Goal: Task Accomplishment & Management: Manage account settings

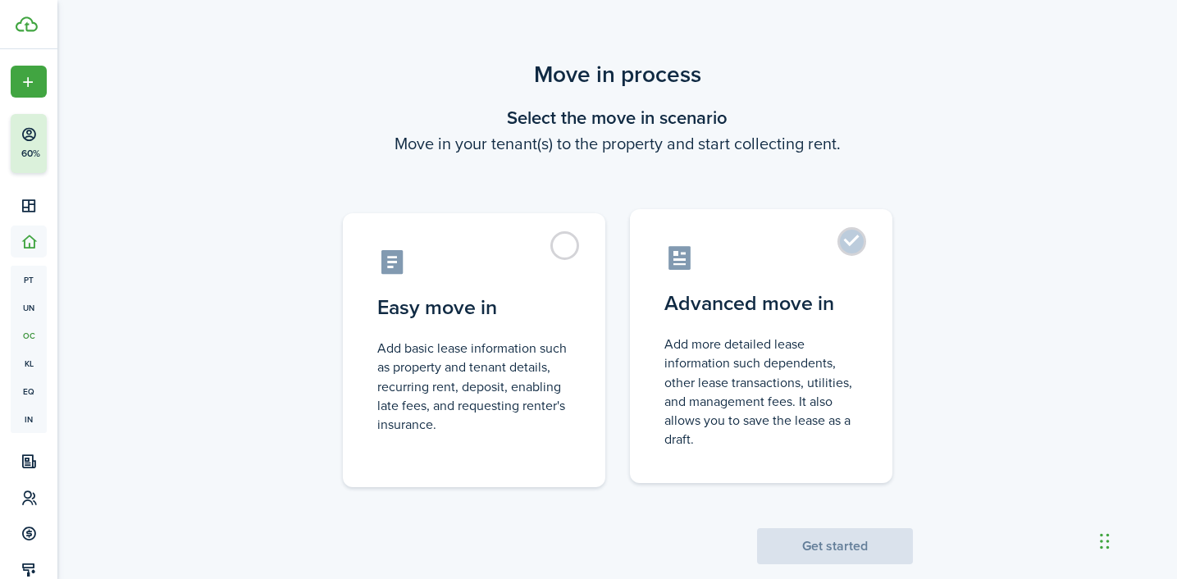
scroll to position [55, 0]
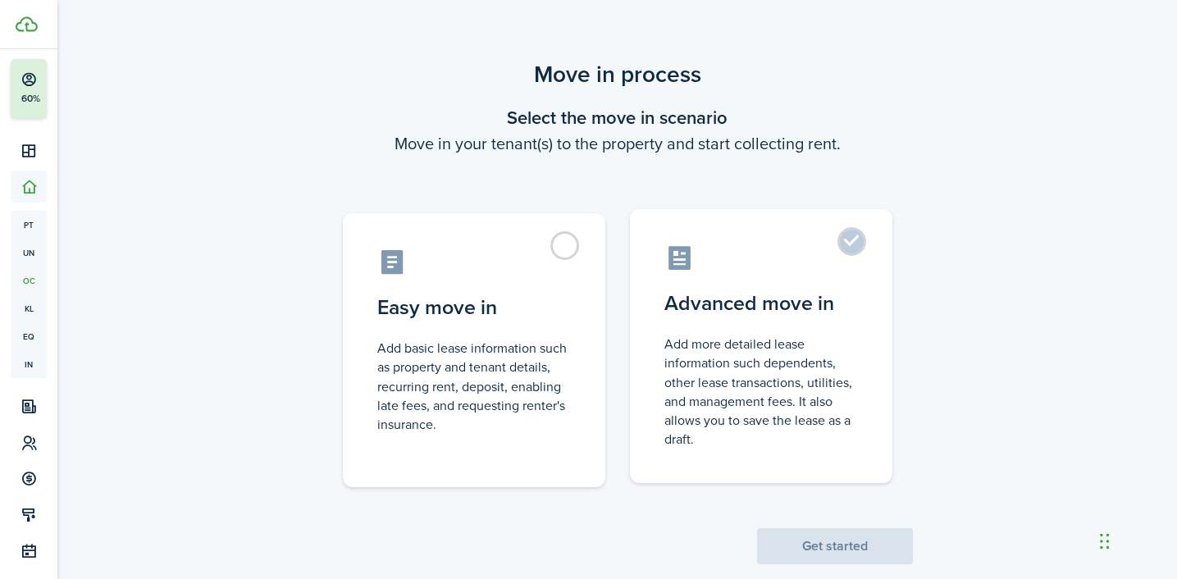
click at [849, 241] on label "Advanced move in Add more detailed lease information such dependents, other lea…" at bounding box center [761, 346] width 262 height 274
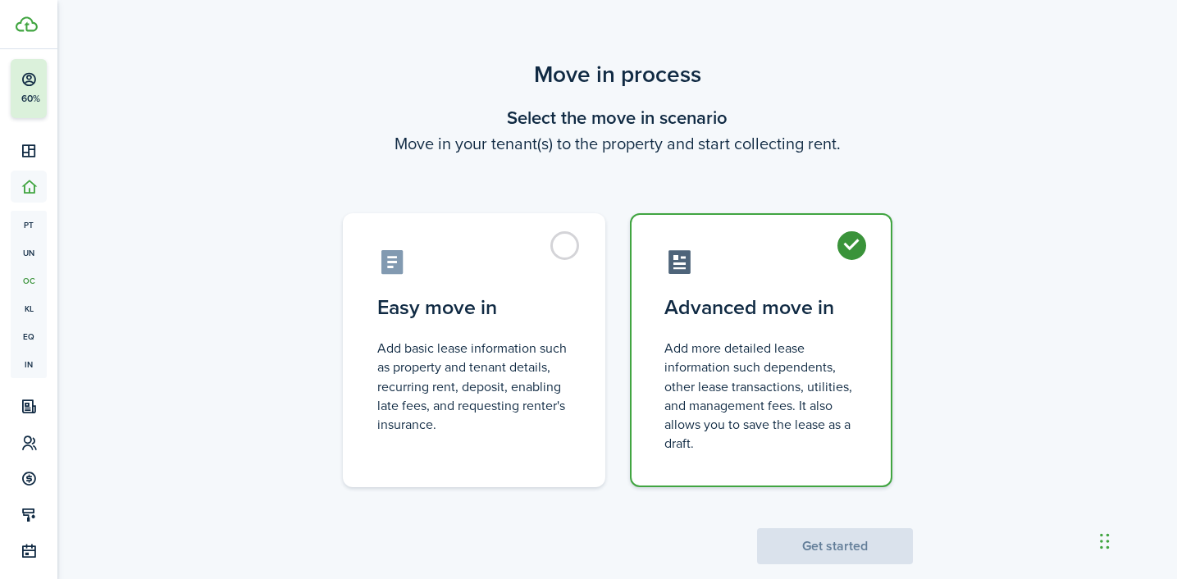
radio input "true"
click at [829, 534] on button "Get started" at bounding box center [835, 546] width 156 height 36
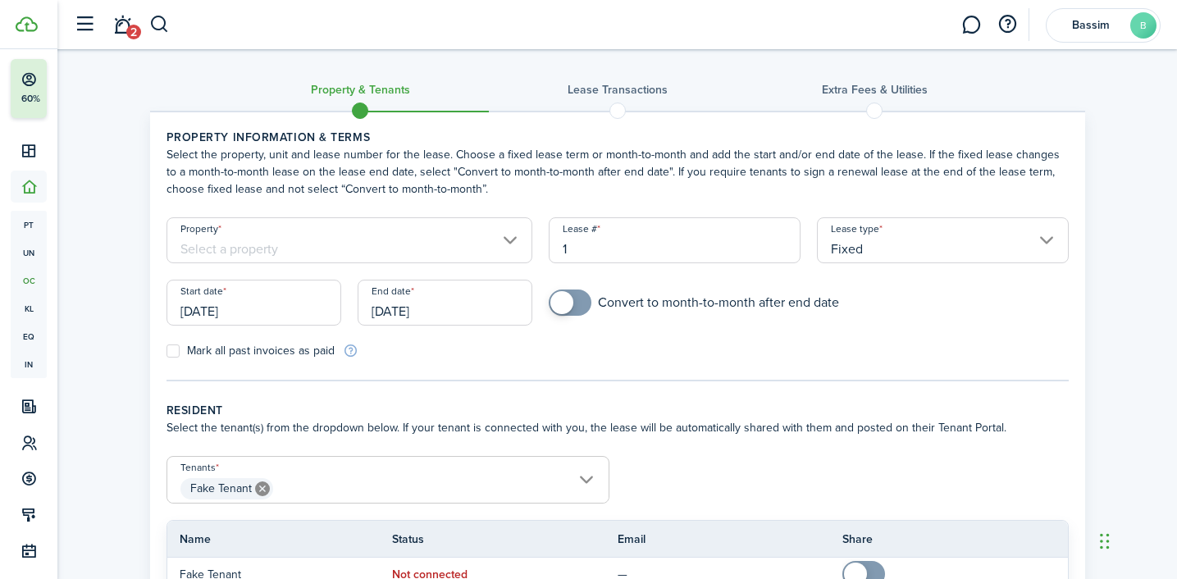
click at [437, 240] on input "Property" at bounding box center [349, 240] width 367 height 46
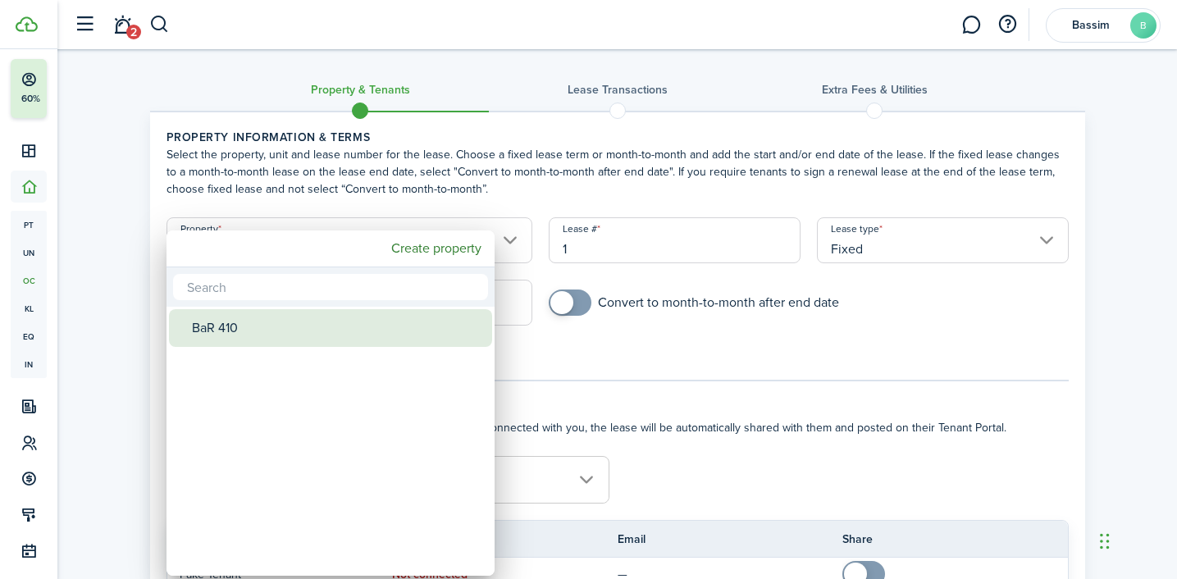
click at [317, 326] on div "BaR 410" at bounding box center [337, 328] width 290 height 38
type input "BaR 410"
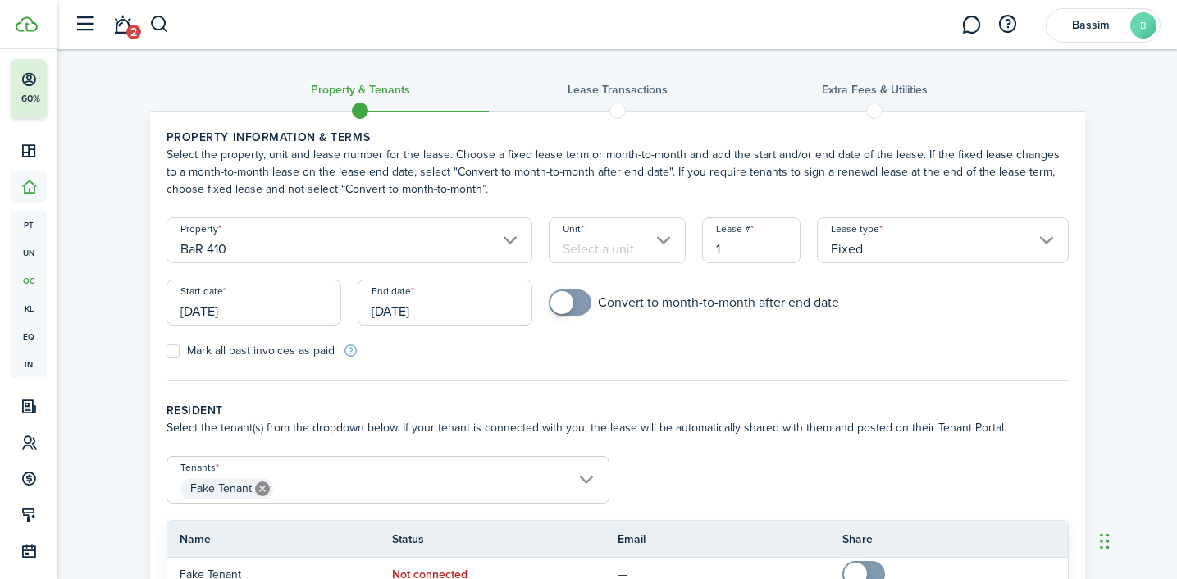
click at [621, 250] on input "Unit" at bounding box center [617, 240] width 137 height 46
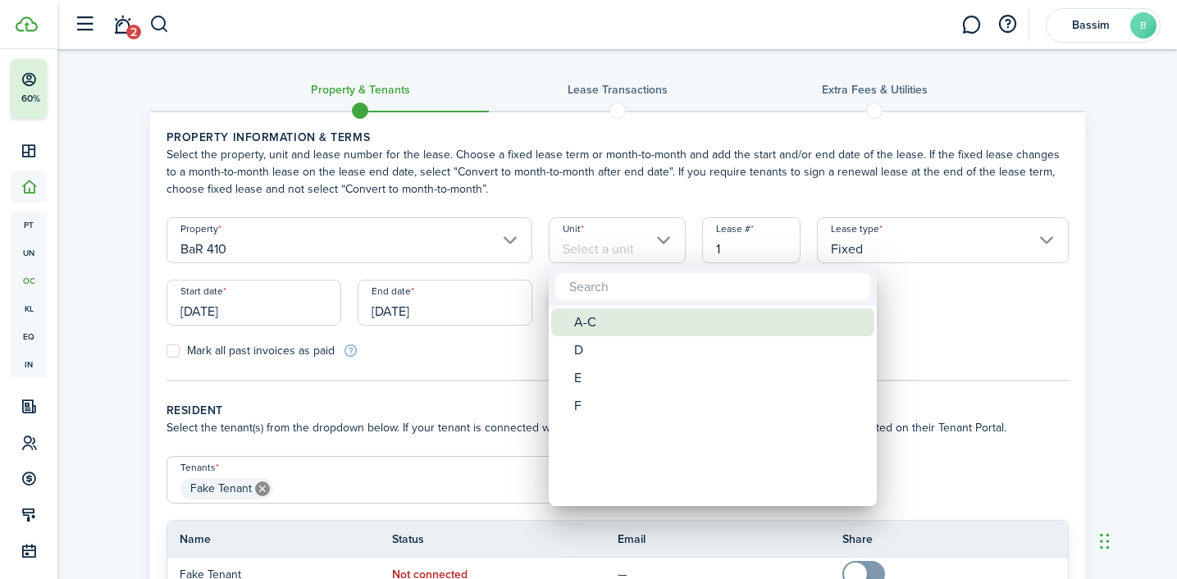
click at [610, 327] on div "A-C" at bounding box center [719, 322] width 290 height 28
type input "A-C"
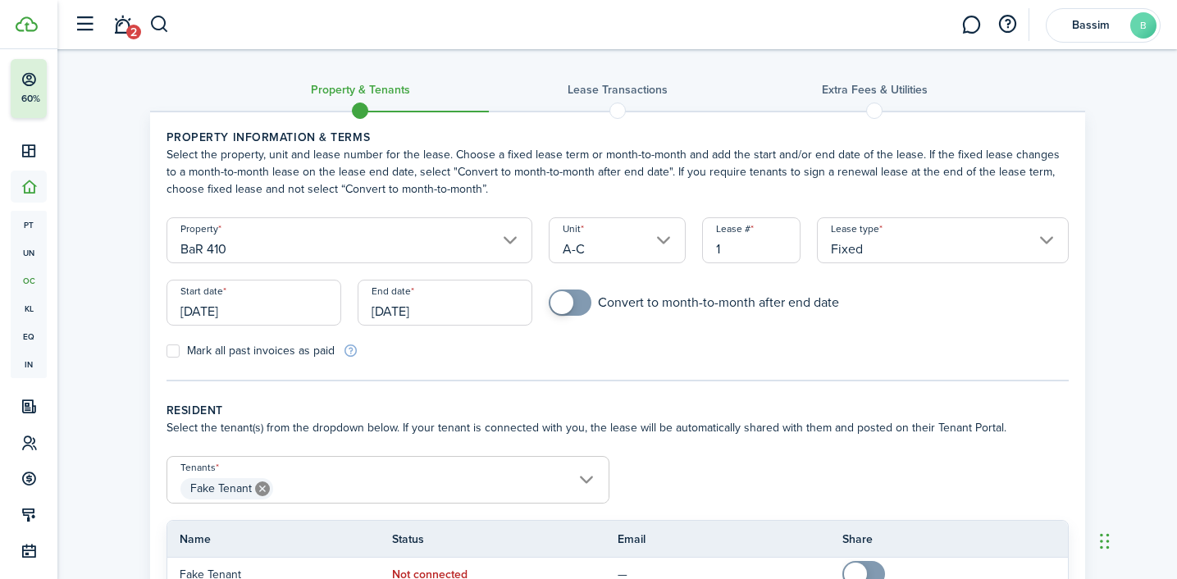
click at [280, 312] on input "[DATE]" at bounding box center [253, 303] width 175 height 46
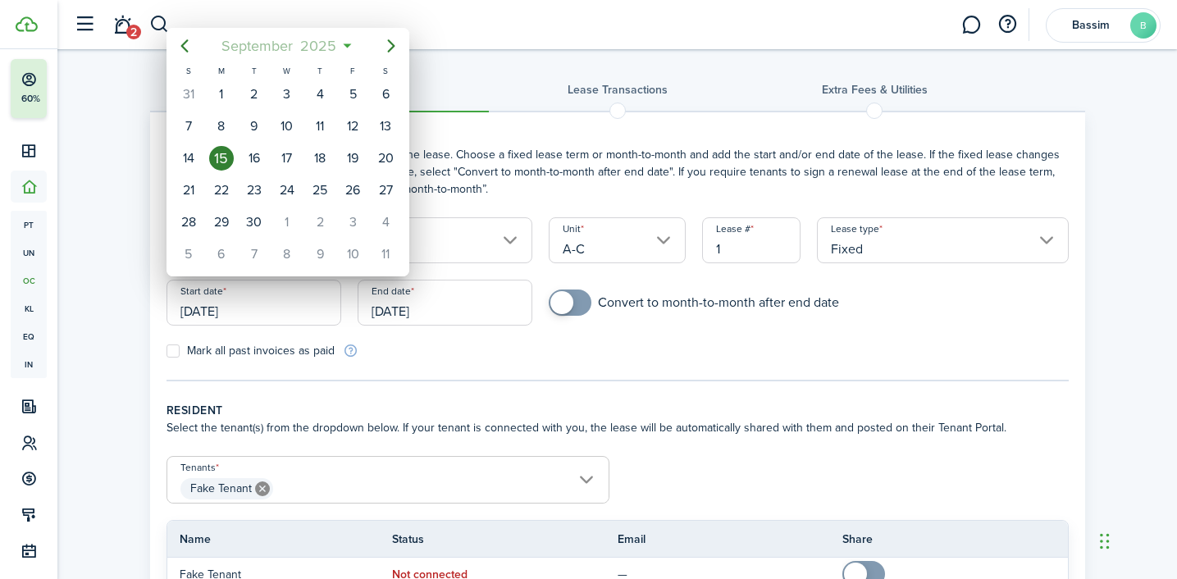
click at [335, 52] on span "2025" at bounding box center [318, 46] width 43 height 30
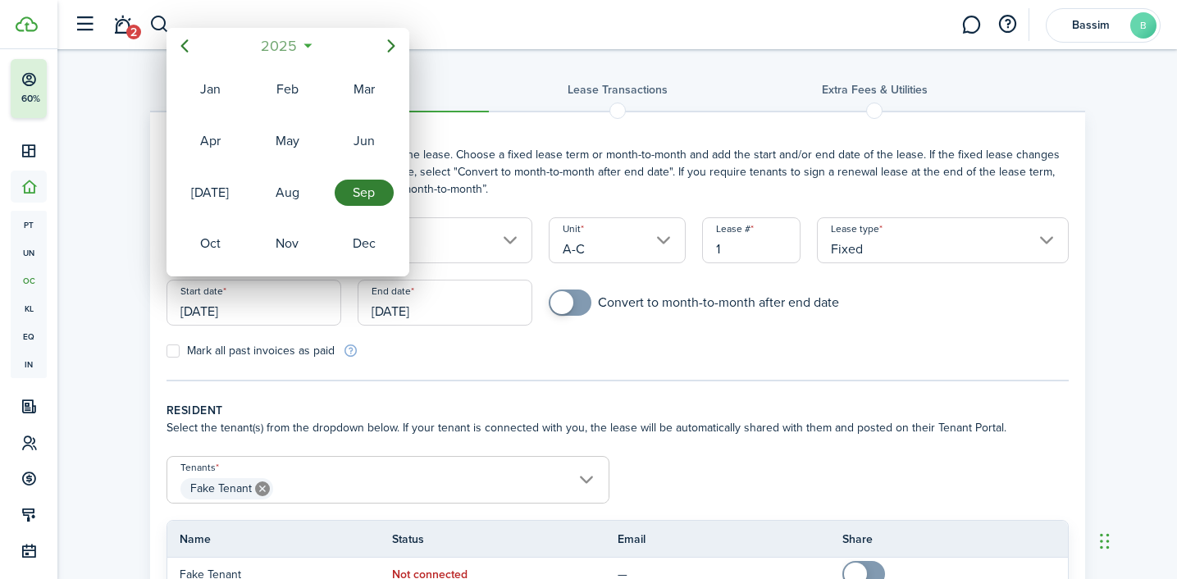
click at [285, 47] on span "2025" at bounding box center [279, 46] width 43 height 30
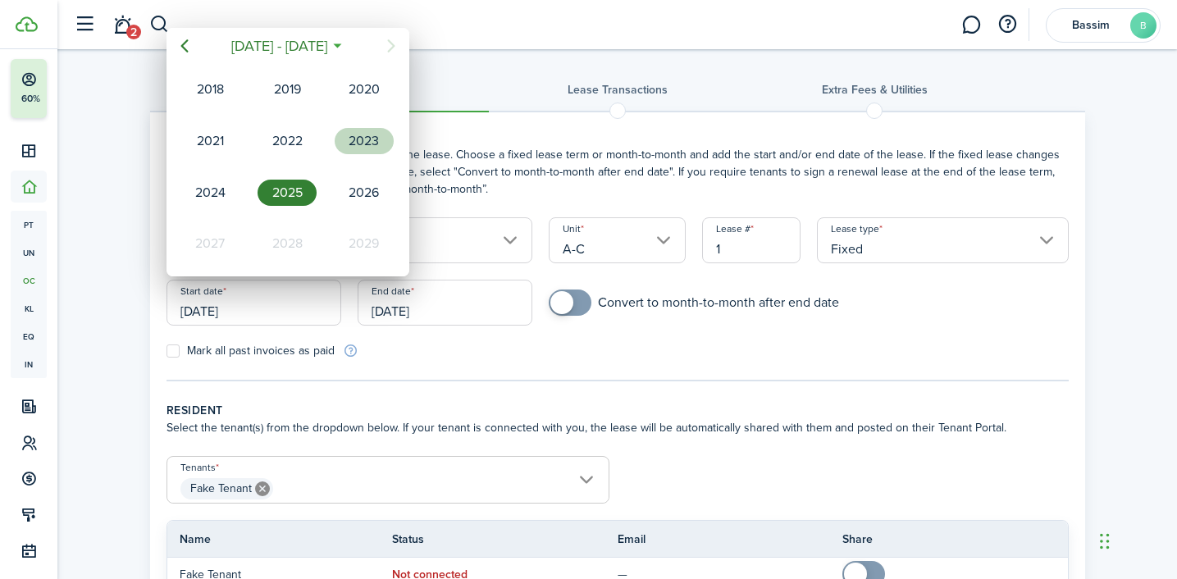
click at [362, 139] on div "2023" at bounding box center [364, 141] width 59 height 26
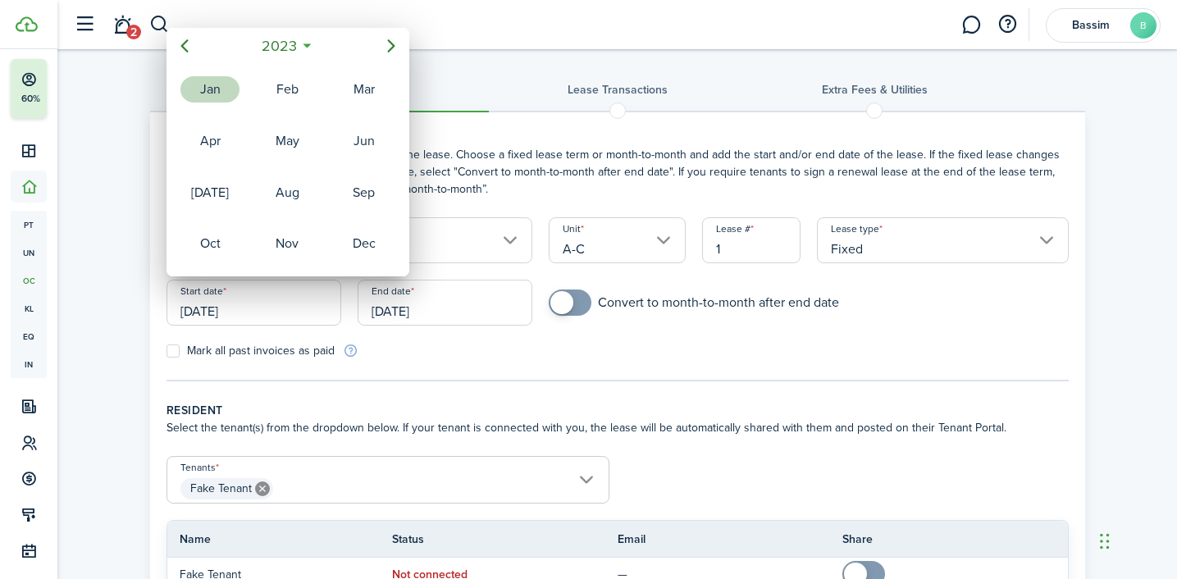
click at [207, 97] on div "Jan" at bounding box center [209, 89] width 59 height 26
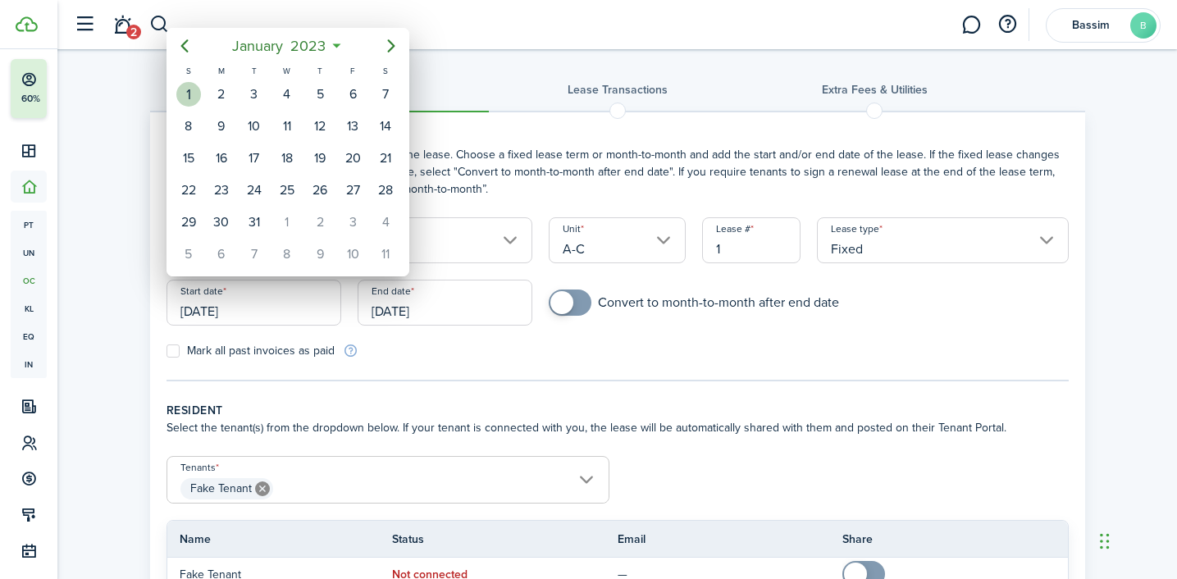
click at [195, 87] on div "1" at bounding box center [188, 94] width 25 height 25
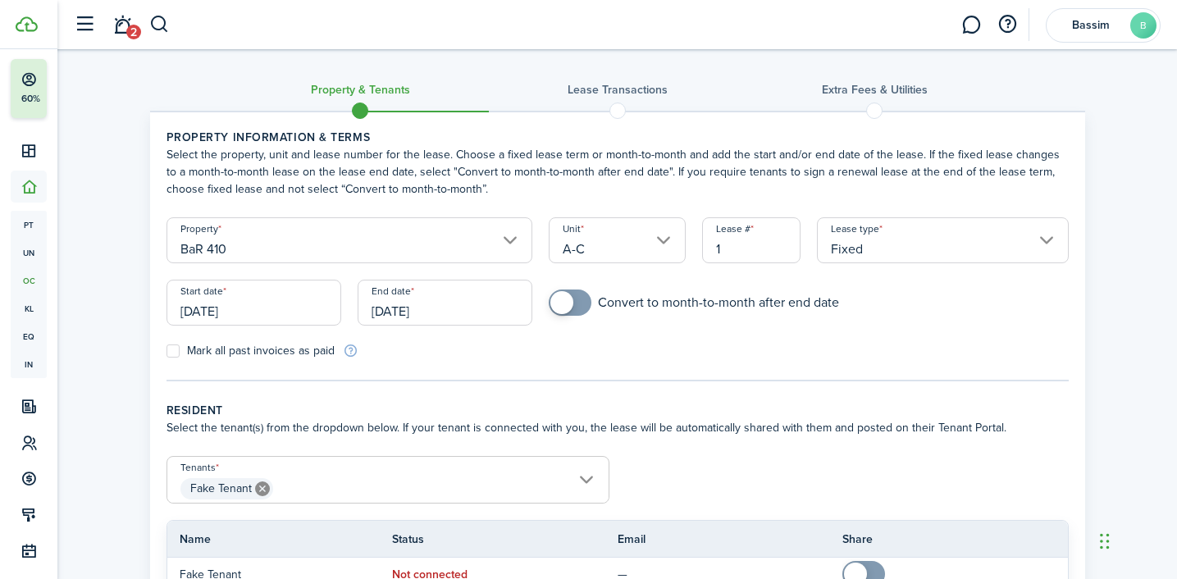
click at [230, 312] on input "[DATE]" at bounding box center [253, 303] width 175 height 46
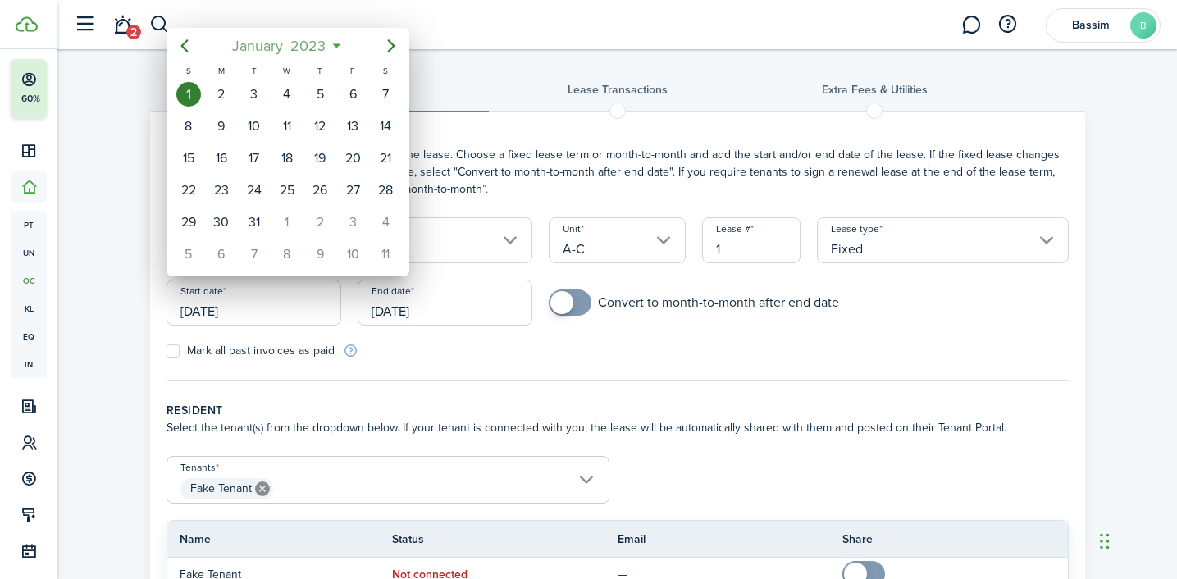
click at [332, 42] on mbsc-button "[DATE]" at bounding box center [279, 46] width 114 height 30
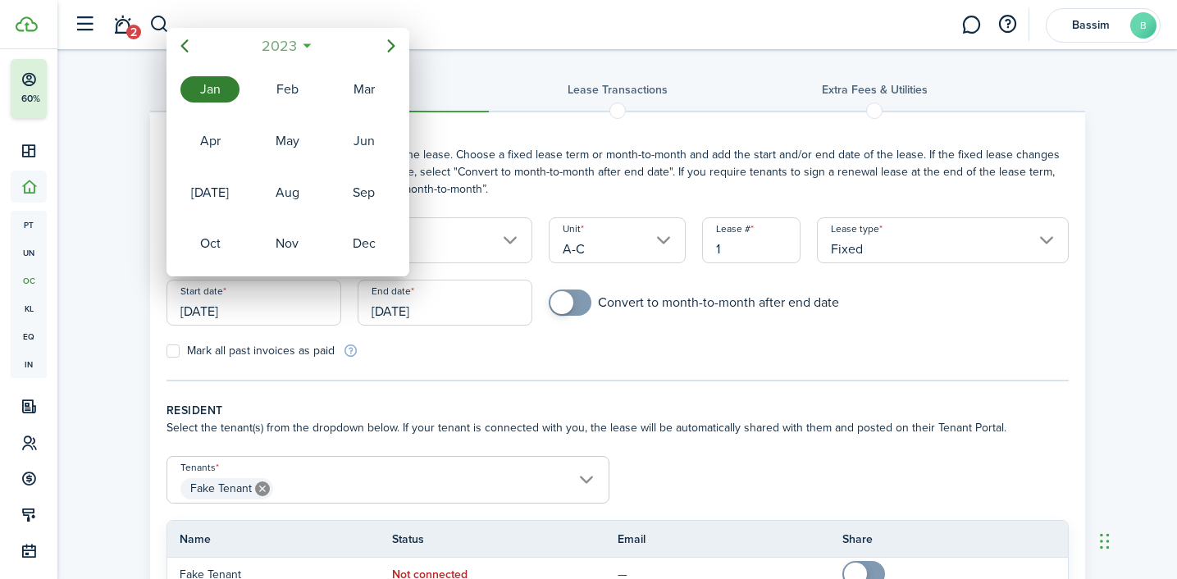
click at [285, 48] on span "2023" at bounding box center [279, 46] width 43 height 30
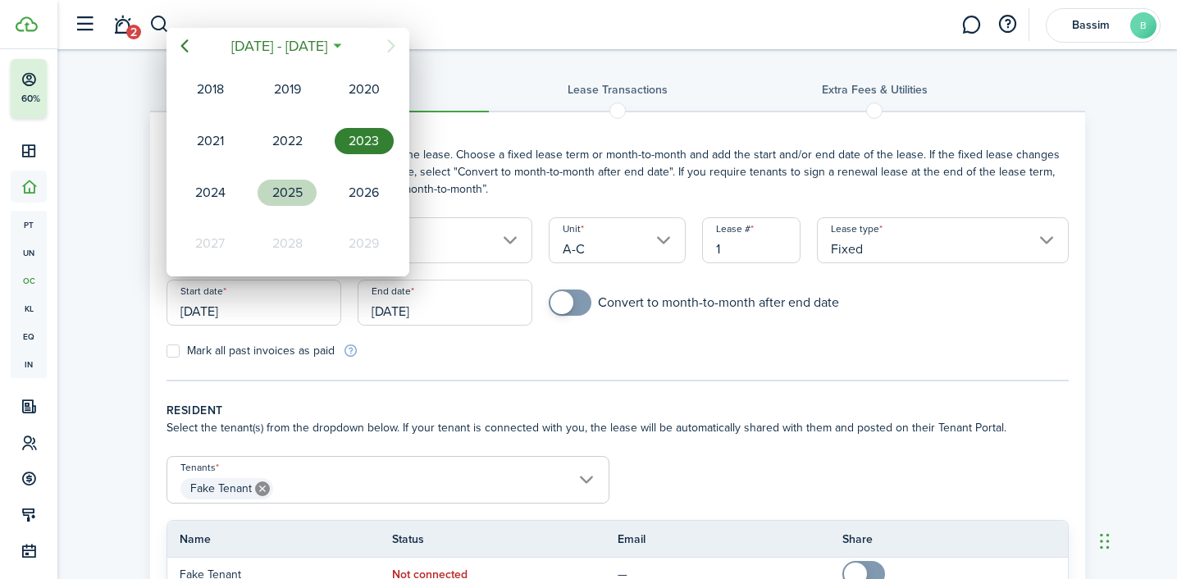
click at [293, 192] on div "2025" at bounding box center [287, 193] width 59 height 26
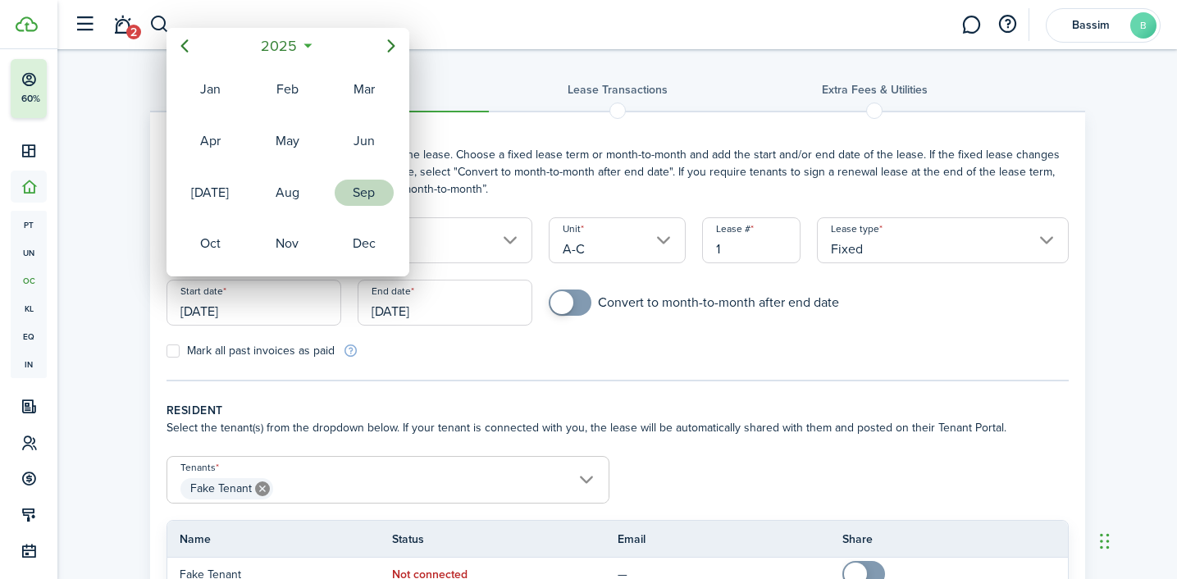
click at [376, 187] on div "Sep" at bounding box center [364, 193] width 59 height 26
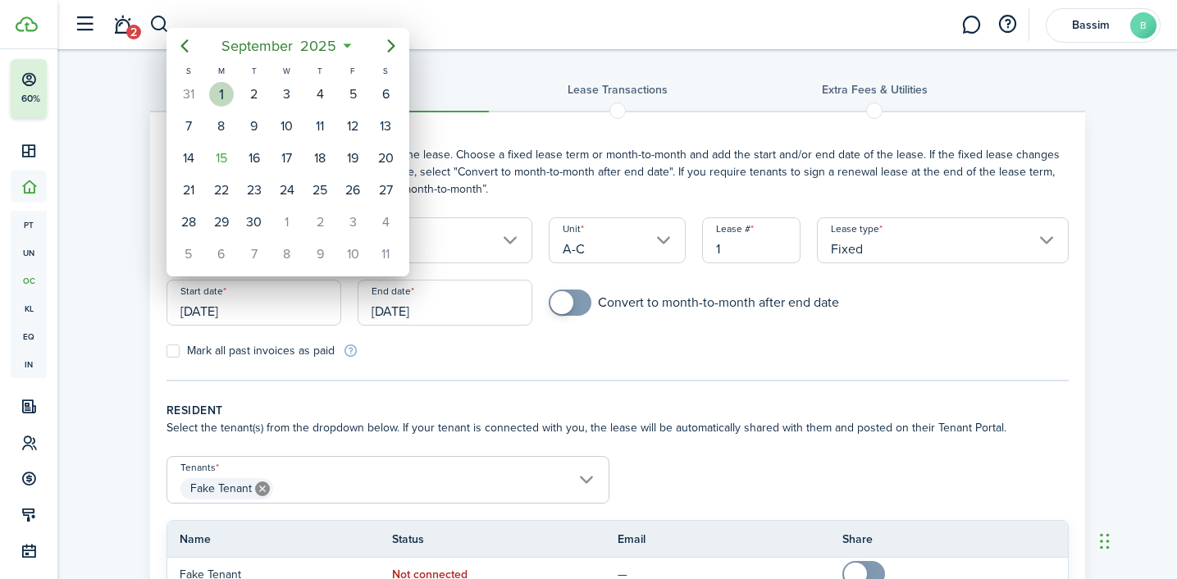
click at [223, 96] on div "1" at bounding box center [221, 94] width 25 height 25
type input "[DATE]"
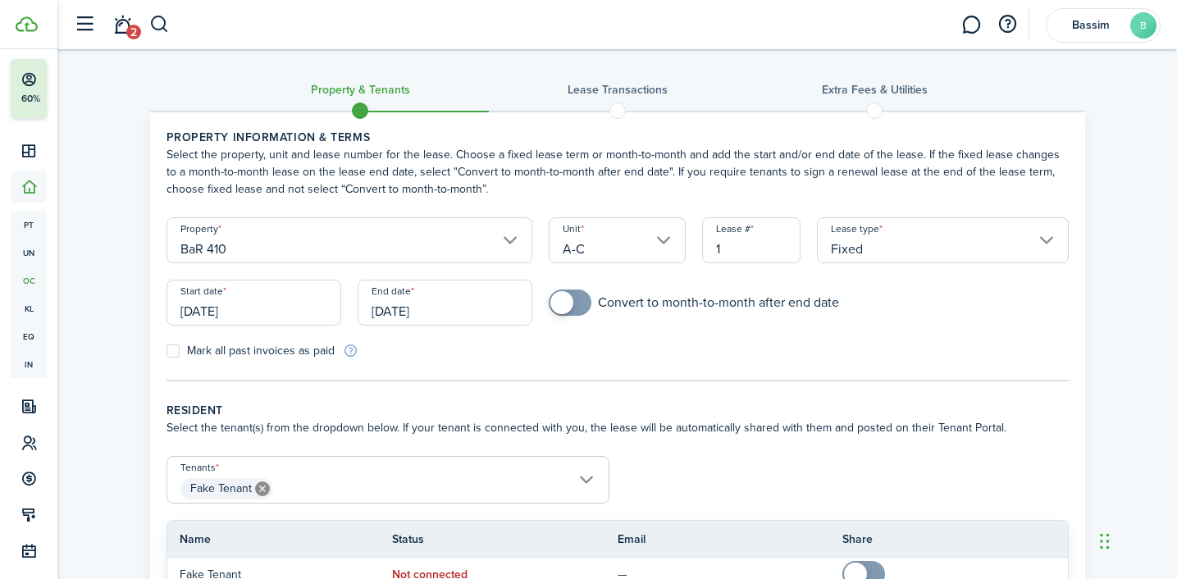
click at [404, 308] on input "[DATE]" at bounding box center [445, 303] width 175 height 46
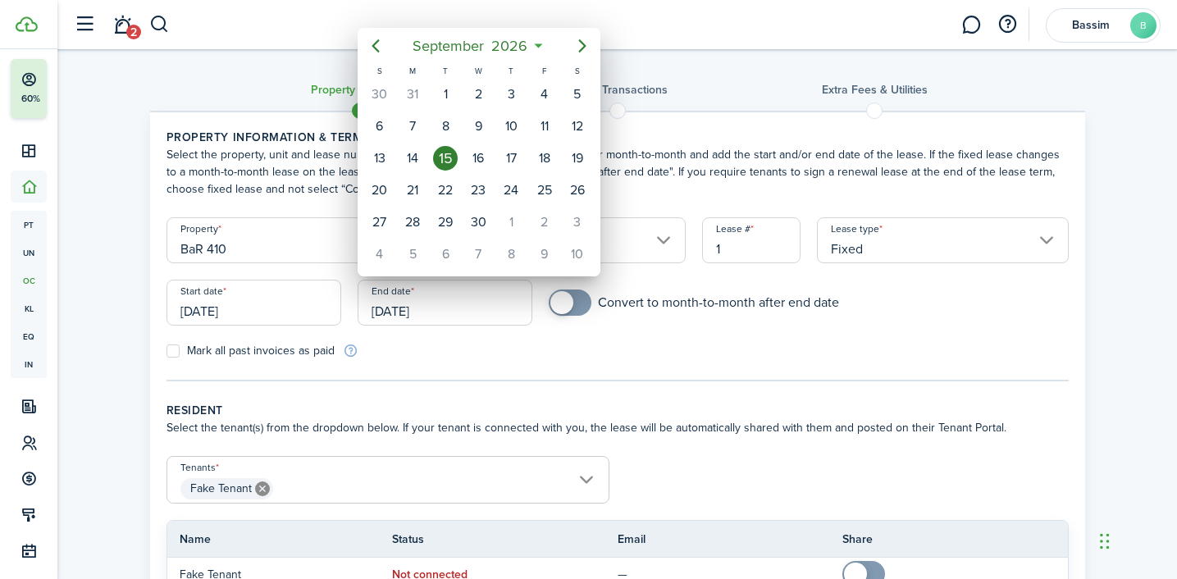
click at [537, 49] on mbsc-button "[DATE]" at bounding box center [470, 46] width 135 height 30
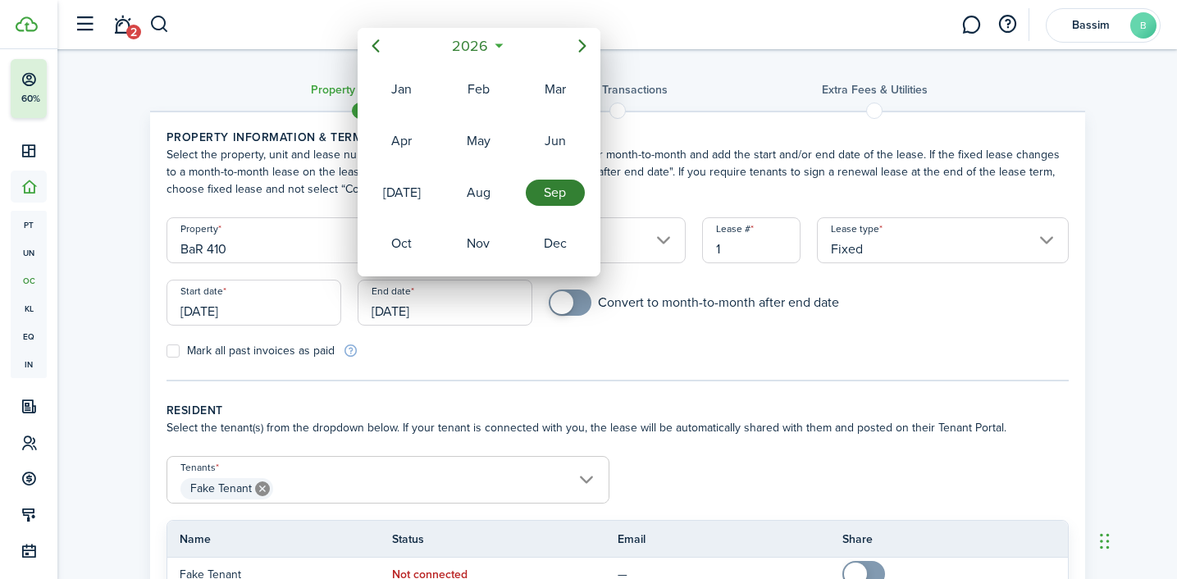
click at [496, 46] on mbsc-button "2026" at bounding box center [470, 46] width 57 height 30
click at [413, 236] on div "2027" at bounding box center [401, 243] width 59 height 26
click at [580, 248] on div "Dec" at bounding box center [555, 243] width 59 height 26
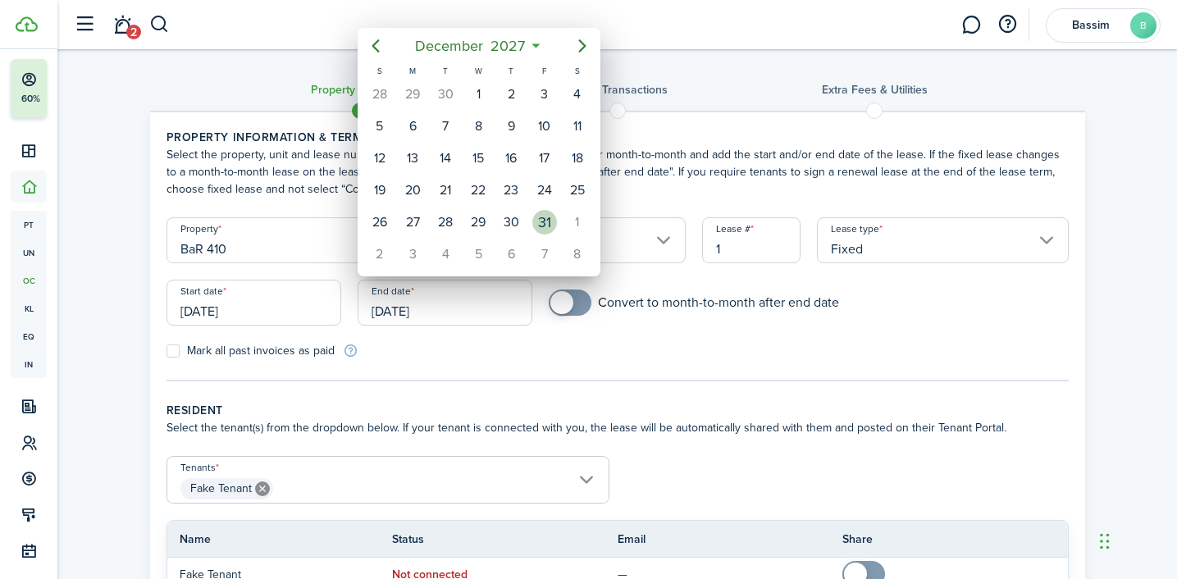
click at [550, 218] on div "31" at bounding box center [544, 222] width 25 height 25
type input "[DATE]"
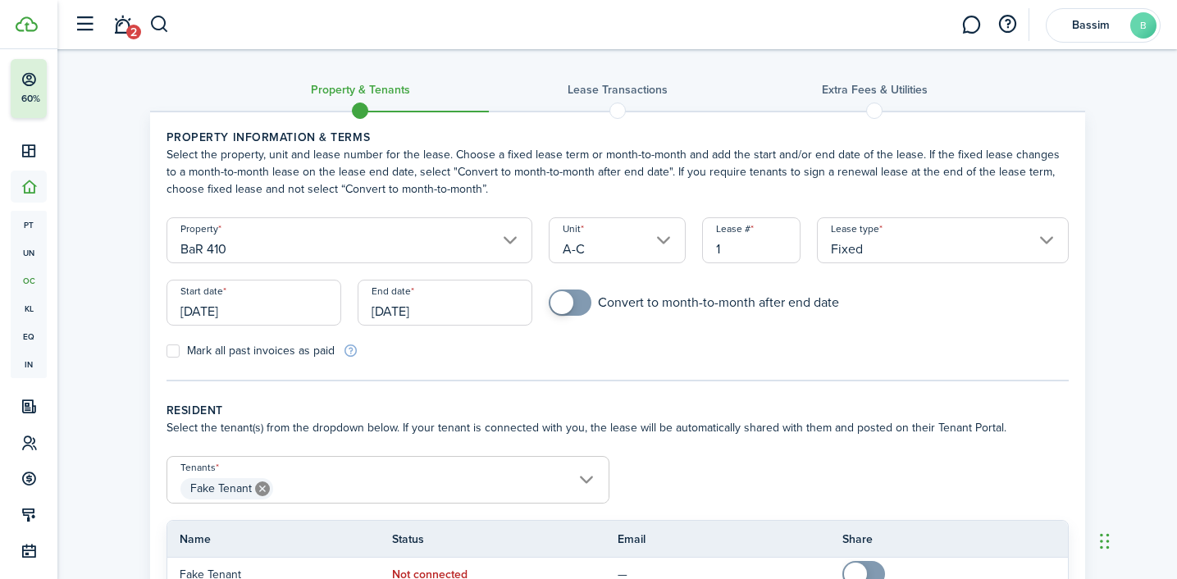
click at [368, 312] on input "[DATE]" at bounding box center [445, 303] width 175 height 46
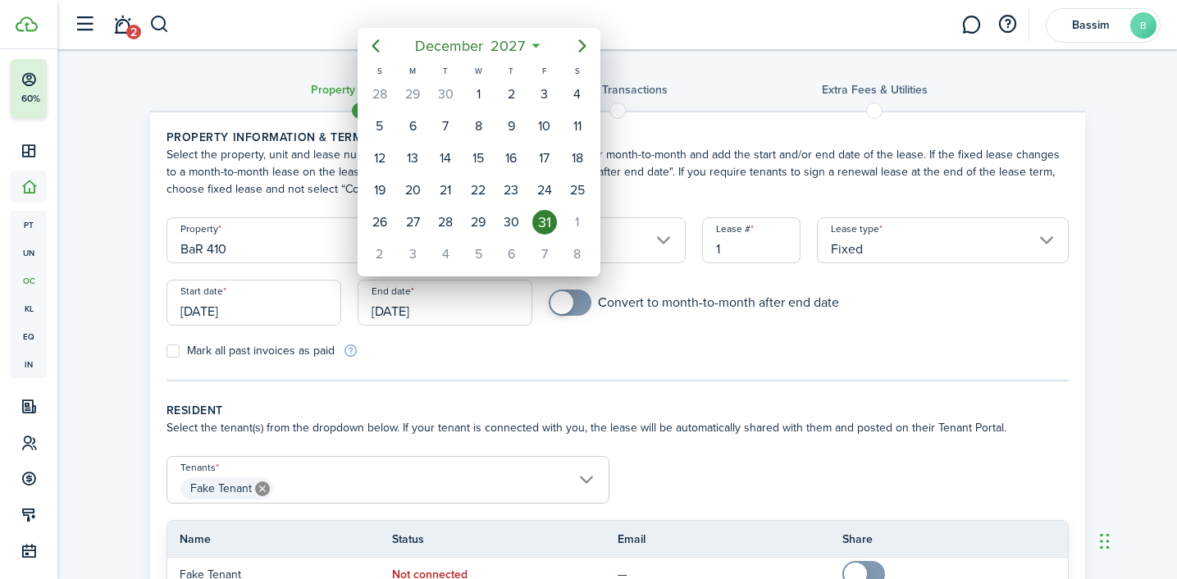
click at [234, 332] on div at bounding box center [588, 289] width 1439 height 841
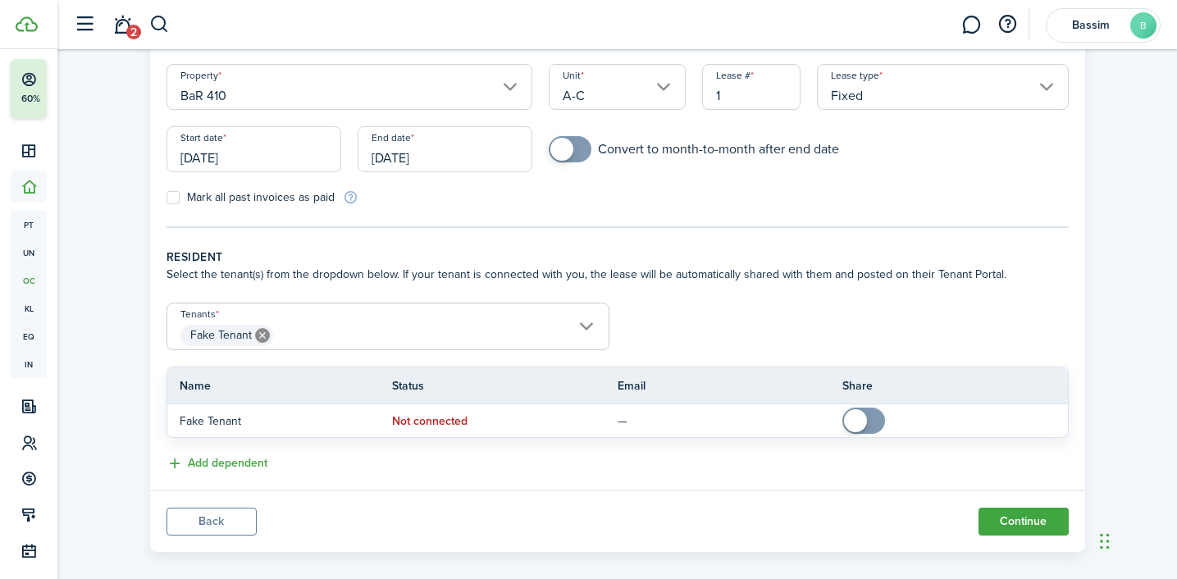
scroll to position [171, 0]
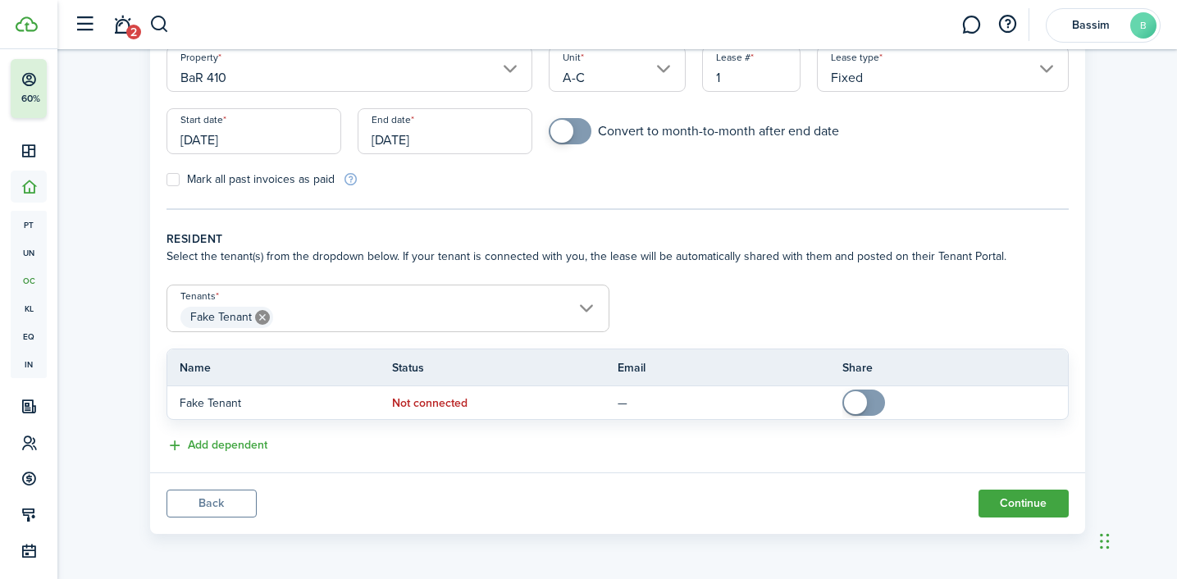
click at [244, 140] on input "[DATE]" at bounding box center [253, 131] width 175 height 46
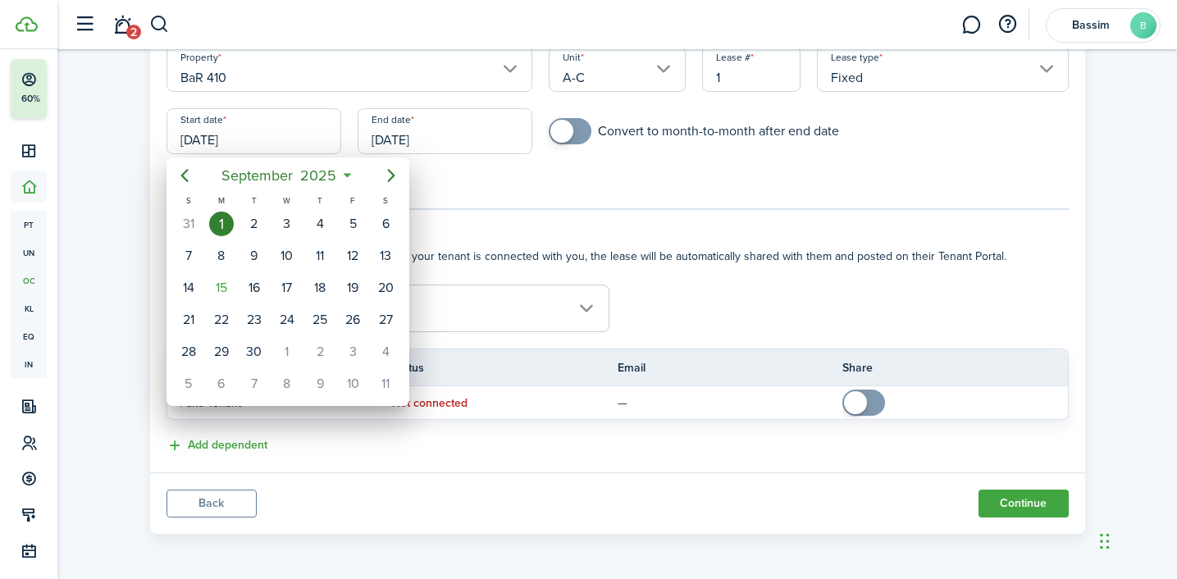
click at [546, 235] on div at bounding box center [588, 289] width 1439 height 841
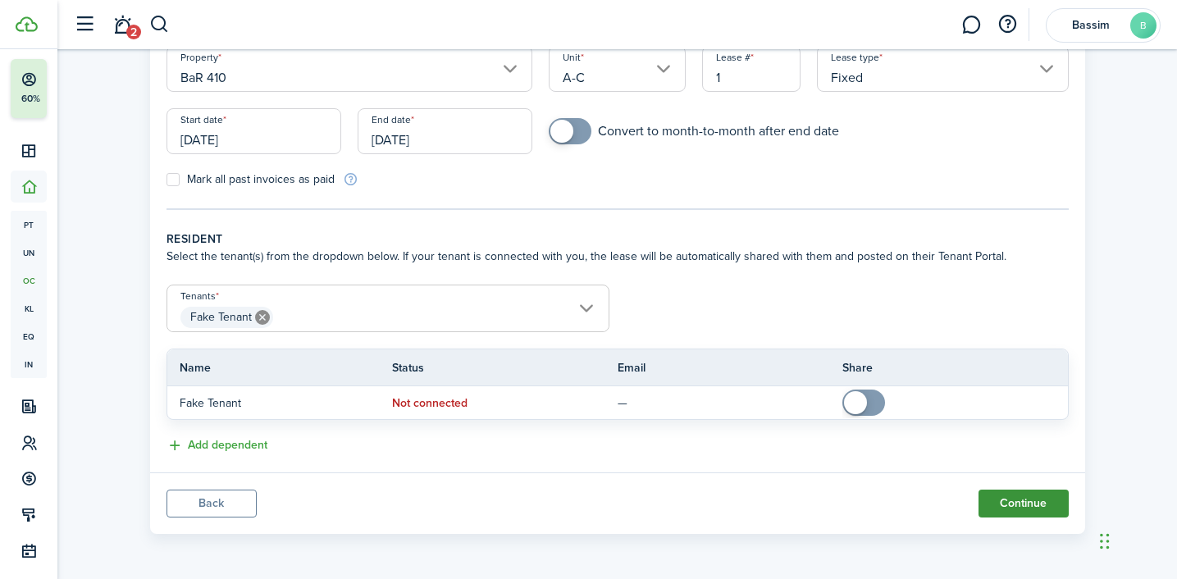
click at [1019, 501] on button "Continue" at bounding box center [1023, 504] width 90 height 28
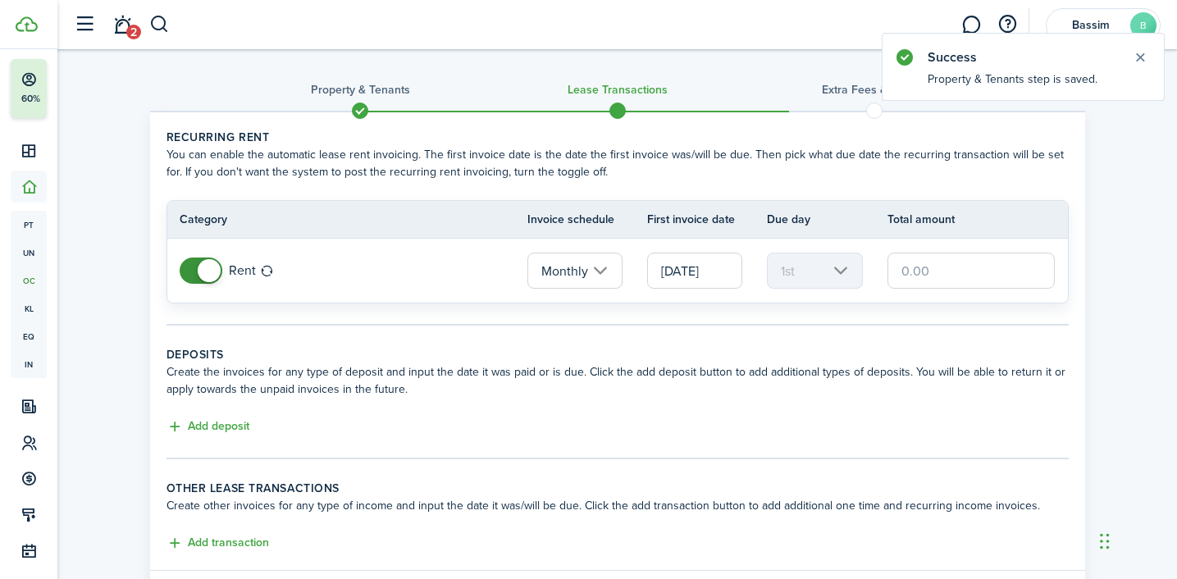
scroll to position [98, 0]
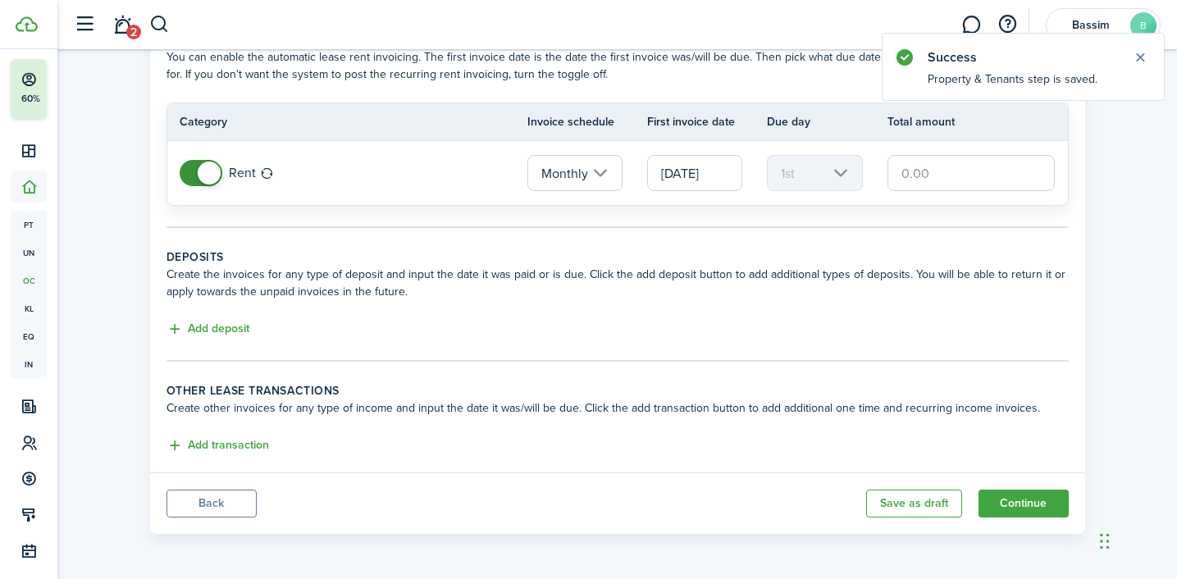
click at [221, 501] on button "Back" at bounding box center [211, 504] width 90 height 28
click at [230, 486] on panel-main-footer "Back Save as draft Continue" at bounding box center [617, 503] width 935 height 62
click at [230, 498] on button "Back" at bounding box center [211, 504] width 90 height 28
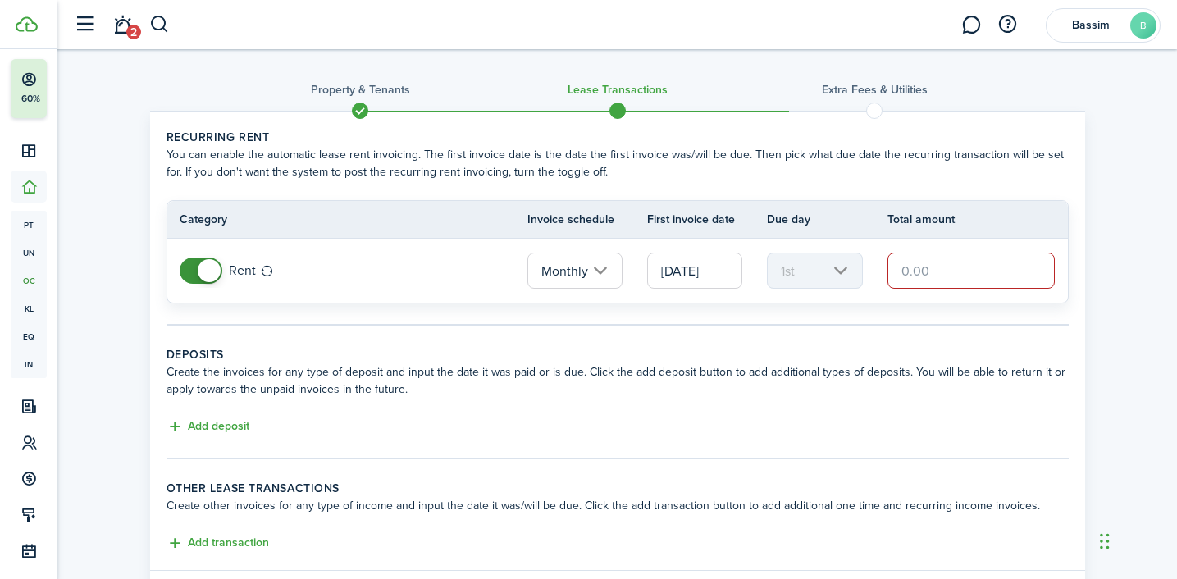
scroll to position [0, 0]
click at [910, 271] on input "text" at bounding box center [971, 271] width 168 height 36
type input "$1,000.00"
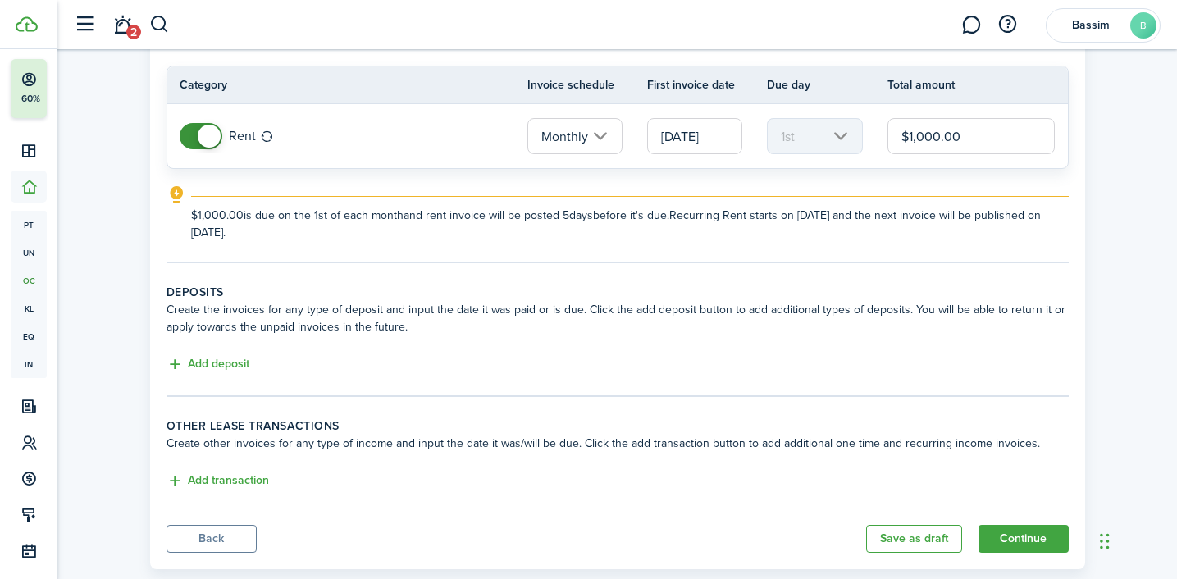
scroll to position [170, 0]
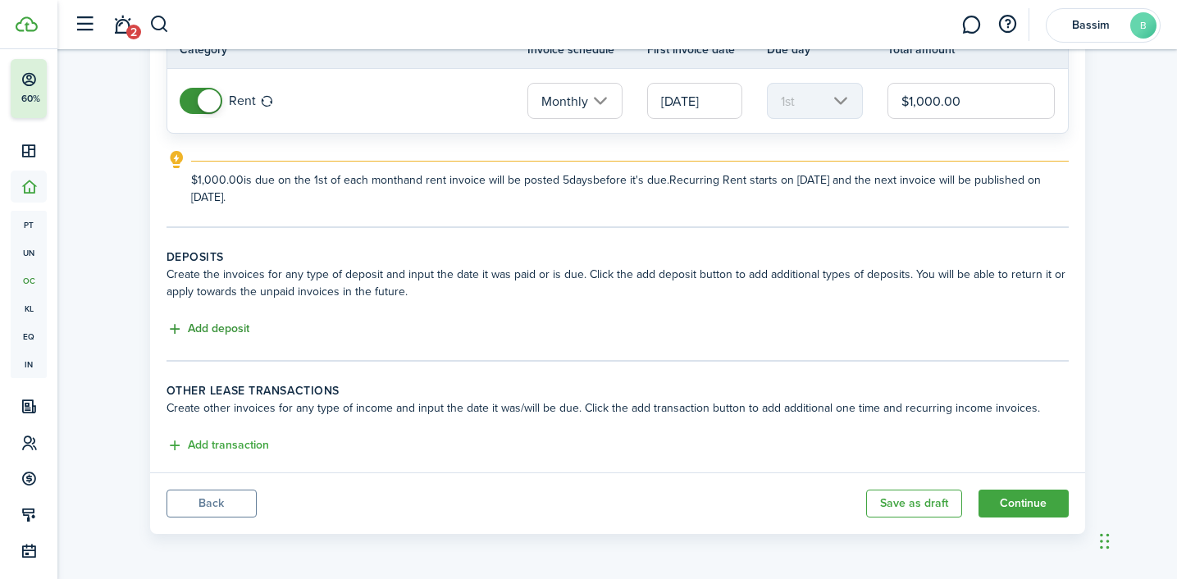
click at [245, 334] on button "Add deposit" at bounding box center [207, 329] width 83 height 19
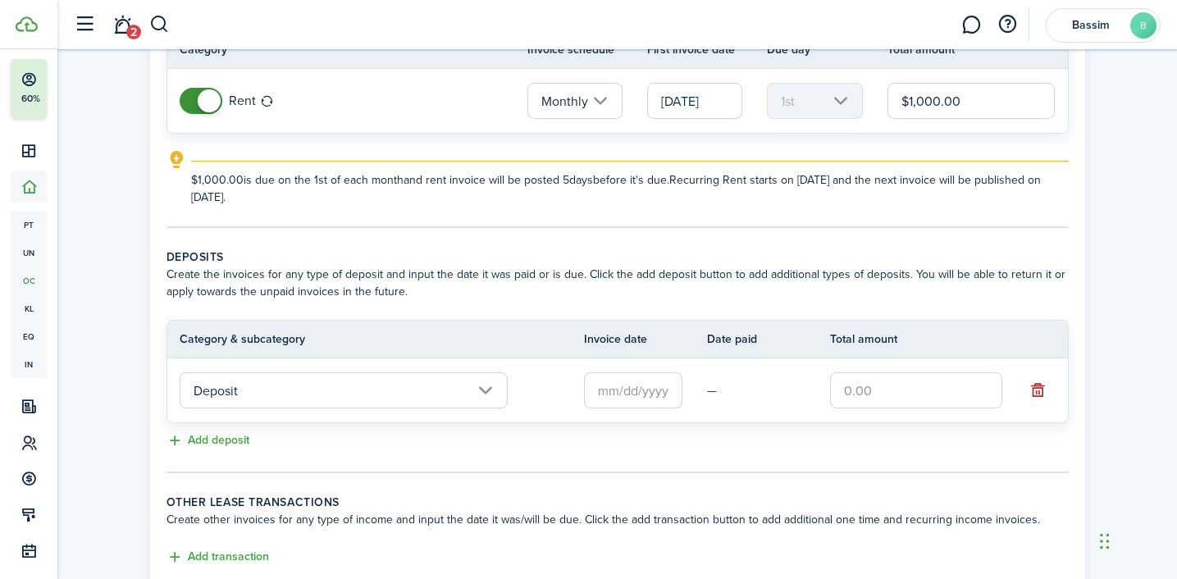
click at [624, 396] on input "text" at bounding box center [633, 390] width 98 height 36
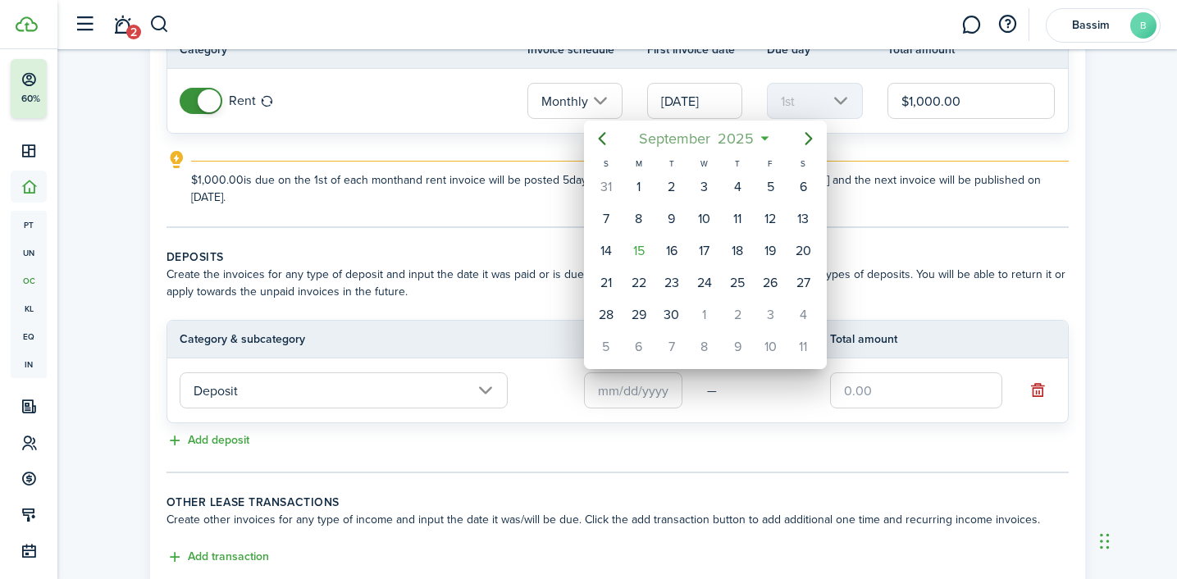
click at [700, 137] on span "September" at bounding box center [675, 139] width 79 height 30
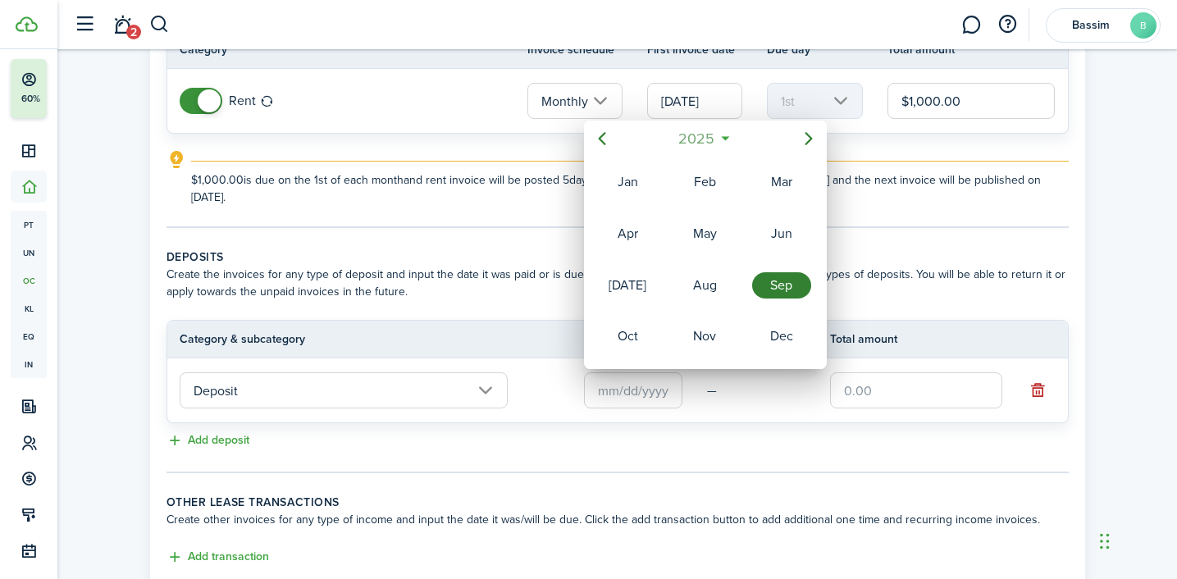
click at [700, 139] on span "2025" at bounding box center [696, 139] width 43 height 30
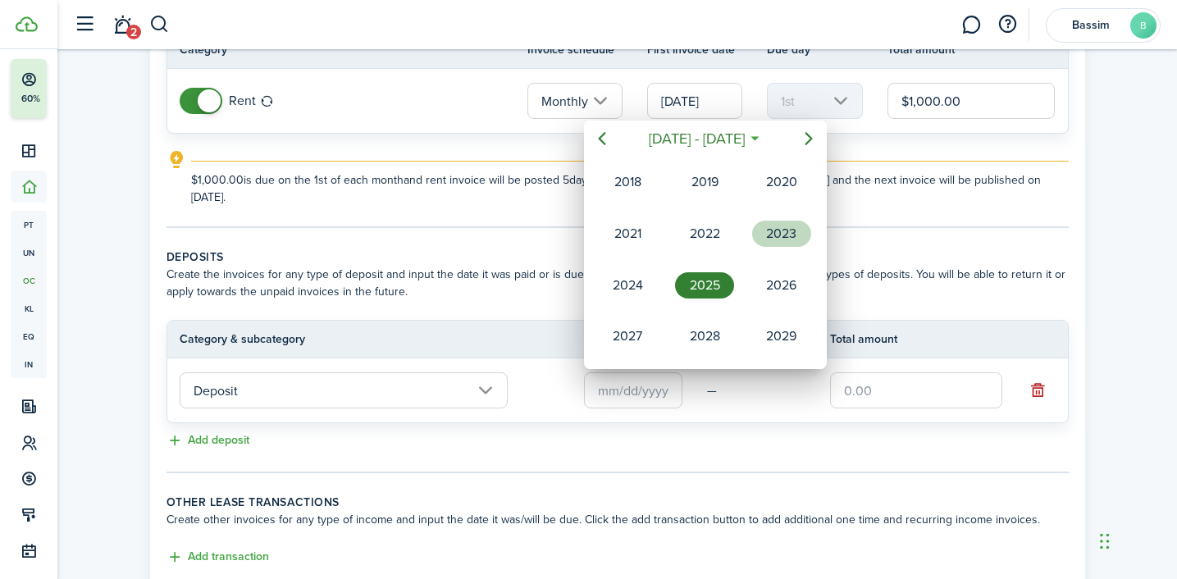
click at [786, 245] on div "2023" at bounding box center [781, 234] width 59 height 26
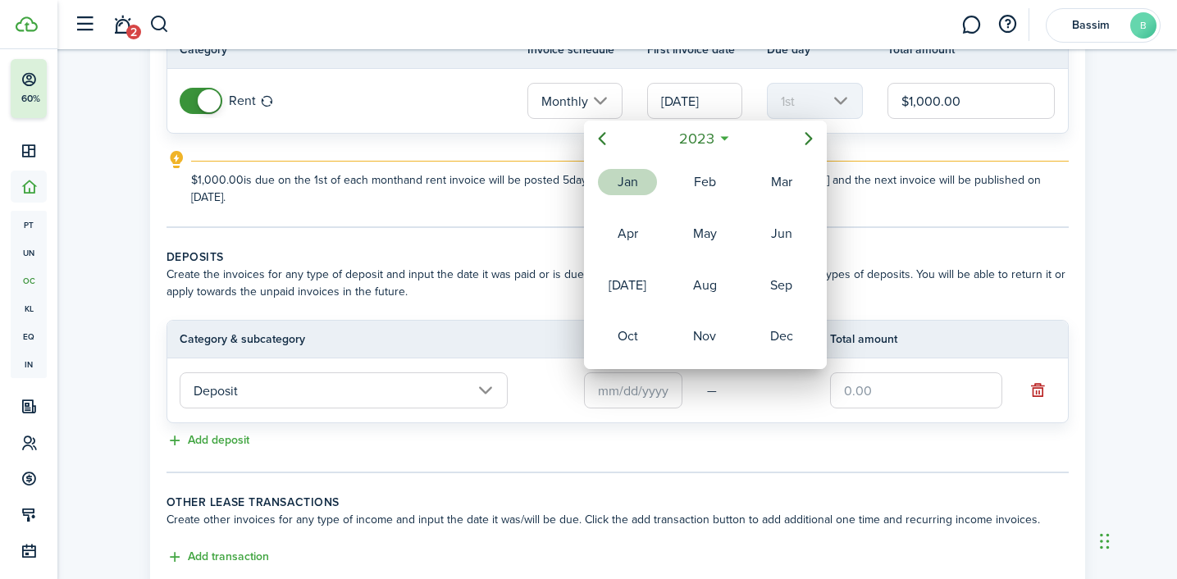
click at [641, 185] on div "Jan" at bounding box center [627, 182] width 59 height 26
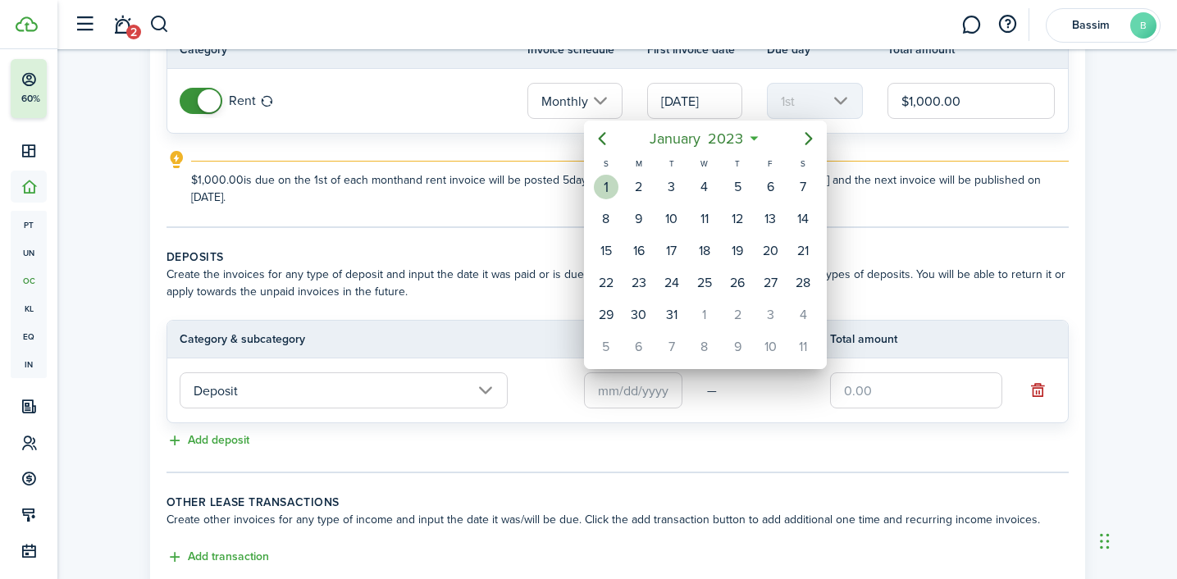
click at [604, 180] on div "1" at bounding box center [606, 187] width 25 height 25
type input "[DATE]"
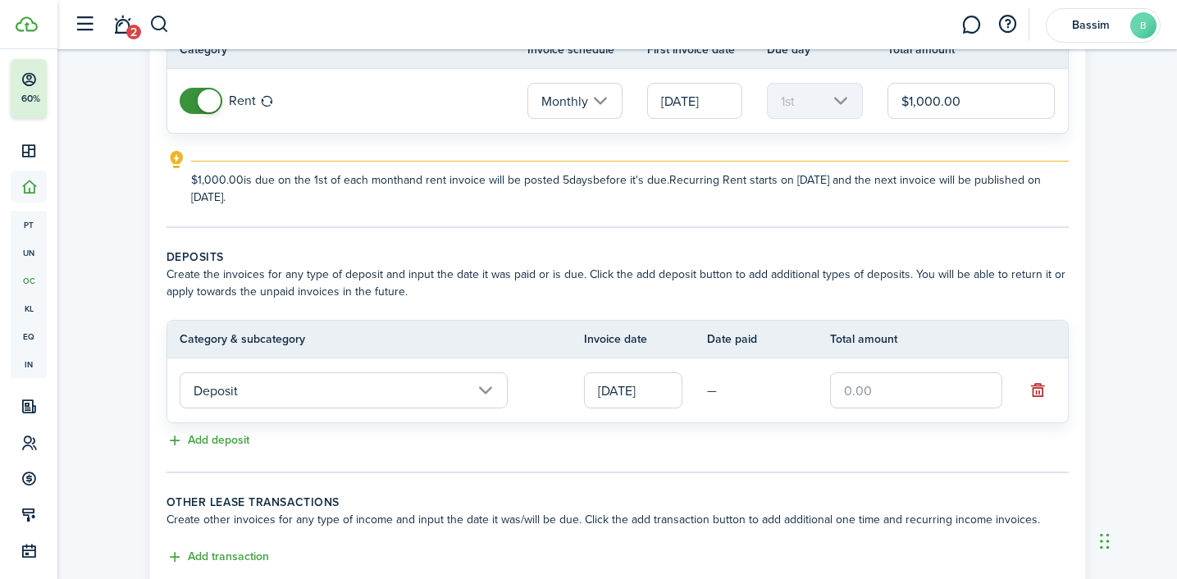
click at [851, 389] on input "text" at bounding box center [916, 390] width 172 height 36
type input "$1,000.00"
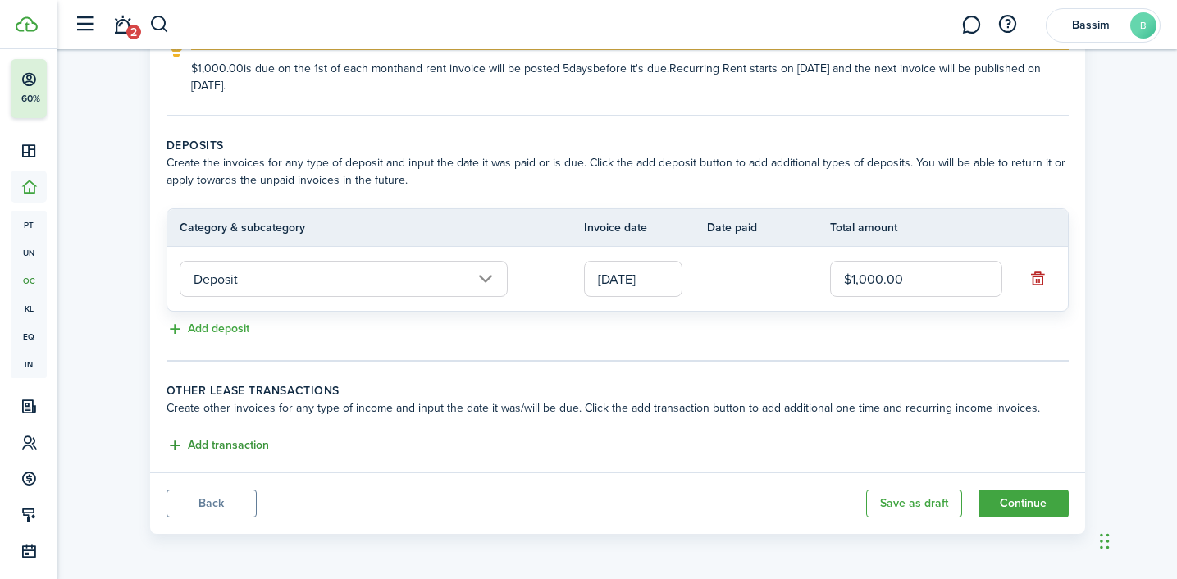
click at [237, 445] on button "Add transaction" at bounding box center [217, 445] width 103 height 19
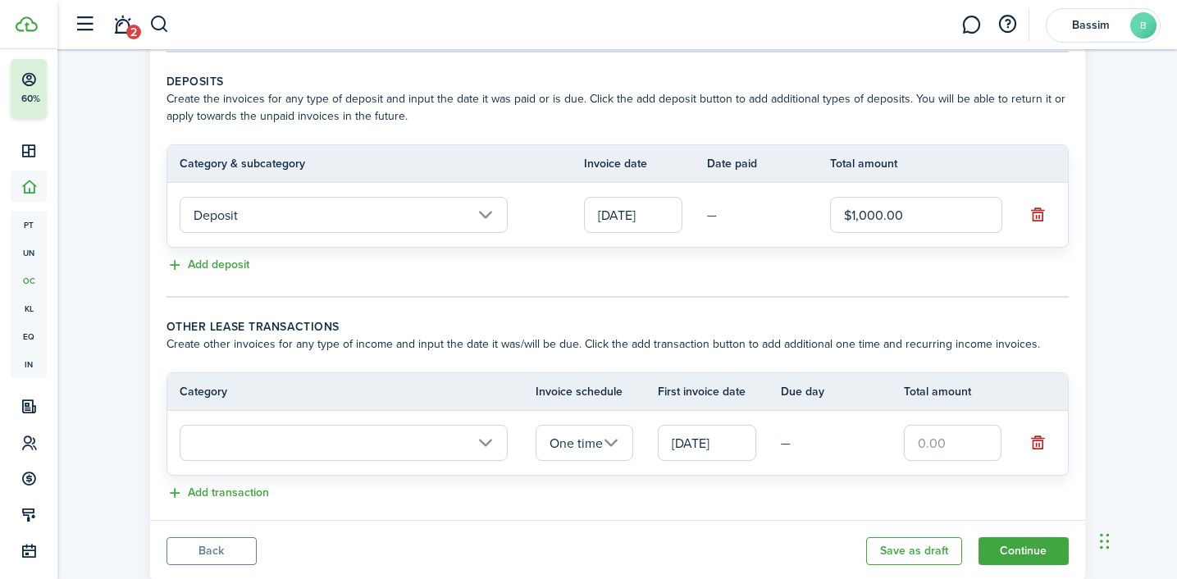
scroll to position [393, 0]
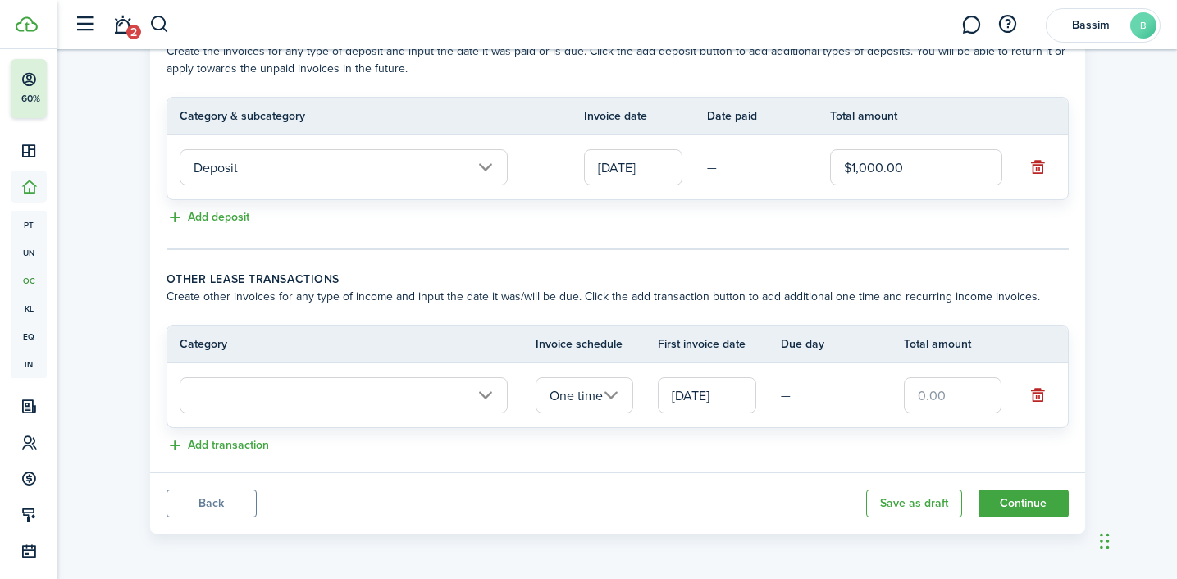
click at [458, 399] on input "text" at bounding box center [344, 395] width 328 height 36
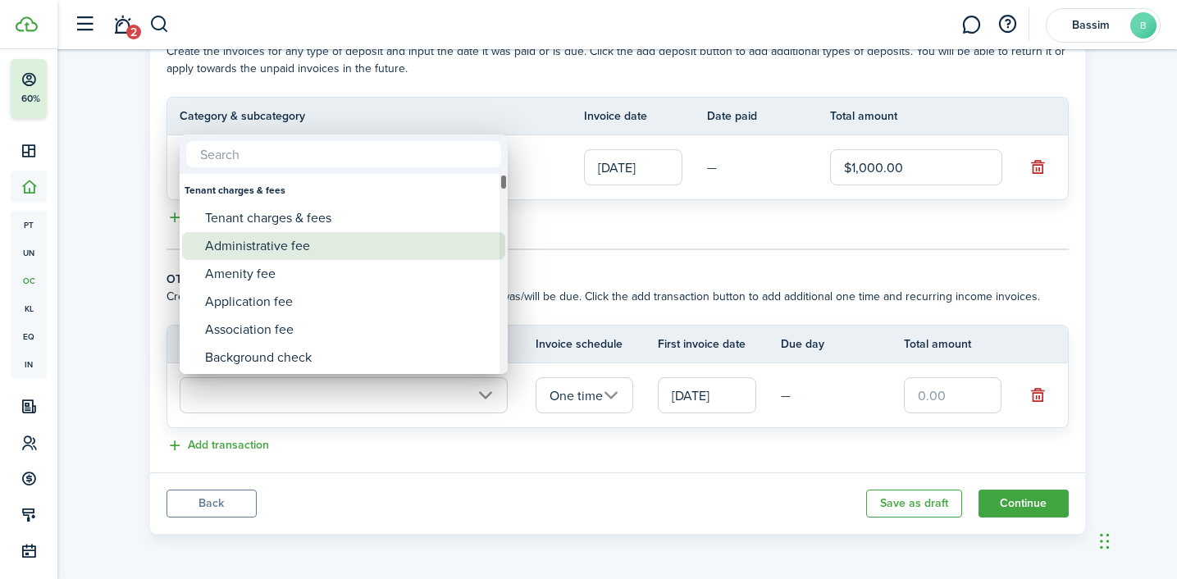
click at [353, 254] on div "Administrative fee" at bounding box center [350, 246] width 290 height 28
type input "Tenant charges & fees / Administrative fee"
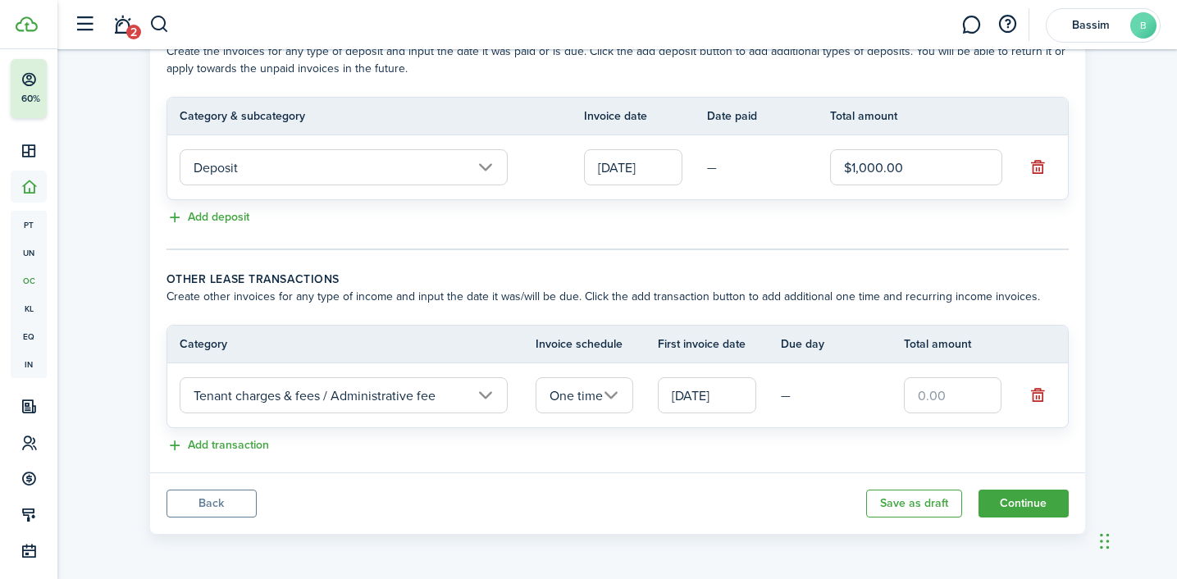
click at [933, 397] on input "text" at bounding box center [953, 395] width 98 height 36
type input "$25.00"
click at [244, 439] on button "Add transaction" at bounding box center [217, 445] width 103 height 19
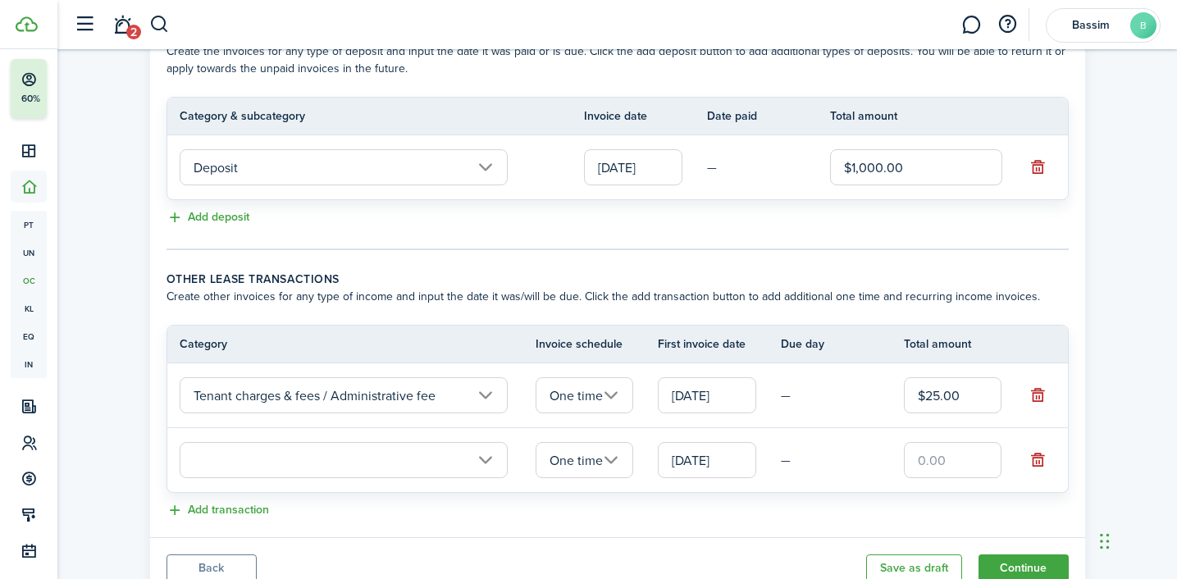
click at [363, 469] on input "text" at bounding box center [344, 460] width 328 height 36
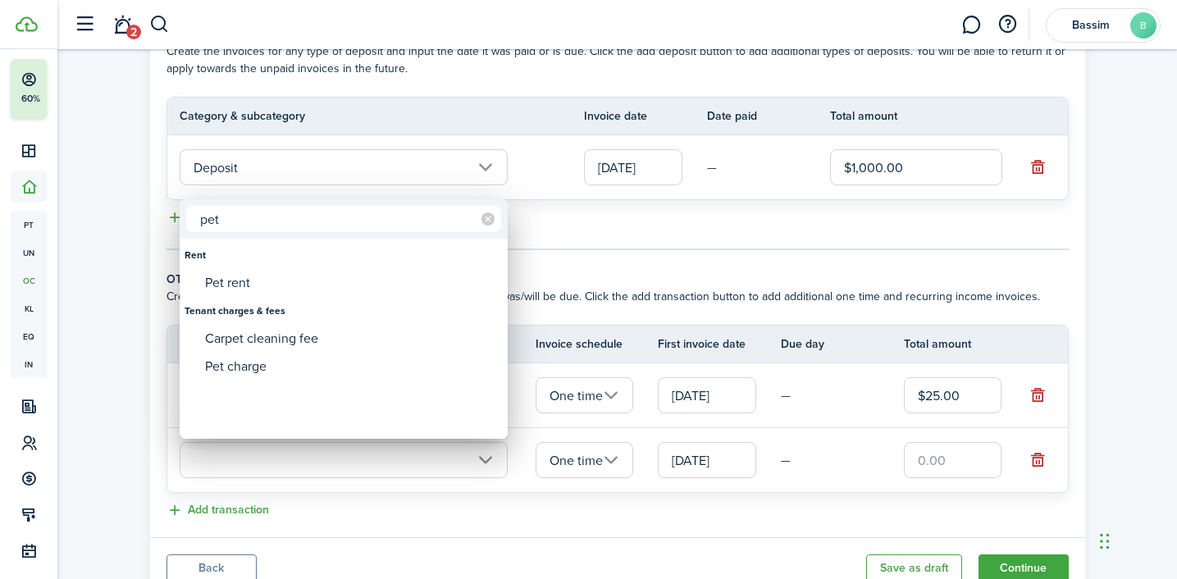
type input "pet"
click at [295, 276] on div "Pet rent" at bounding box center [350, 283] width 290 height 28
type input "Rent / Pet rent"
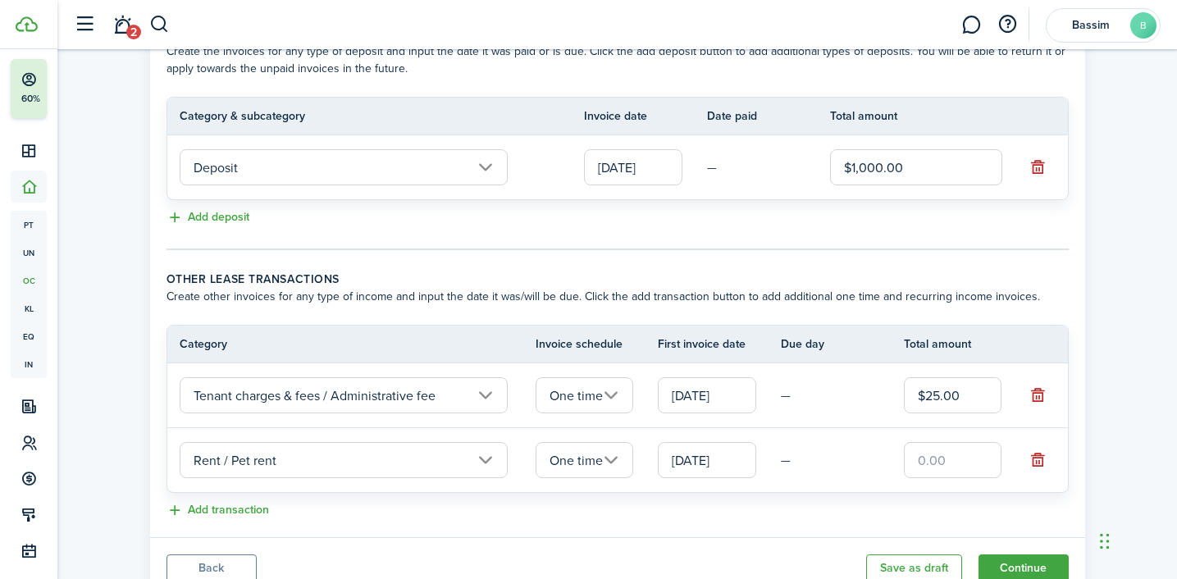
click at [604, 455] on input "One time" at bounding box center [585, 460] width 98 height 36
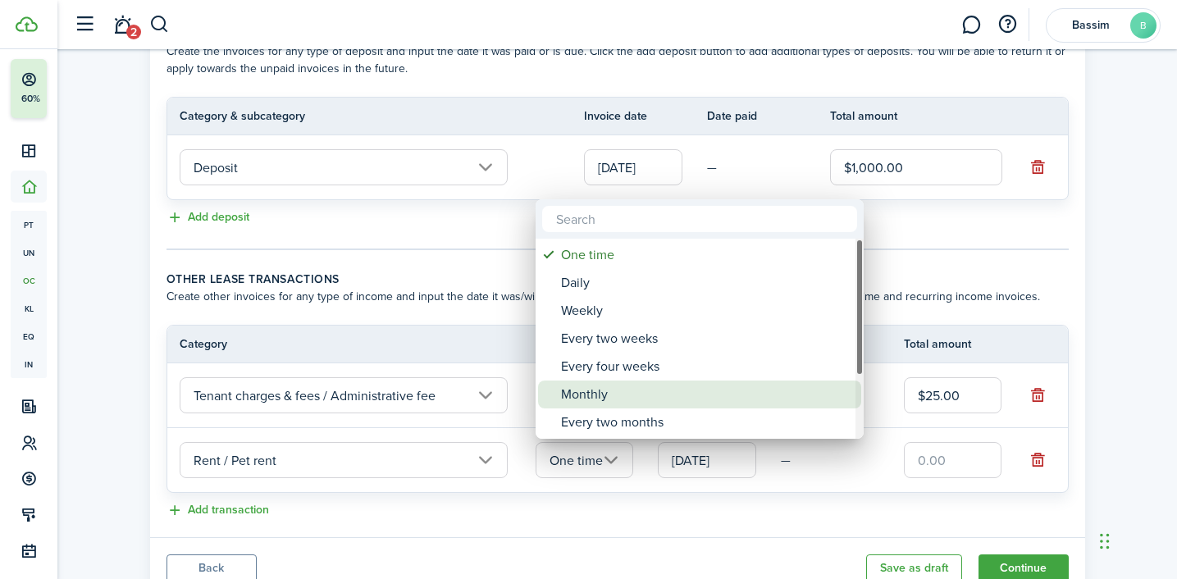
click at [599, 393] on div "Monthly" at bounding box center [706, 395] width 290 height 28
type input "Monthly"
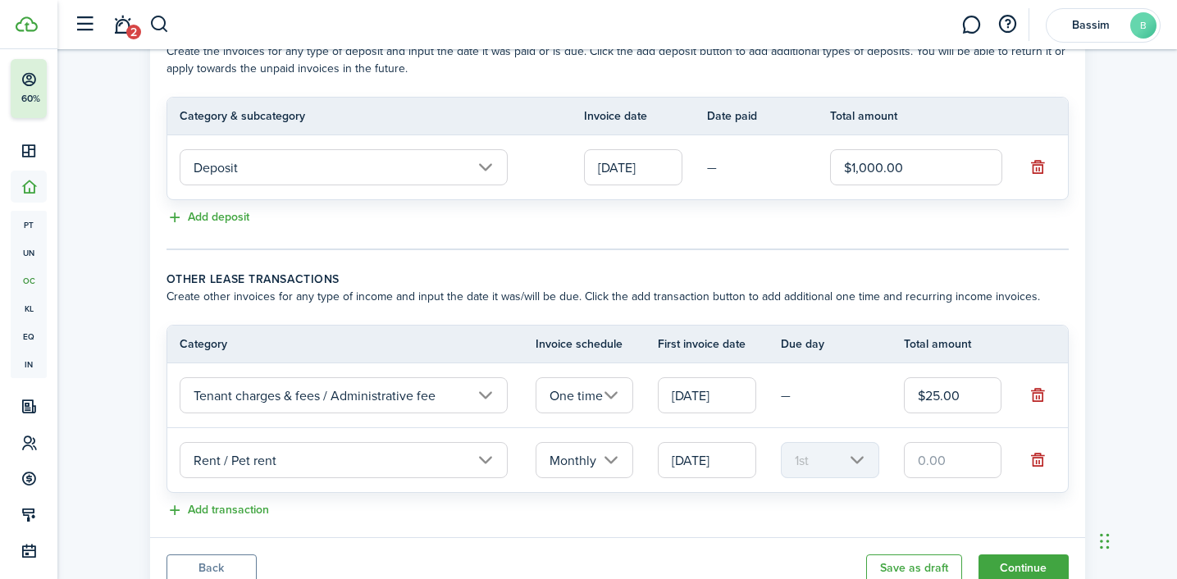
click at [940, 465] on input "text" at bounding box center [953, 460] width 98 height 36
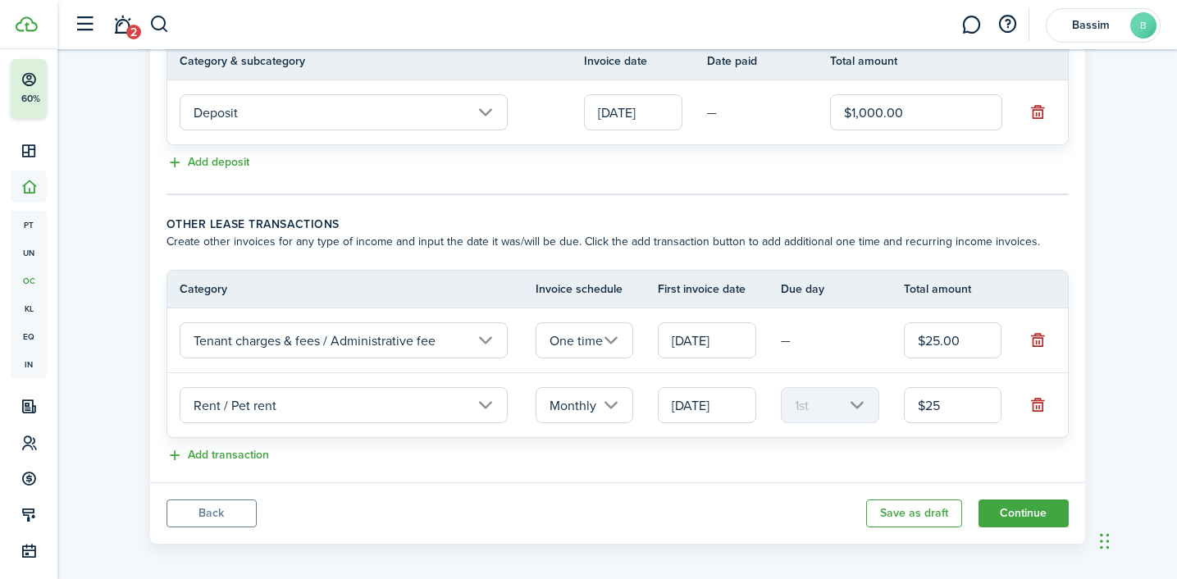
scroll to position [458, 0]
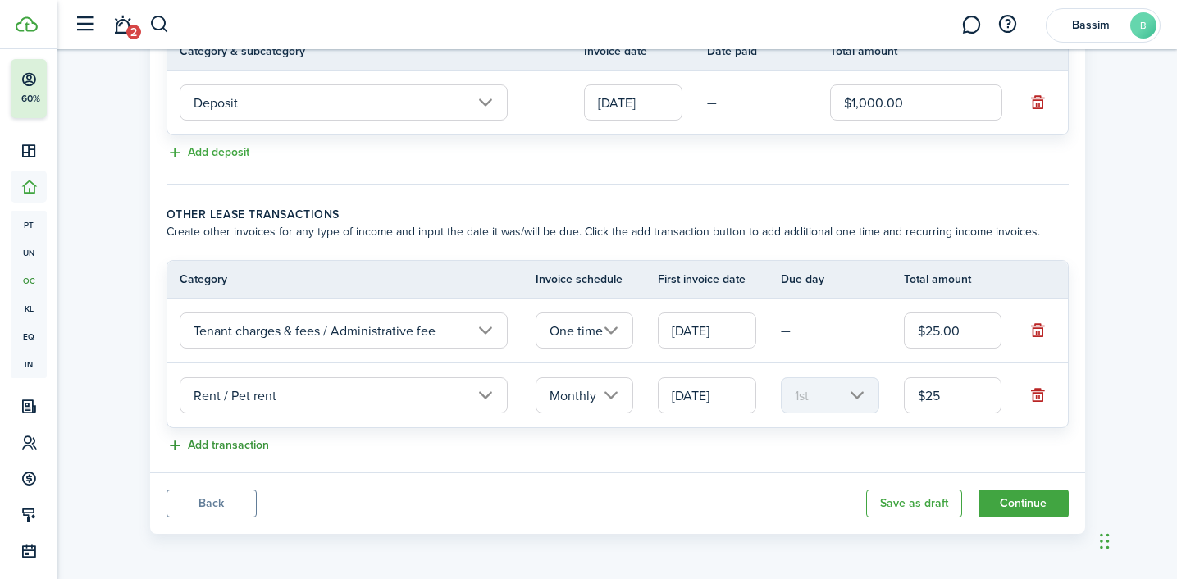
type input "$25.00"
click at [240, 446] on button "Add transaction" at bounding box center [217, 445] width 103 height 19
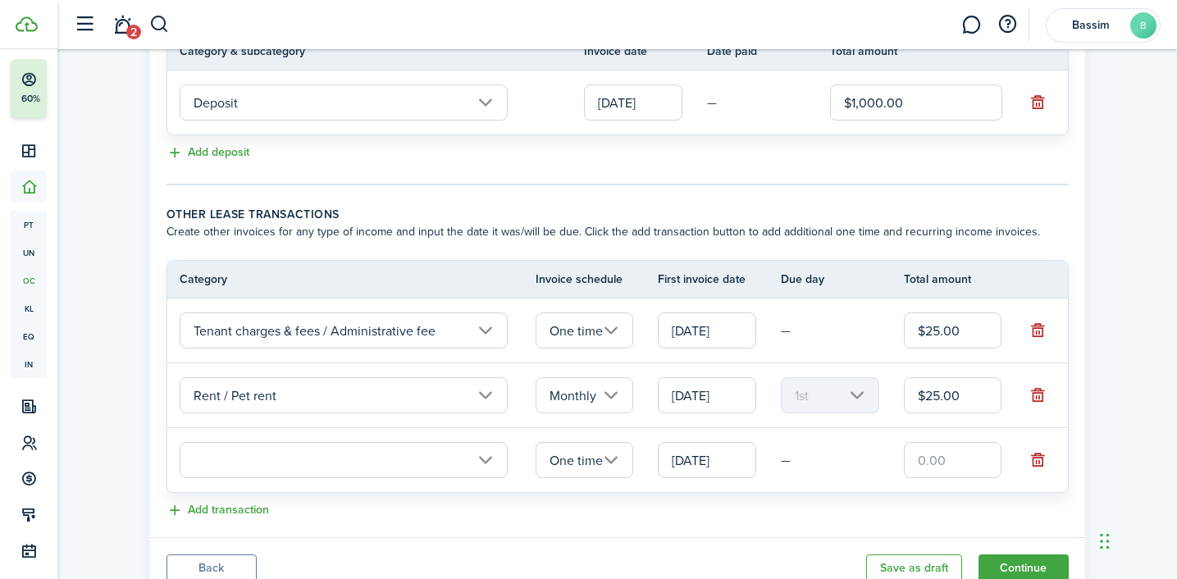
click at [367, 463] on input "text" at bounding box center [344, 460] width 328 height 36
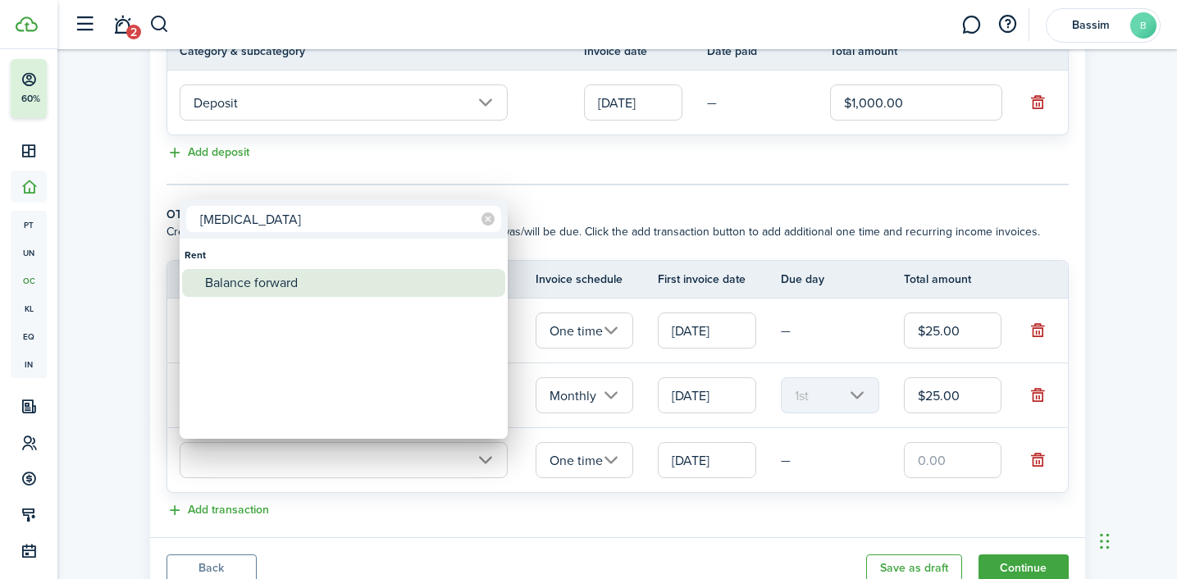
type input "[MEDICAL_DATA]"
click at [311, 283] on div "Balance forward" at bounding box center [350, 283] width 290 height 28
type input "Rent / Balance forward"
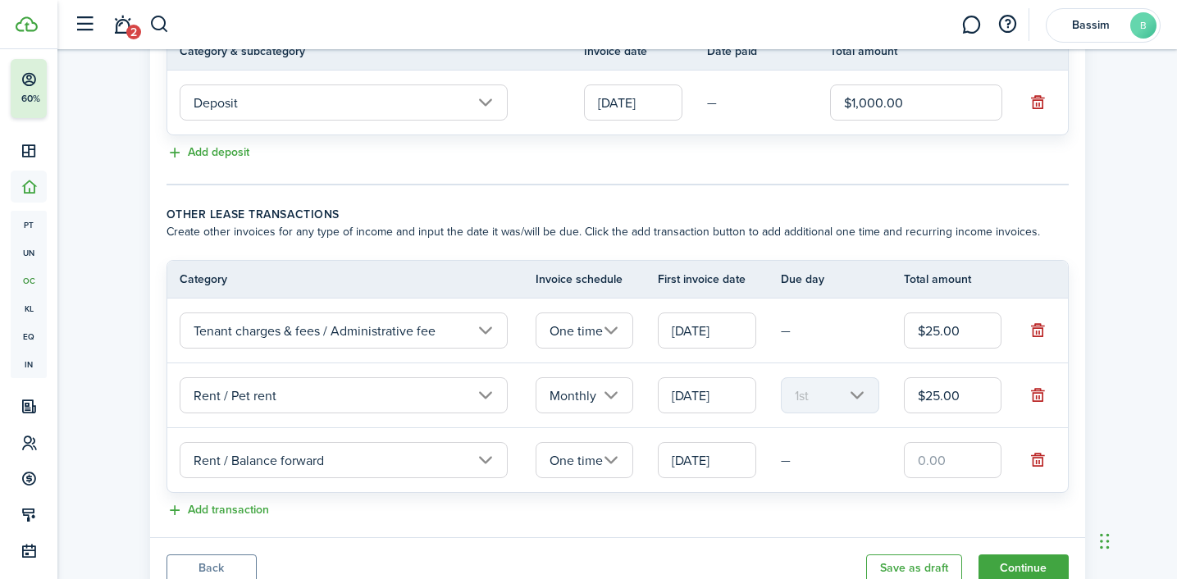
click at [949, 459] on input "text" at bounding box center [953, 460] width 98 height 36
click at [717, 463] on input "[DATE]" at bounding box center [707, 460] width 98 height 36
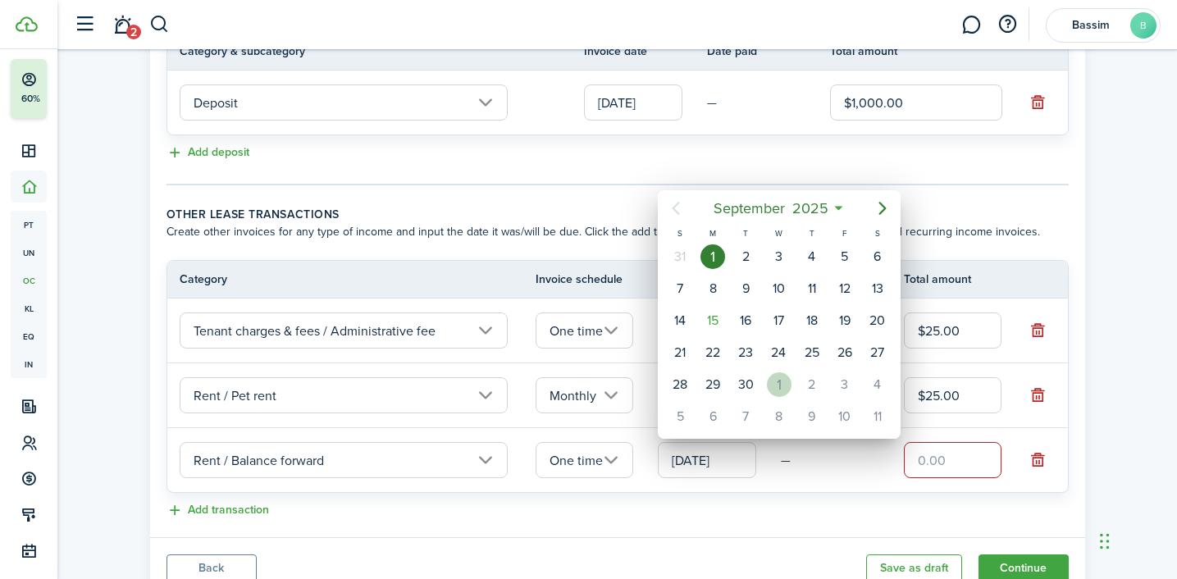
click at [778, 390] on div "1" at bounding box center [779, 384] width 25 height 25
type input "[DATE]"
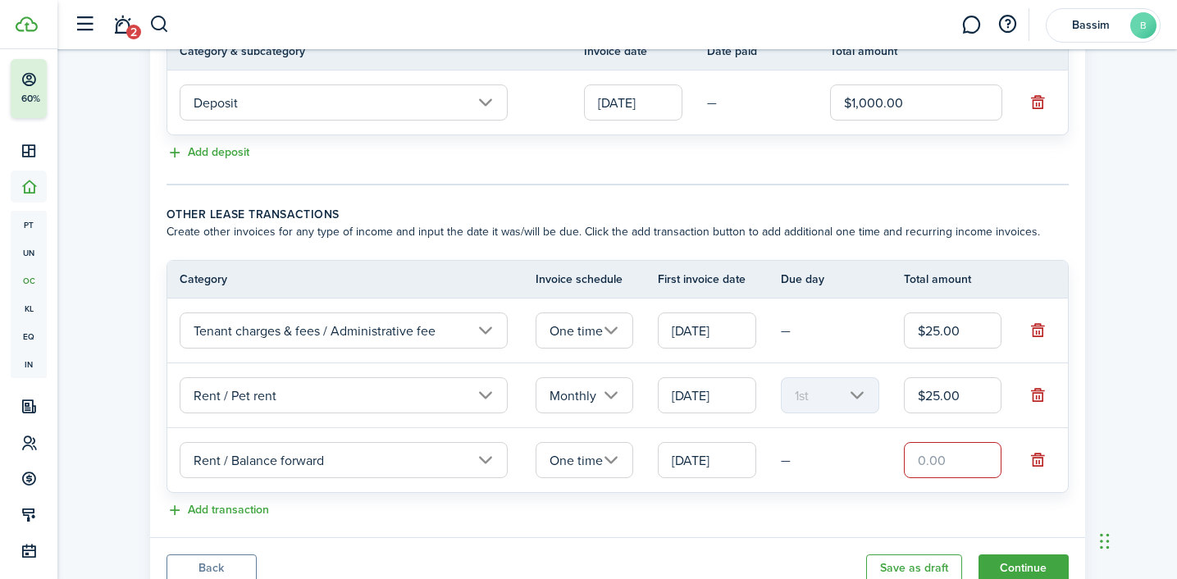
click at [937, 455] on input "text" at bounding box center [953, 460] width 98 height 36
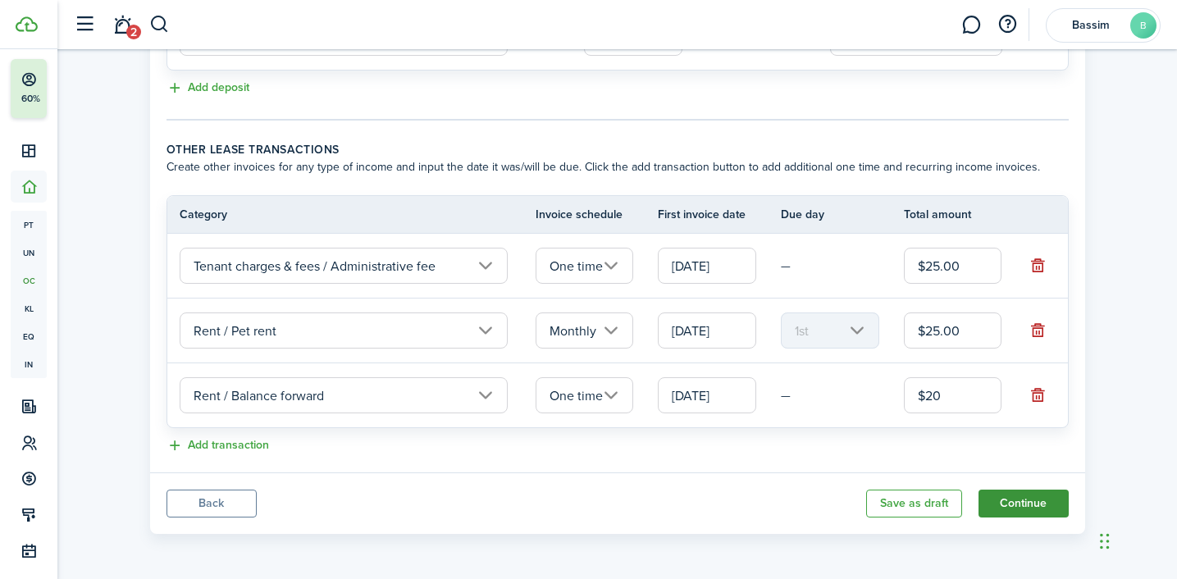
type input "$20.00"
click at [1041, 513] on button "Continue" at bounding box center [1023, 504] width 90 height 28
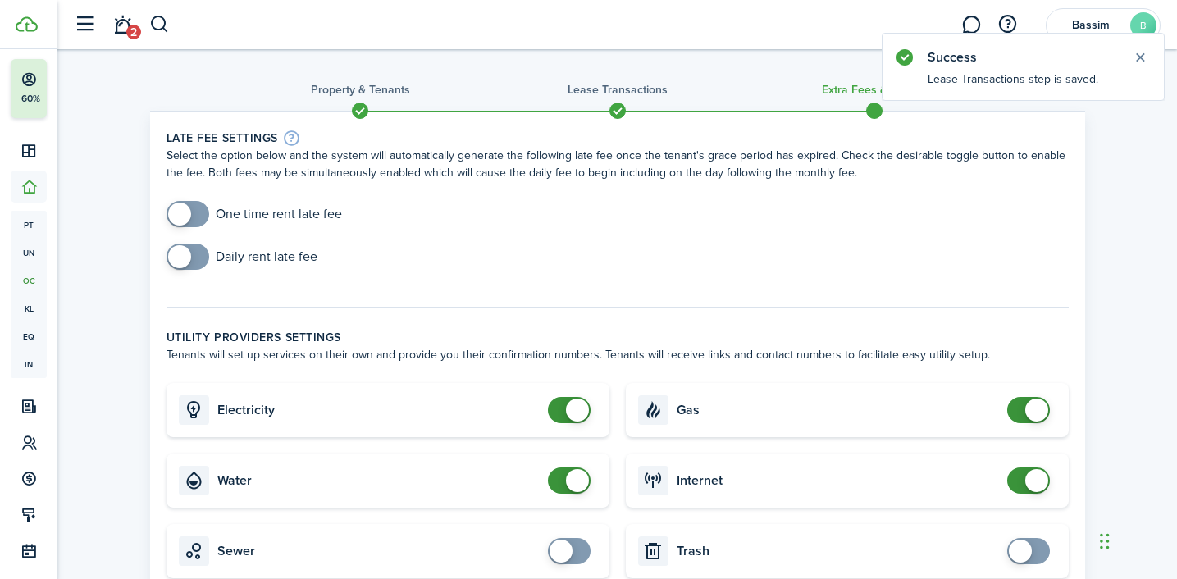
checkbox input "true"
click at [170, 214] on span at bounding box center [179, 214] width 23 height 23
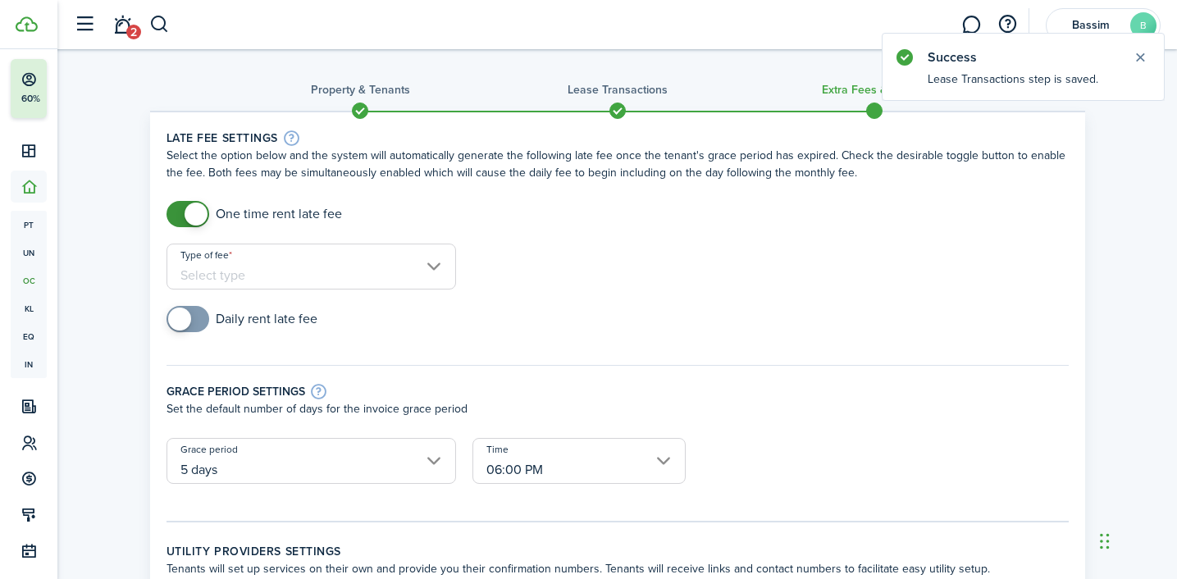
click at [253, 262] on input "Type of fee" at bounding box center [310, 267] width 289 height 46
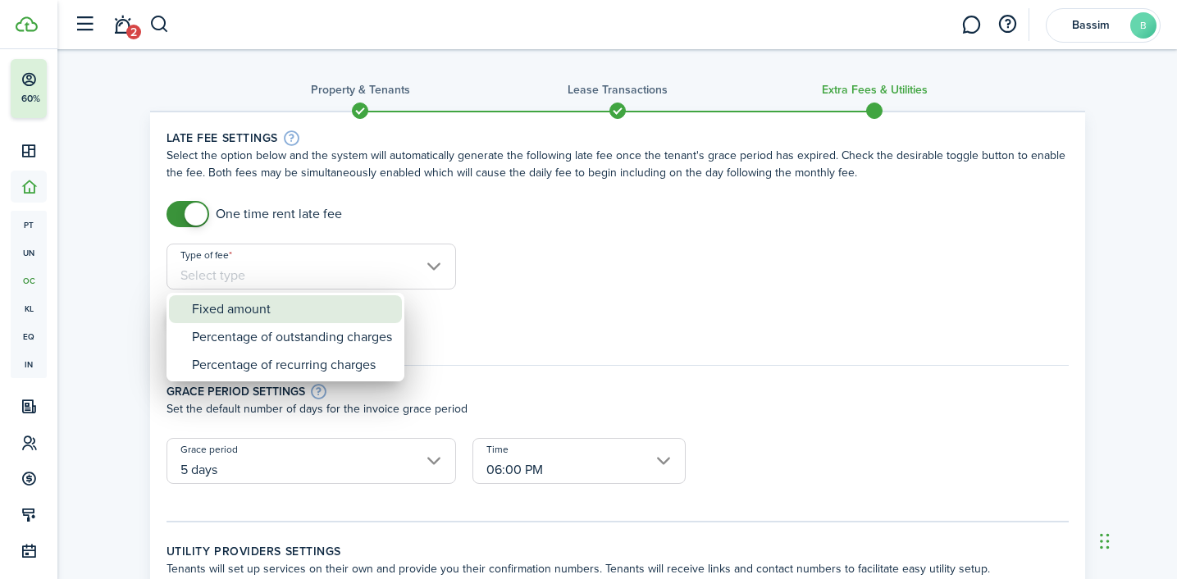
click at [258, 303] on div "Fixed amount" at bounding box center [292, 309] width 200 height 28
type input "Fixed amount"
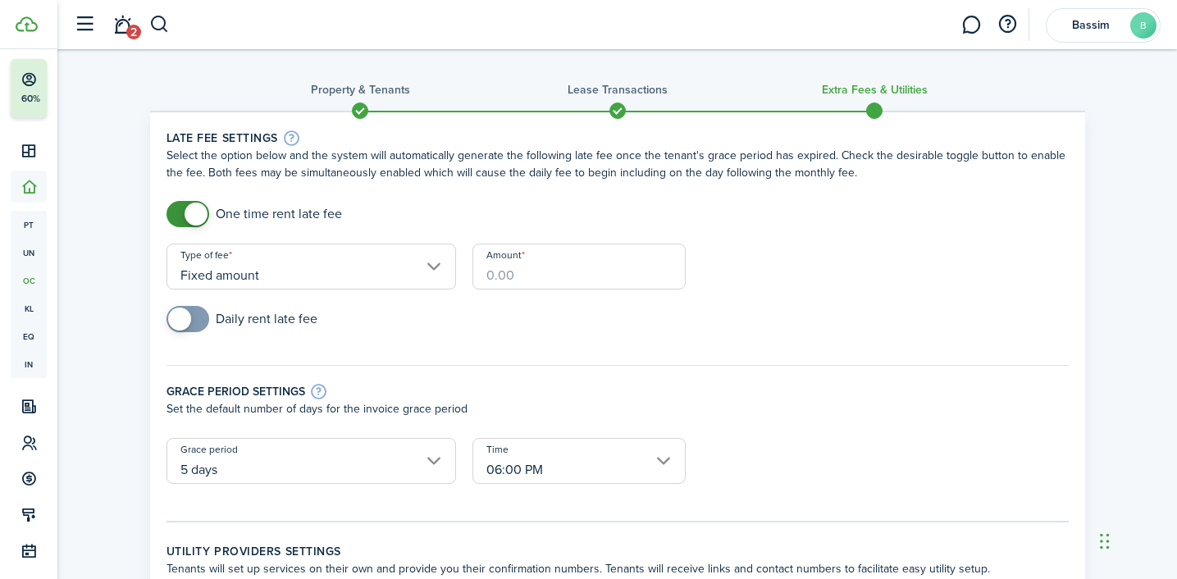
click at [531, 264] on input "Amount" at bounding box center [578, 267] width 213 height 46
type input "$100.00"
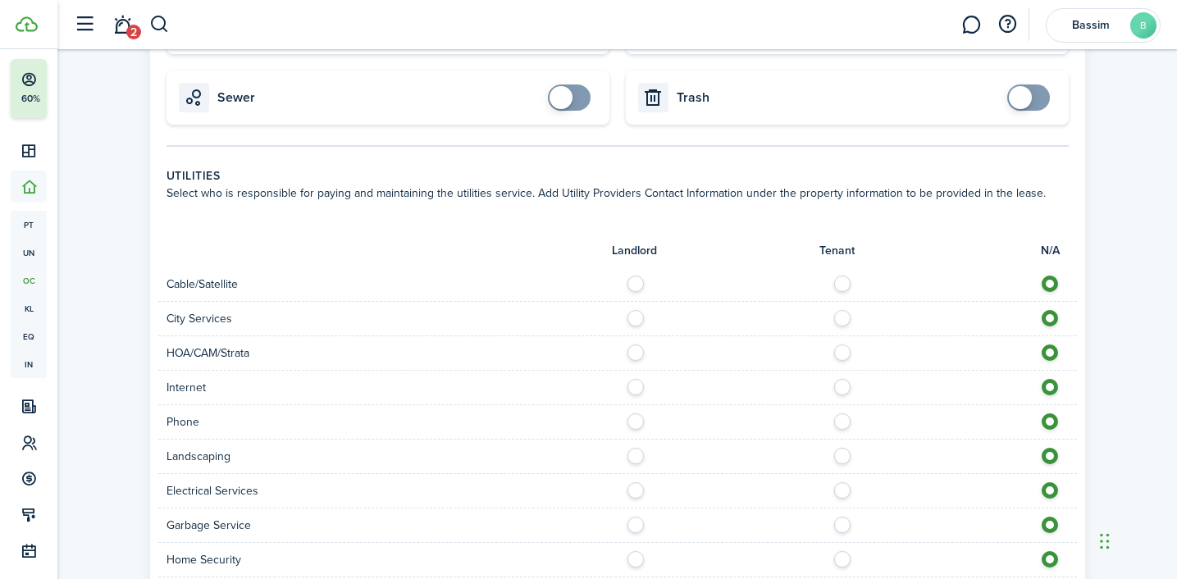
scroll to position [725, 0]
click at [842, 385] on label at bounding box center [846, 381] width 29 height 8
radio input "true"
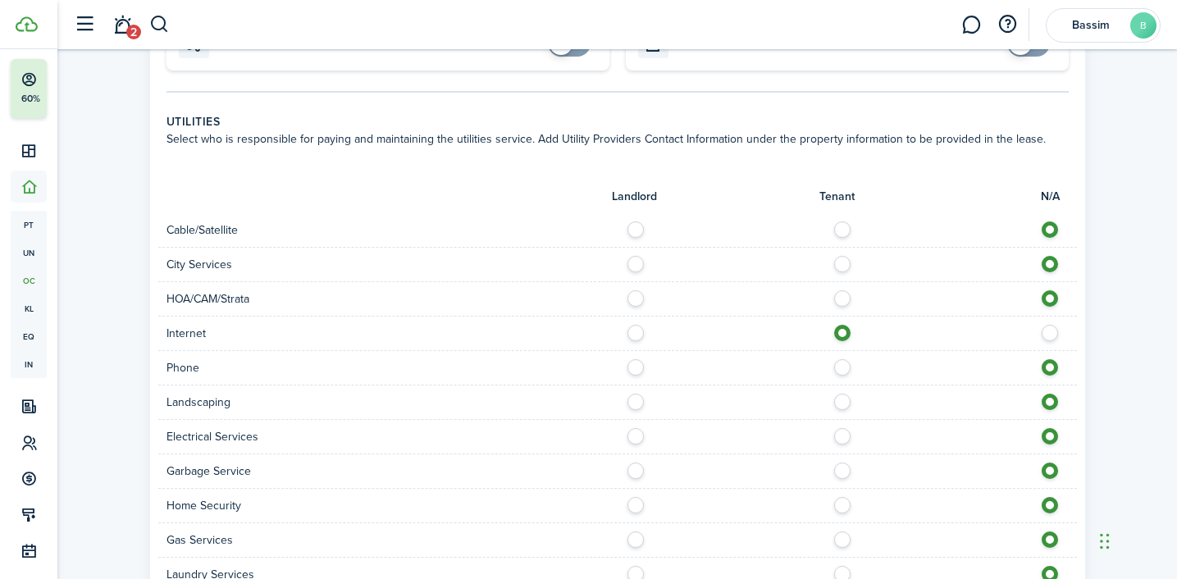
scroll to position [805, 0]
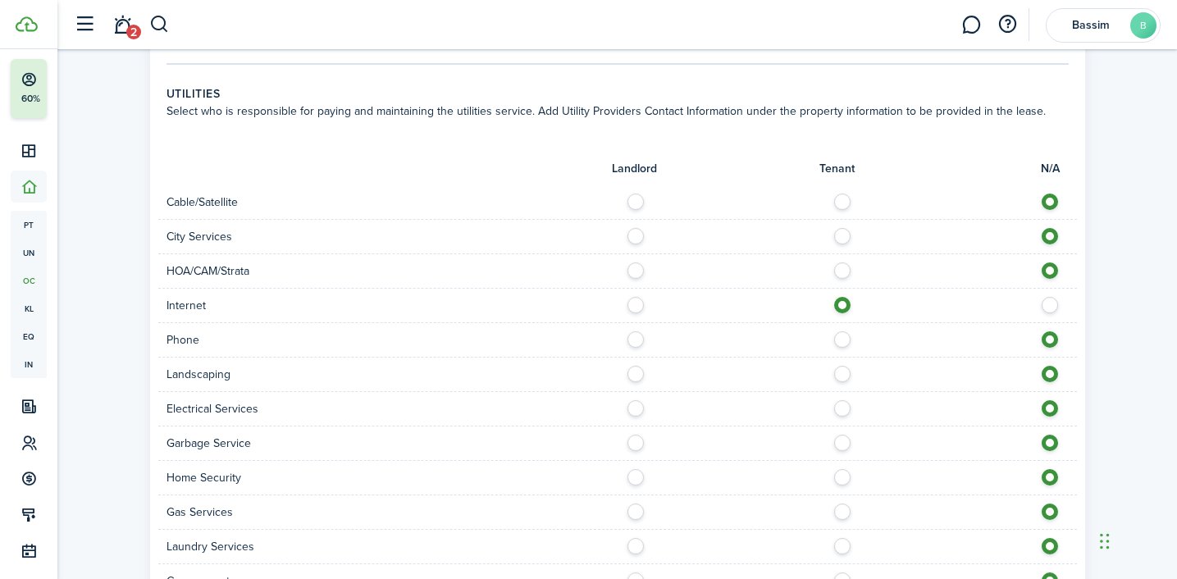
click at [842, 372] on label at bounding box center [846, 370] width 29 height 8
radio input "true"
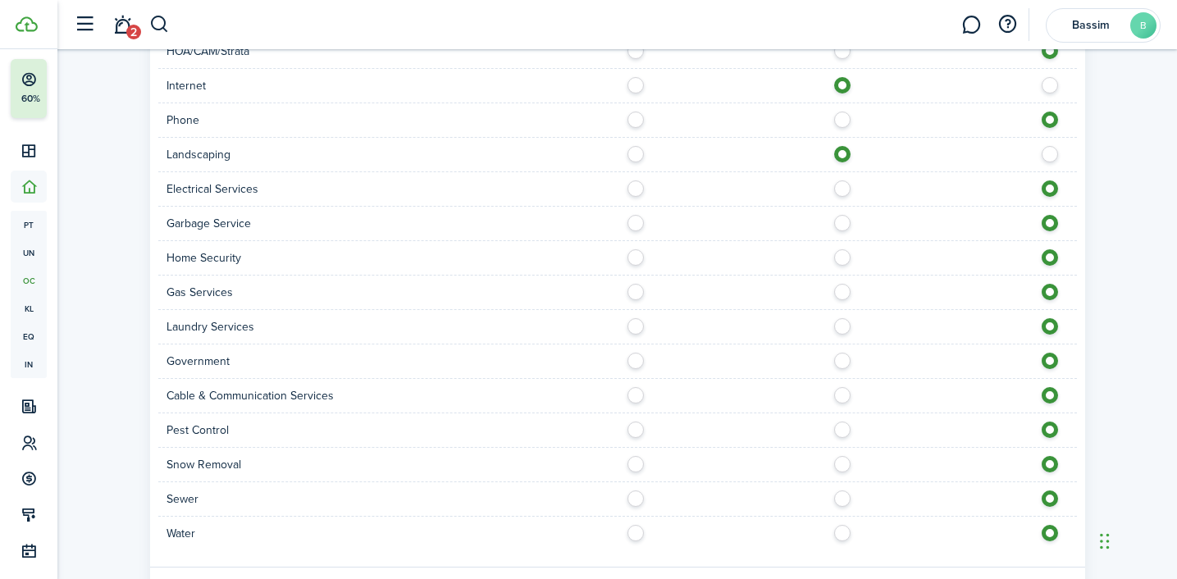
click at [844, 456] on label at bounding box center [846, 460] width 29 height 8
radio input "true"
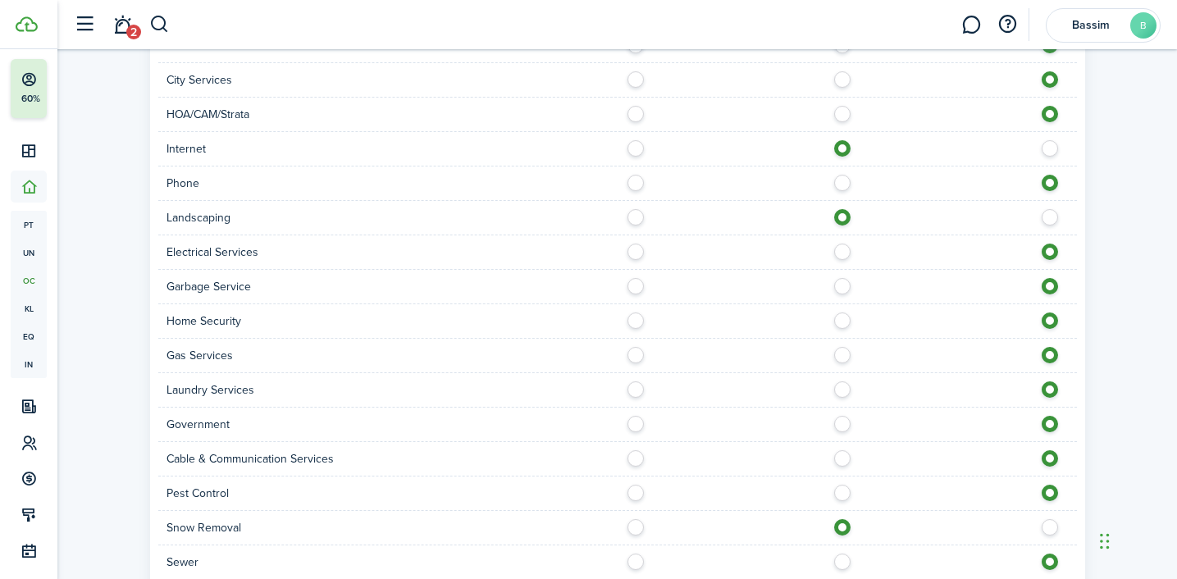
scroll to position [1119, 0]
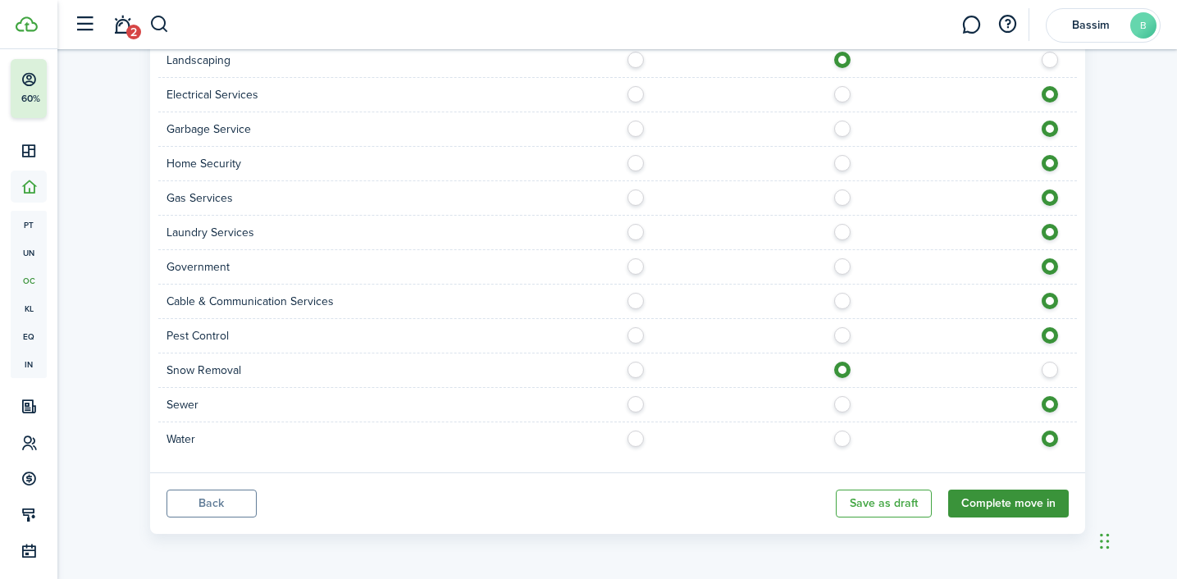
click at [1034, 500] on button "Complete move in" at bounding box center [1008, 504] width 121 height 28
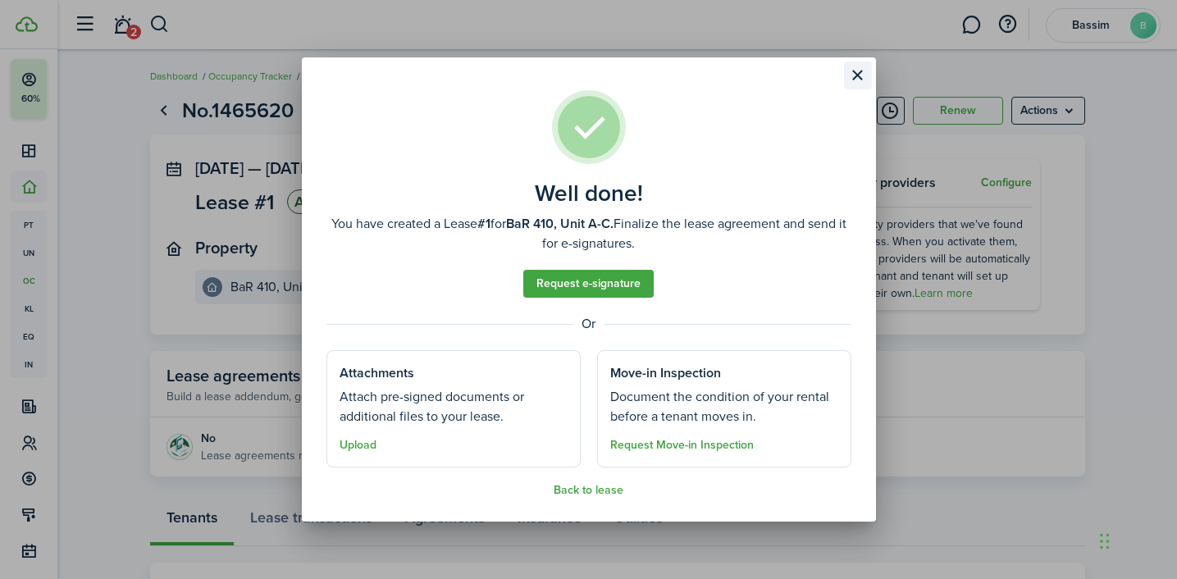
click at [864, 72] on button "Close modal" at bounding box center [858, 76] width 28 height 28
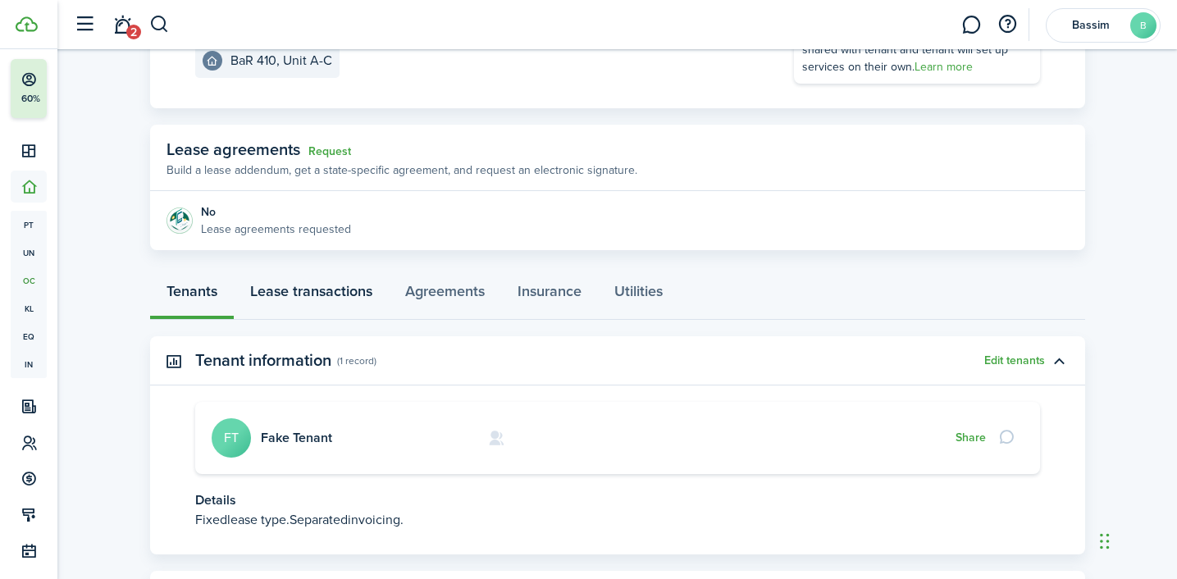
scroll to position [245, 0]
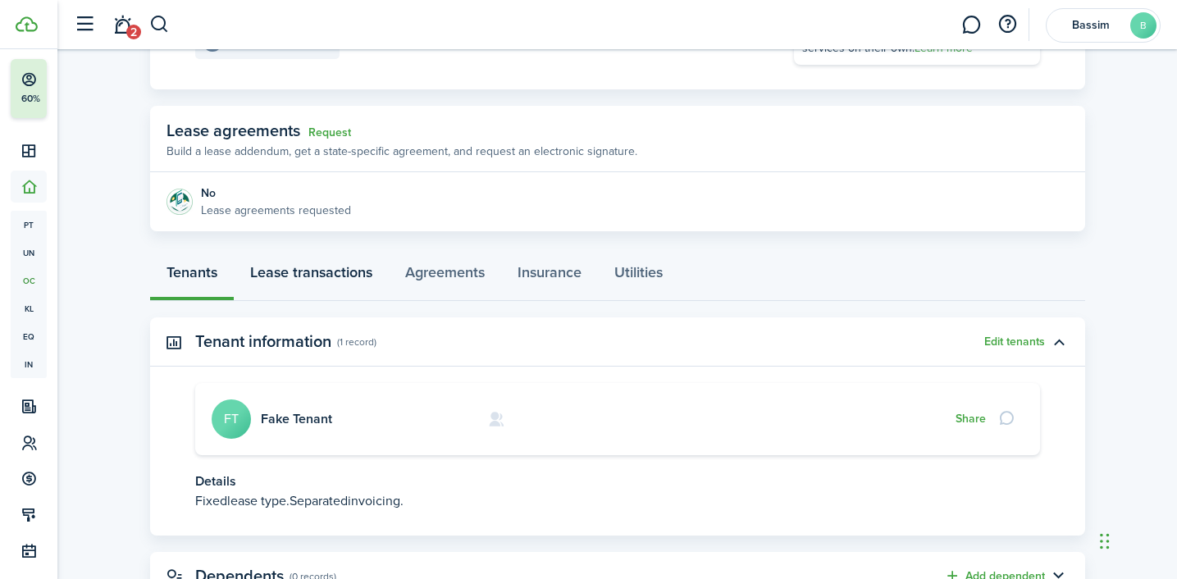
click at [333, 285] on link "Lease transactions" at bounding box center [311, 276] width 155 height 49
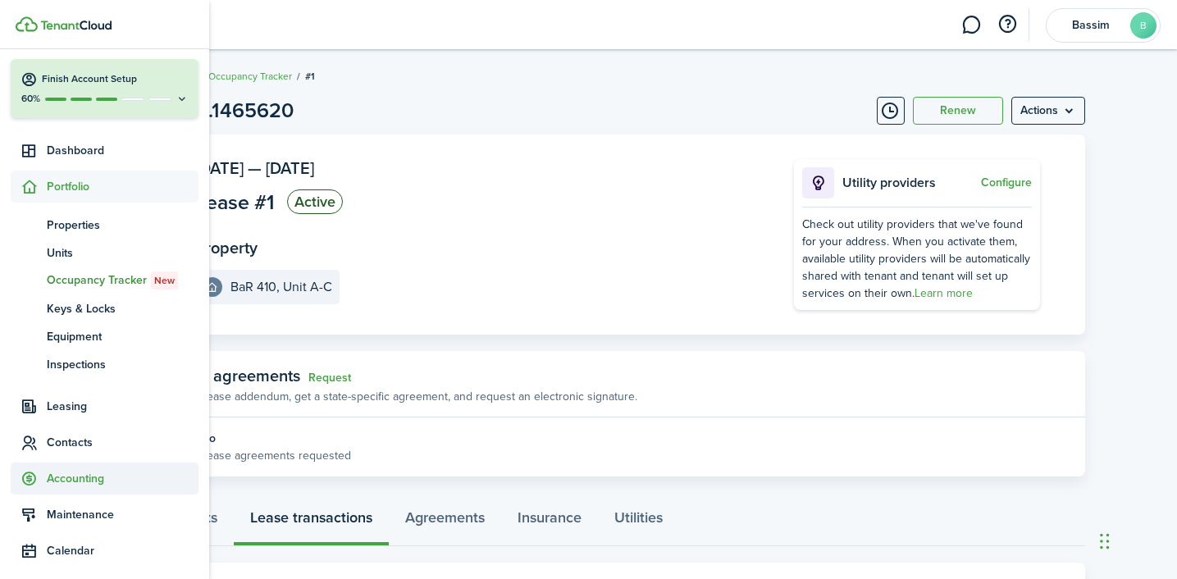
click at [71, 472] on span "Accounting" at bounding box center [123, 478] width 152 height 17
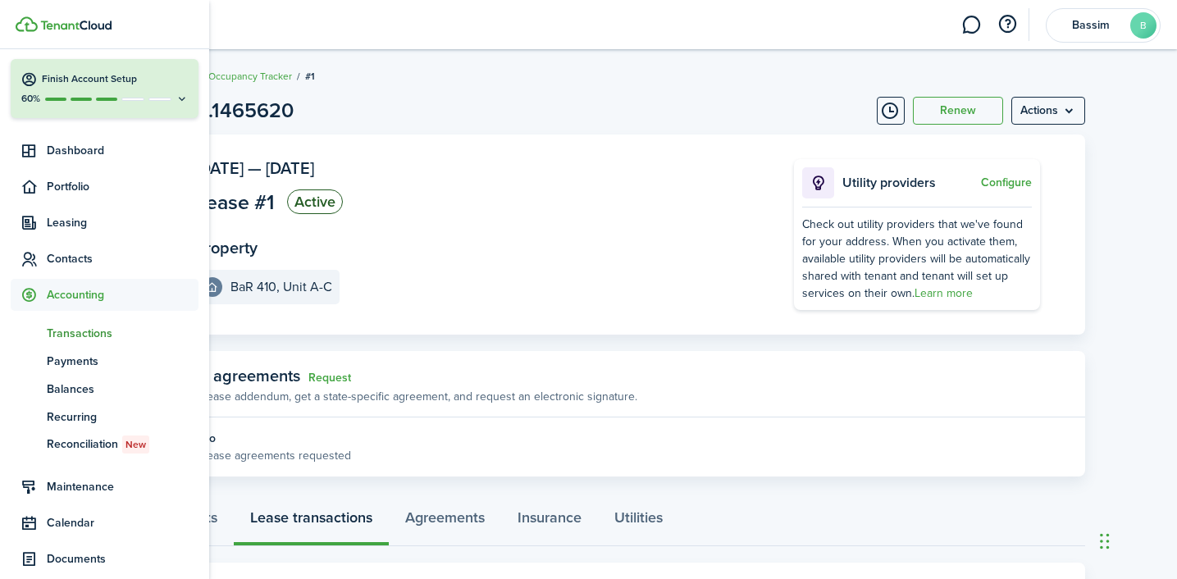
click at [69, 329] on span "Transactions" at bounding box center [123, 333] width 152 height 17
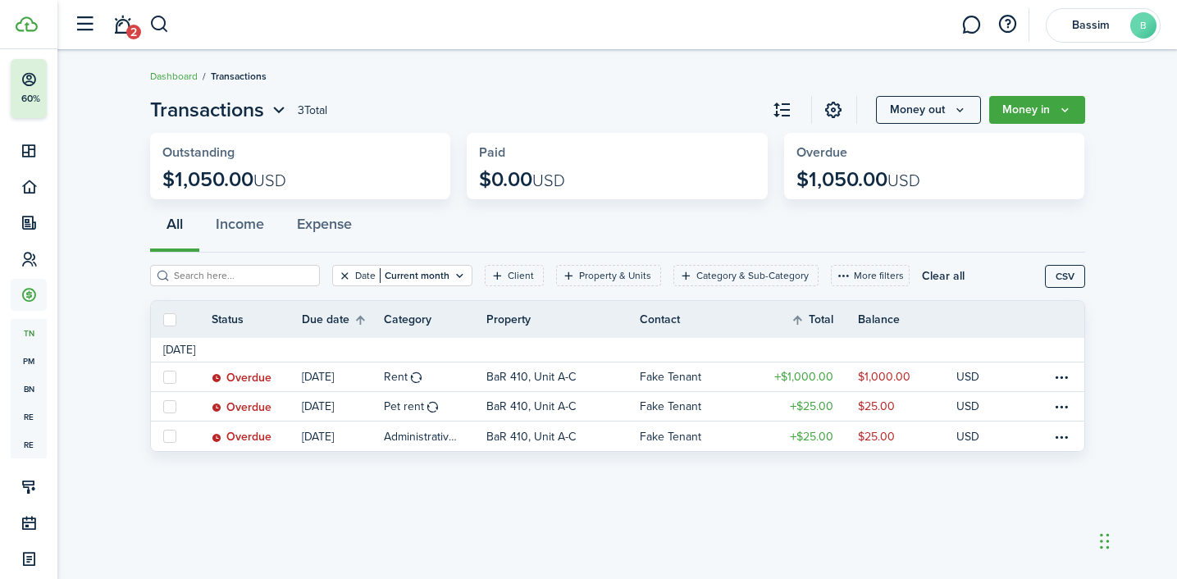
click at [338, 278] on button "Clear filter" at bounding box center [345, 275] width 14 height 13
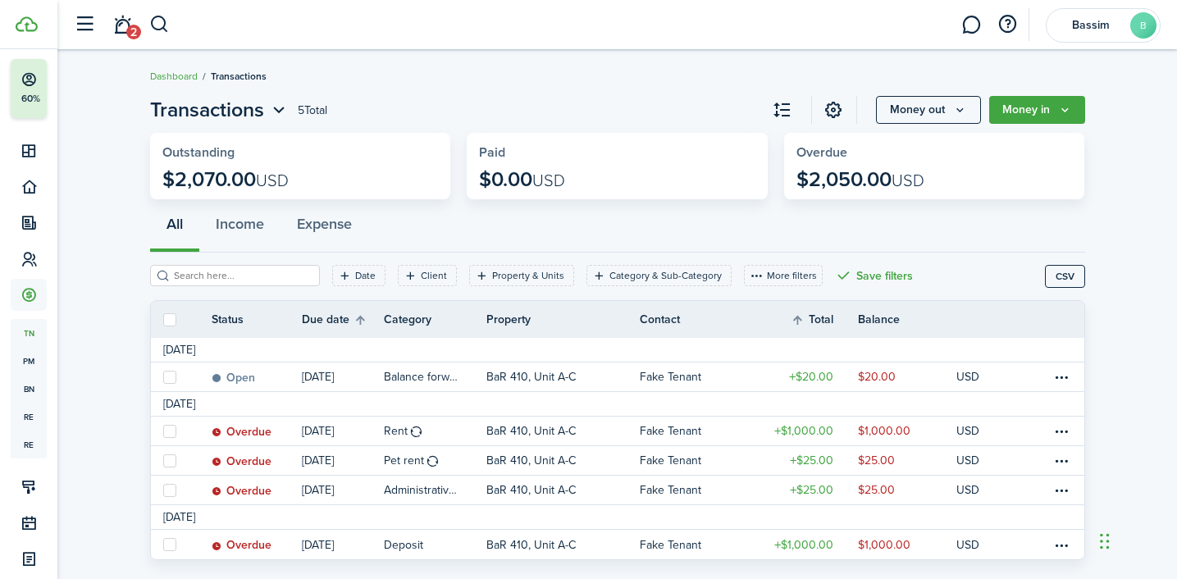
scroll to position [34, 0]
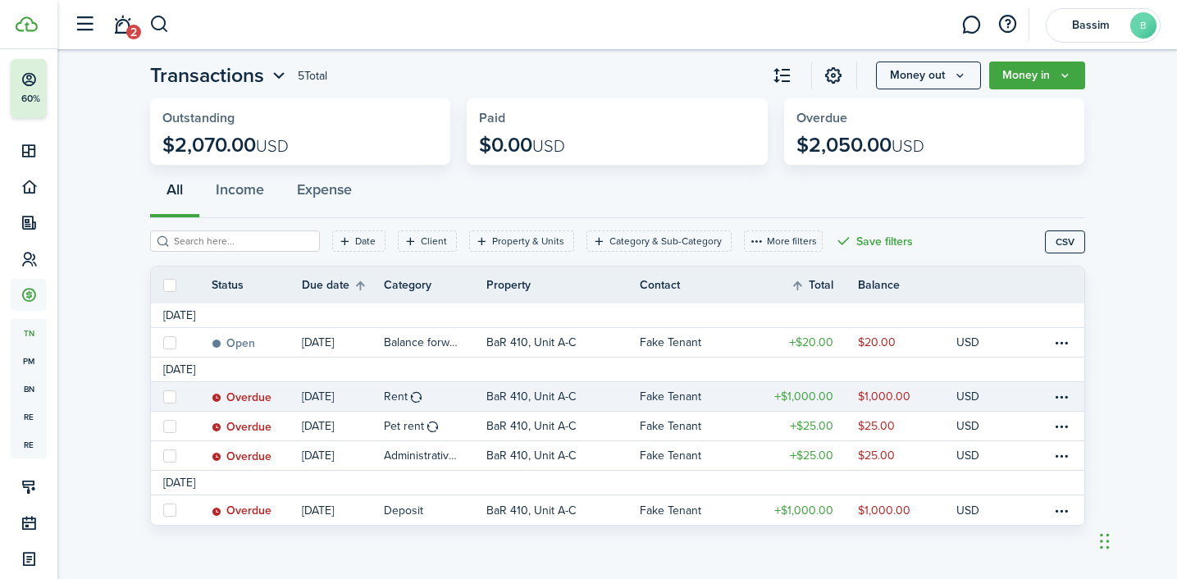
click at [169, 398] on label at bounding box center [169, 396] width 13 height 13
click at [163, 397] on input "checkbox" at bounding box center [162, 396] width 1 height 1
checkbox input "true"
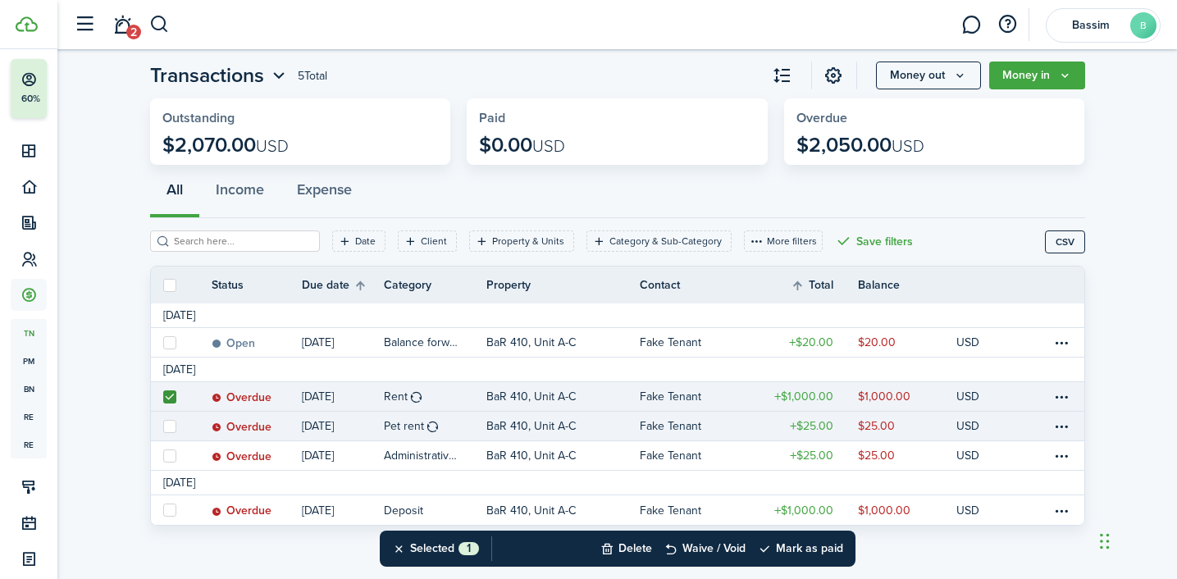
click at [168, 426] on label at bounding box center [169, 426] width 13 height 13
click at [163, 426] on input "checkbox" at bounding box center [162, 426] width 1 height 1
checkbox input "true"
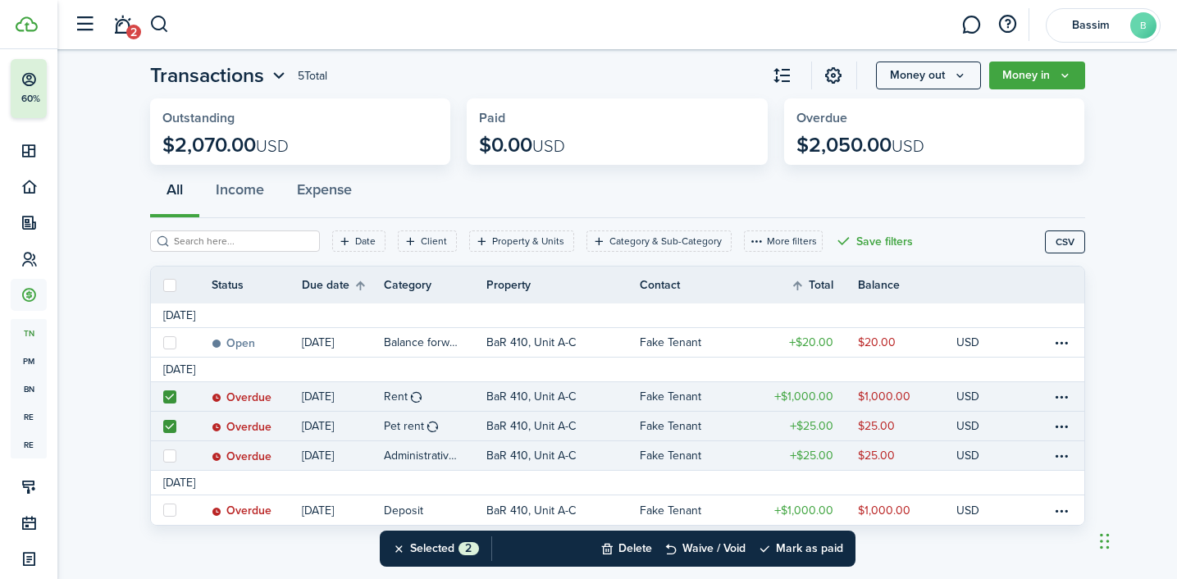
click at [169, 450] on label at bounding box center [169, 455] width 13 height 13
click at [163, 455] on input "checkbox" at bounding box center [162, 455] width 1 height 1
checkbox input "true"
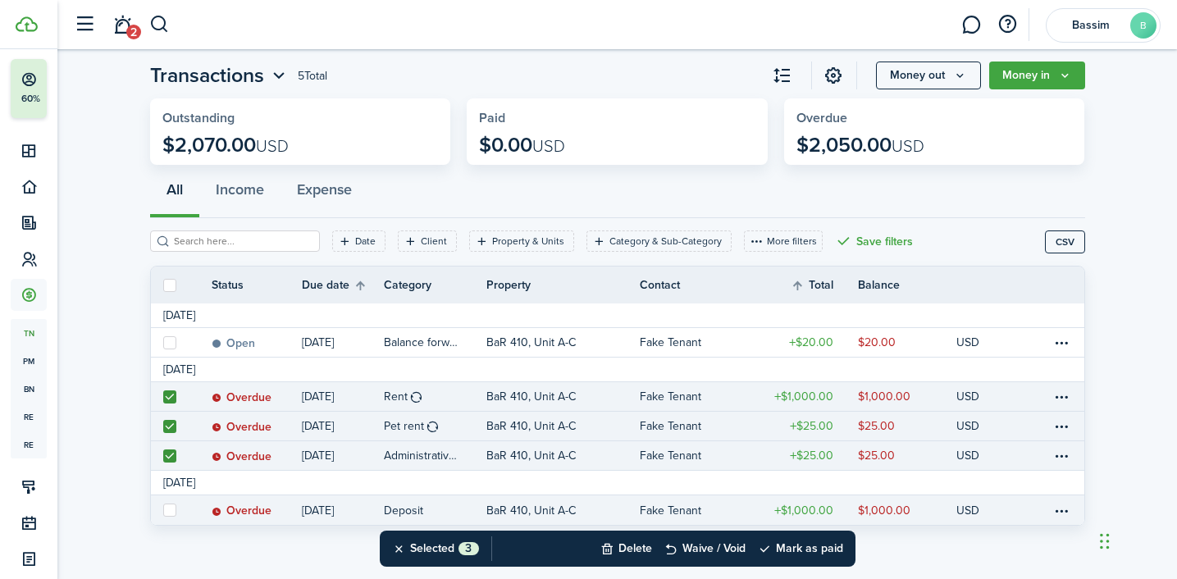
click at [169, 511] on label at bounding box center [169, 510] width 13 height 13
click at [163, 511] on input "checkbox" at bounding box center [162, 510] width 1 height 1
checkbox input "true"
click at [800, 547] on button "Mark as paid" at bounding box center [800, 549] width 85 height 36
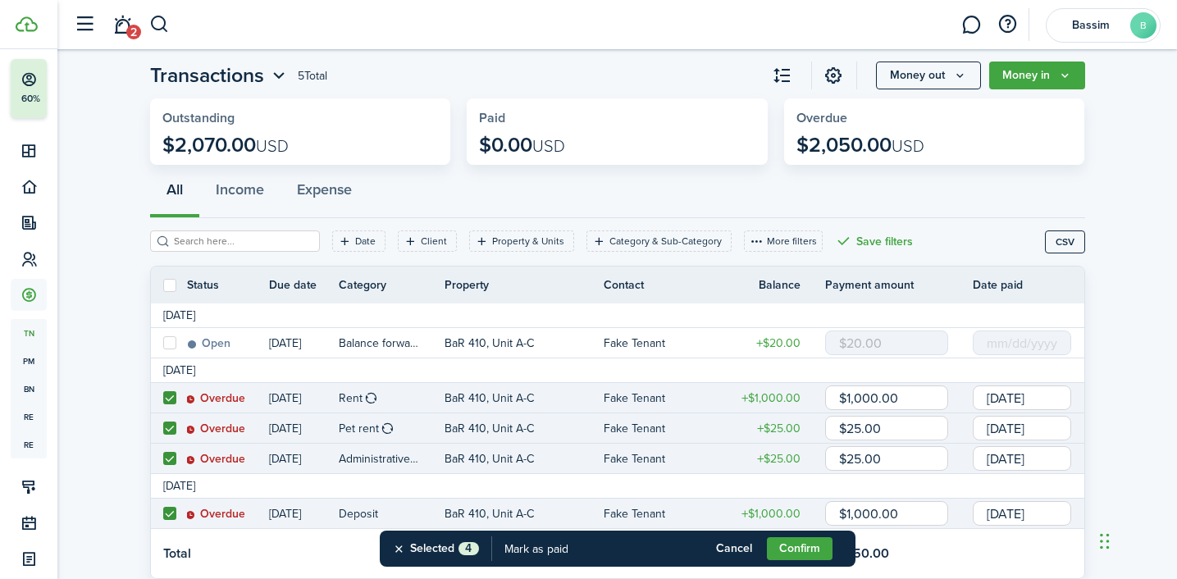
scroll to position [88, 0]
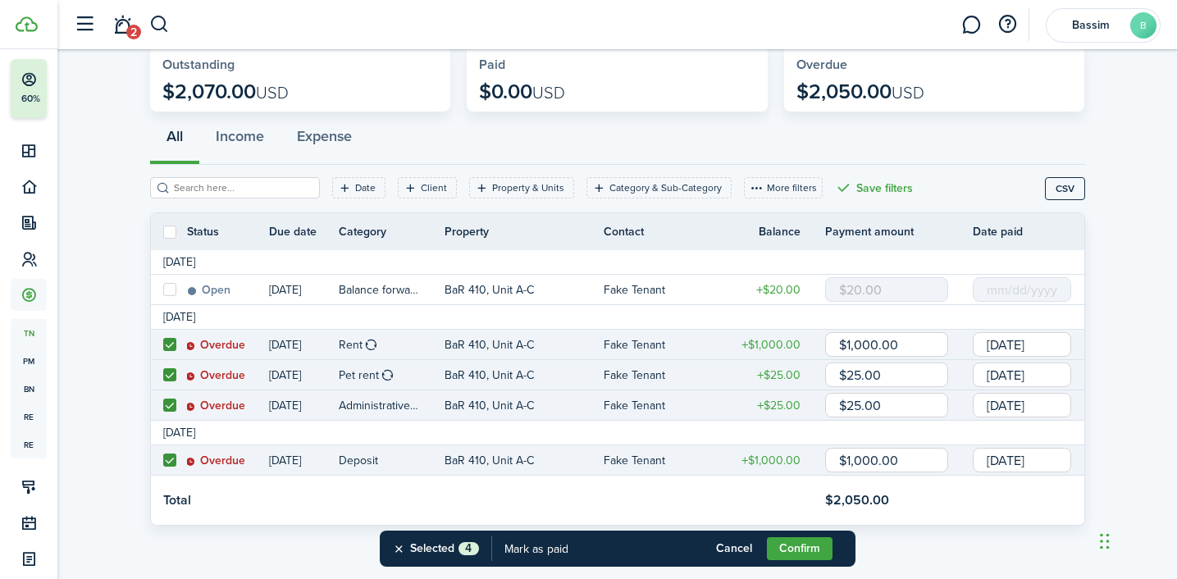
click at [1027, 344] on input "[DATE]" at bounding box center [1022, 344] width 98 height 25
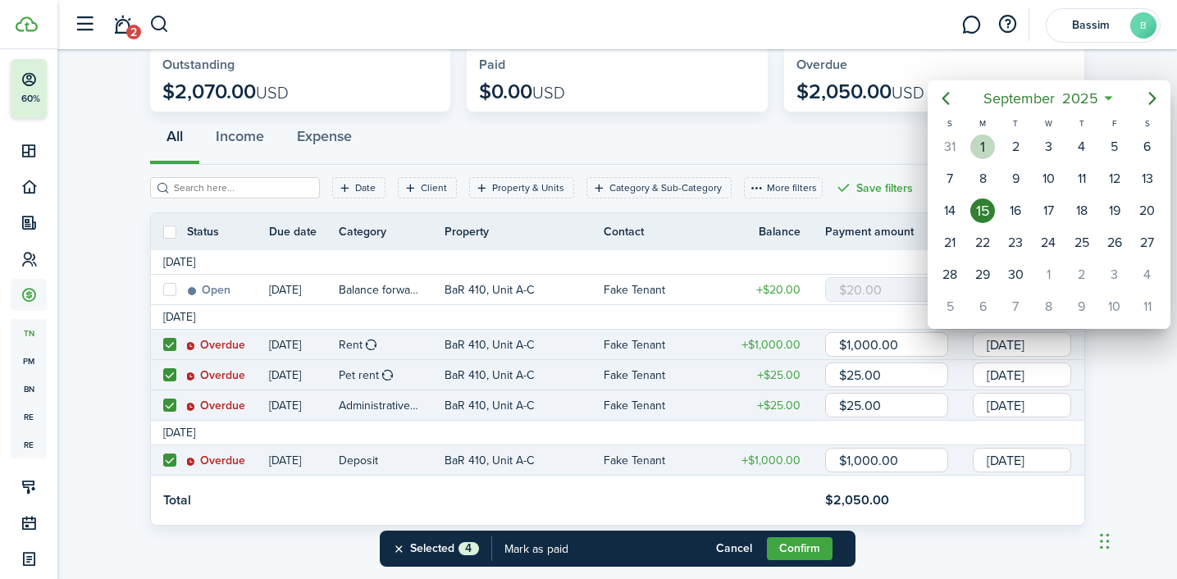
click at [983, 151] on div "1" at bounding box center [982, 146] width 25 height 25
type input "[DATE]"
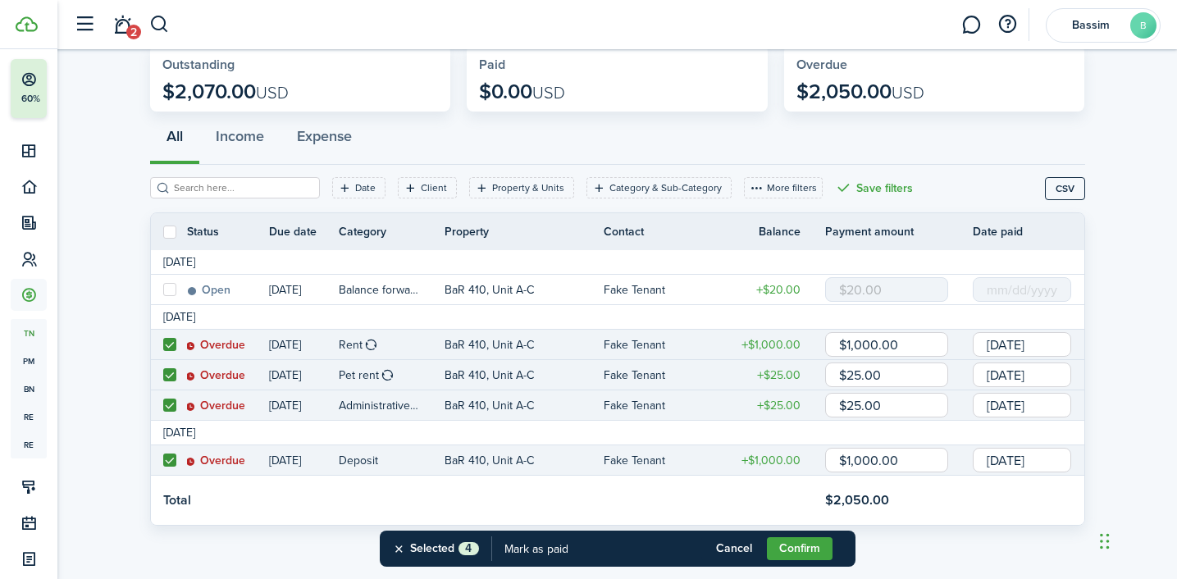
click at [1016, 383] on input "[DATE]" at bounding box center [1022, 374] width 98 height 25
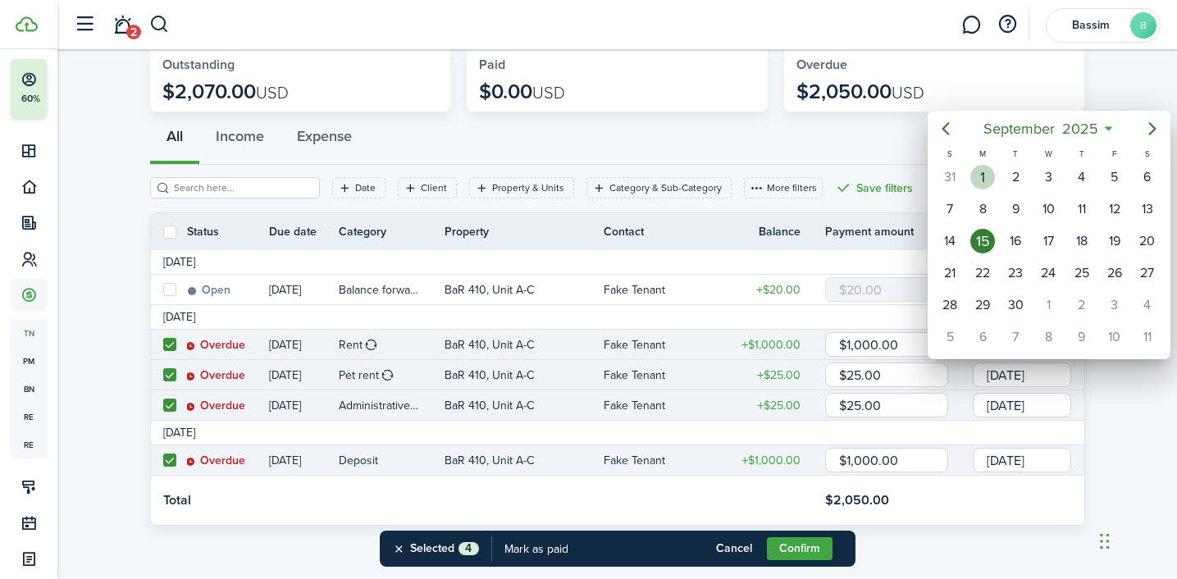
click at [991, 175] on div "1" at bounding box center [982, 177] width 25 height 25
type input "[DATE]"
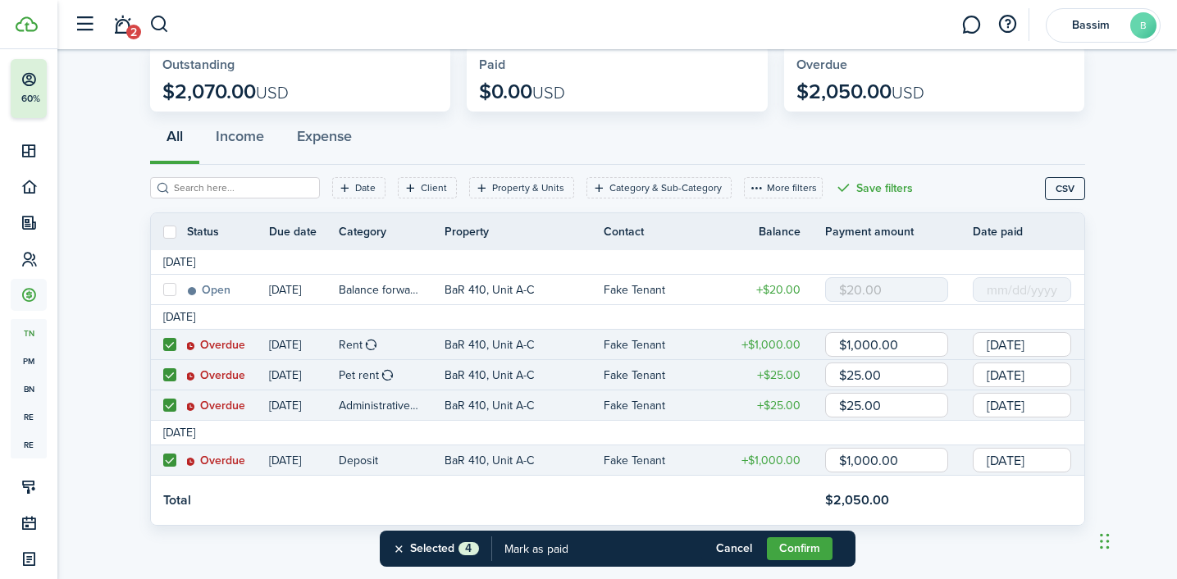
click at [1007, 406] on input "[DATE]" at bounding box center [1022, 405] width 98 height 25
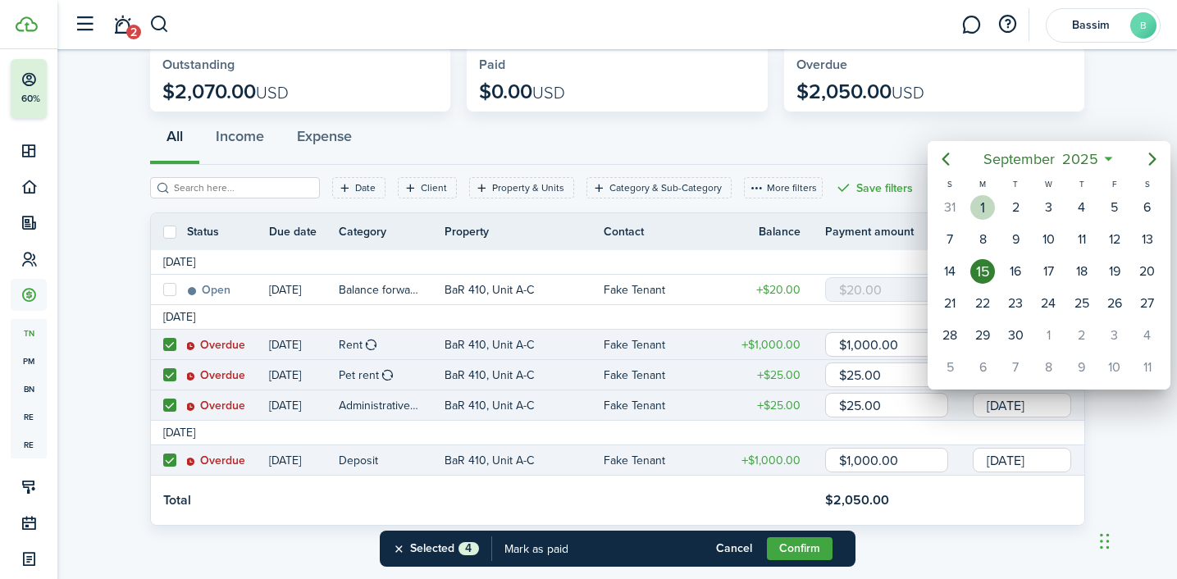
click at [990, 203] on div "1" at bounding box center [982, 207] width 25 height 25
type input "[DATE]"
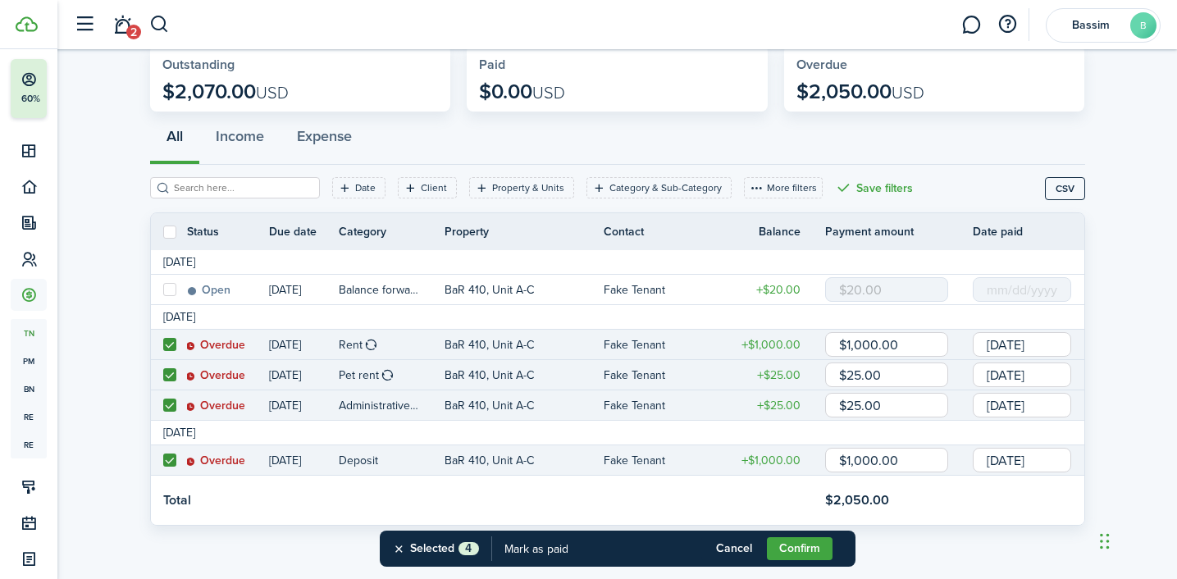
click at [1010, 460] on input "[DATE]" at bounding box center [1022, 460] width 98 height 25
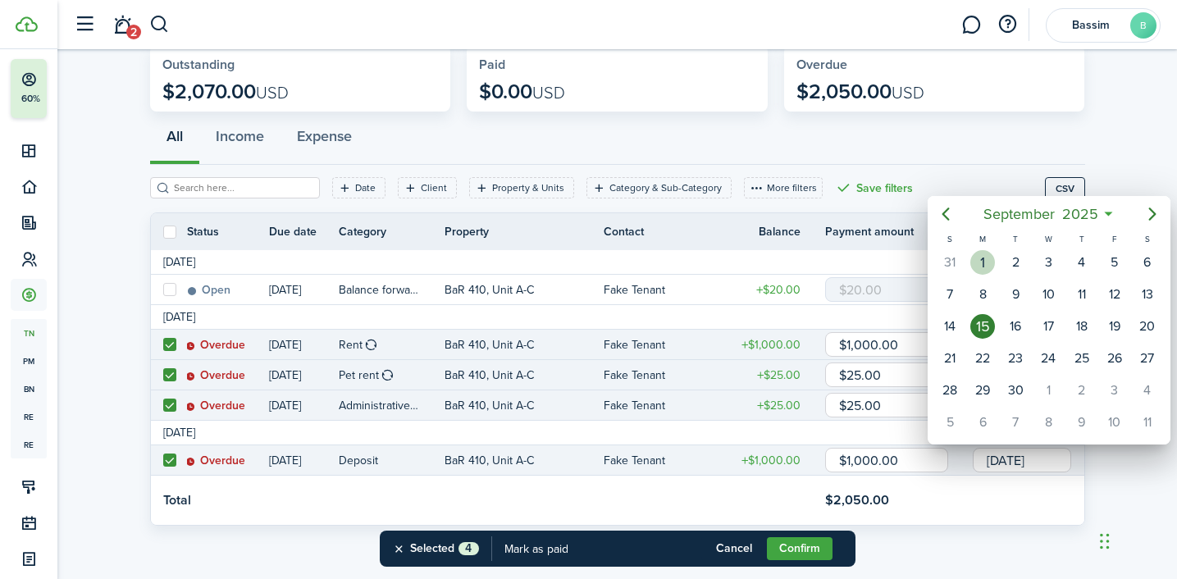
click at [974, 261] on div "1" at bounding box center [982, 262] width 25 height 25
type input "[DATE]"
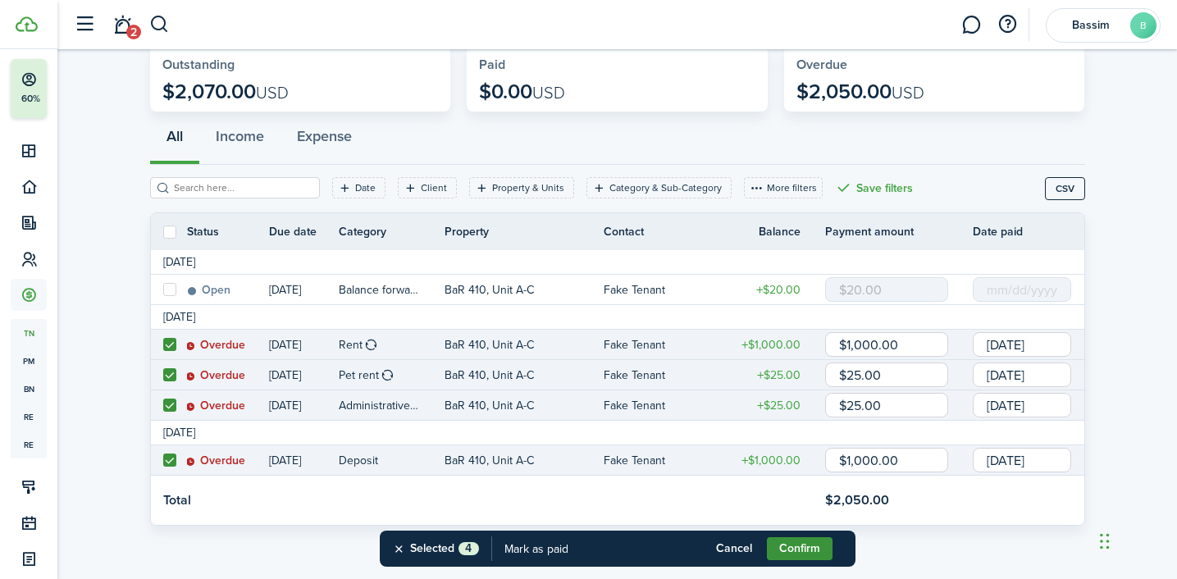
click at [798, 553] on button "Confirm" at bounding box center [800, 548] width 66 height 23
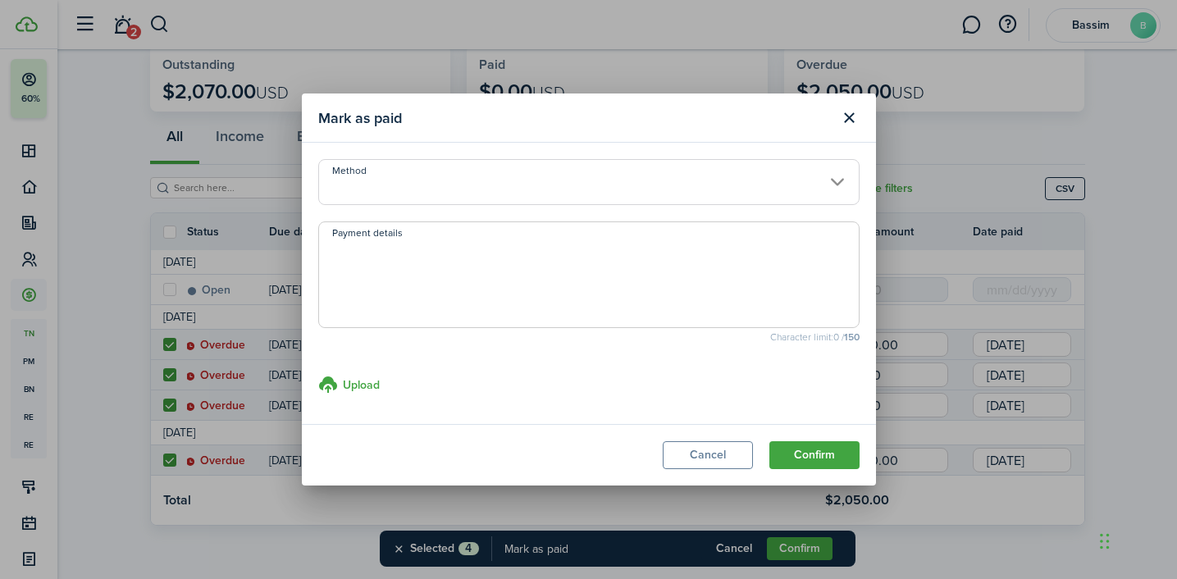
click at [529, 187] on input "Method" at bounding box center [588, 182] width 541 height 46
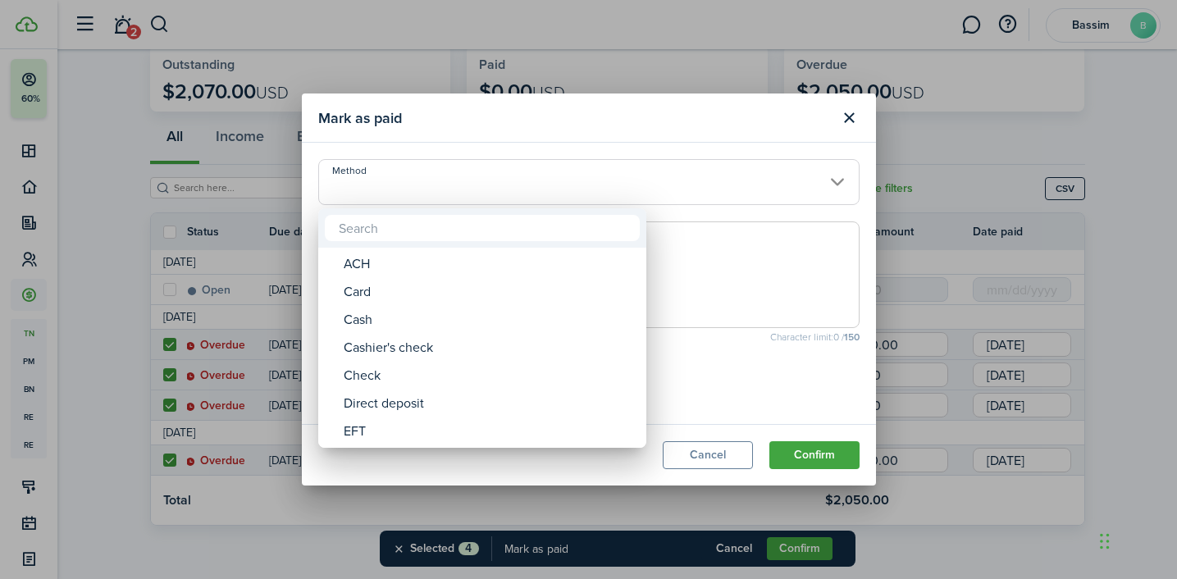
click at [498, 189] on div at bounding box center [588, 289] width 1439 height 841
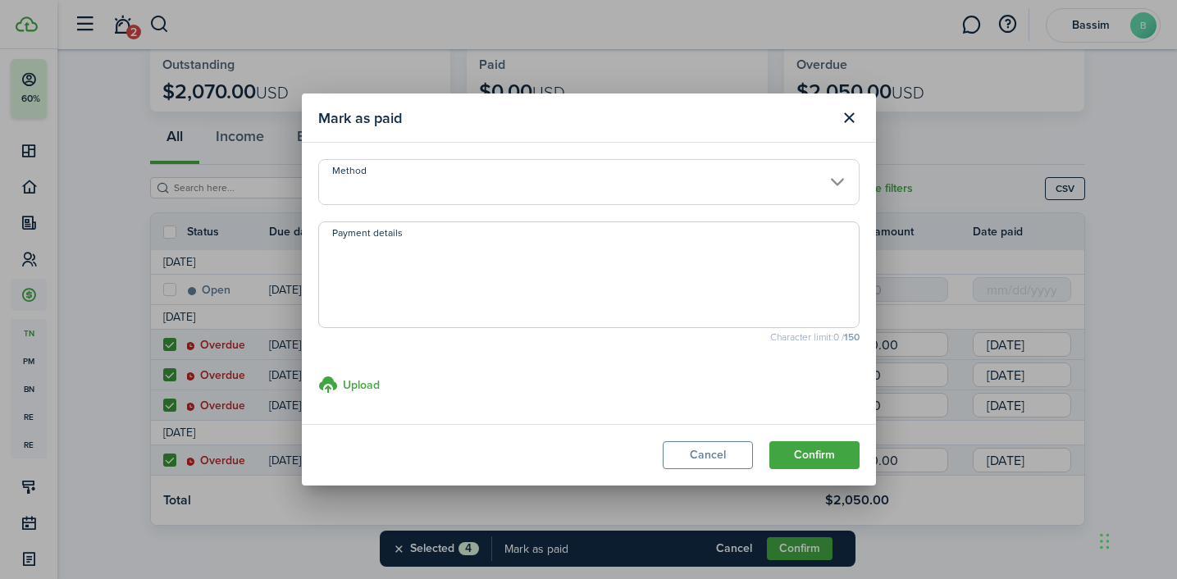
click at [466, 179] on input "Method" at bounding box center [588, 182] width 541 height 46
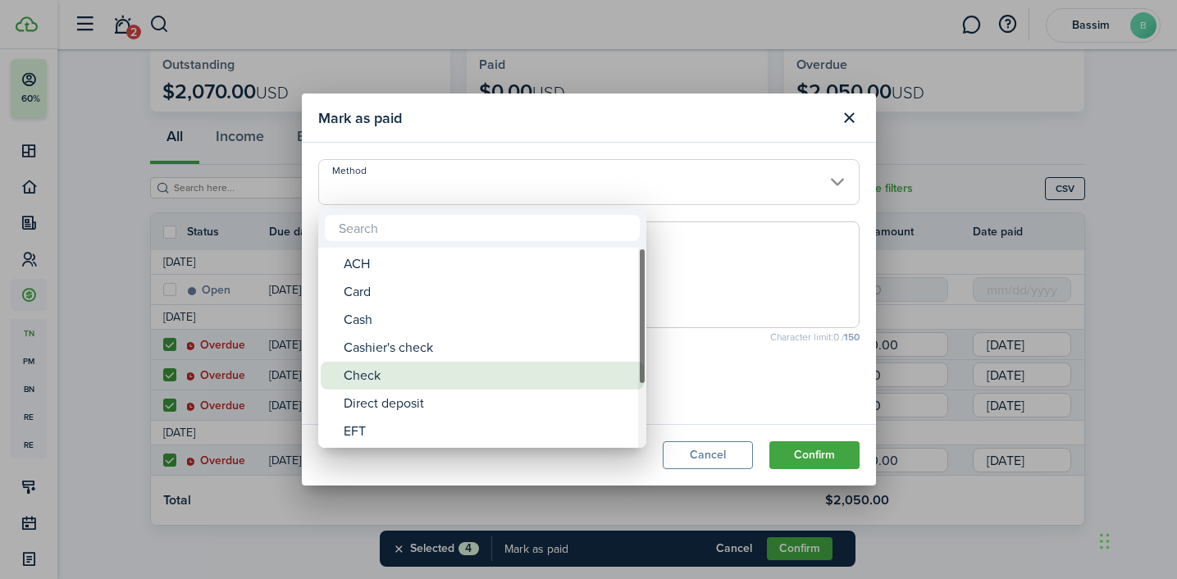
click at [420, 384] on div "Check" at bounding box center [489, 376] width 290 height 28
type input "Check"
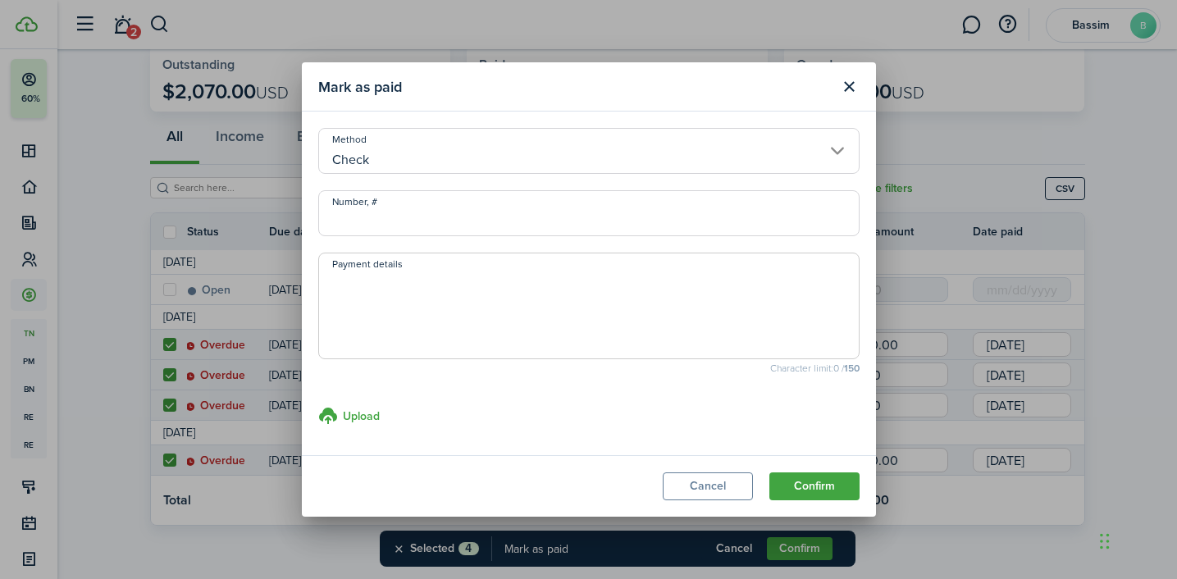
click at [426, 207] on input "Number, #" at bounding box center [588, 213] width 541 height 46
type input "56789"
click at [834, 484] on button "Confirm" at bounding box center [814, 486] width 90 height 28
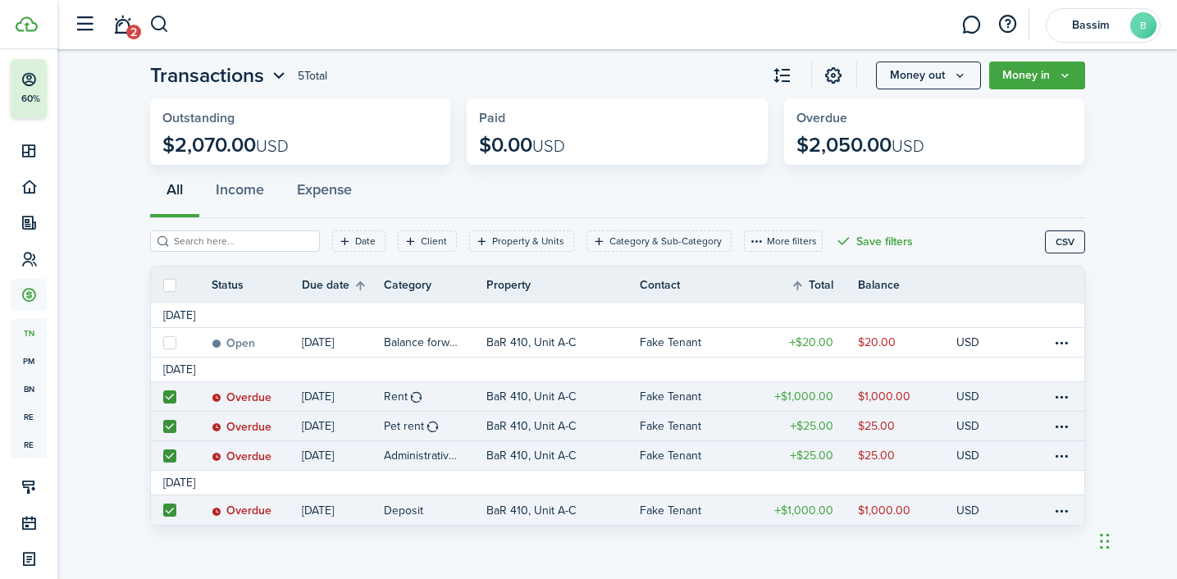
scroll to position [34, 0]
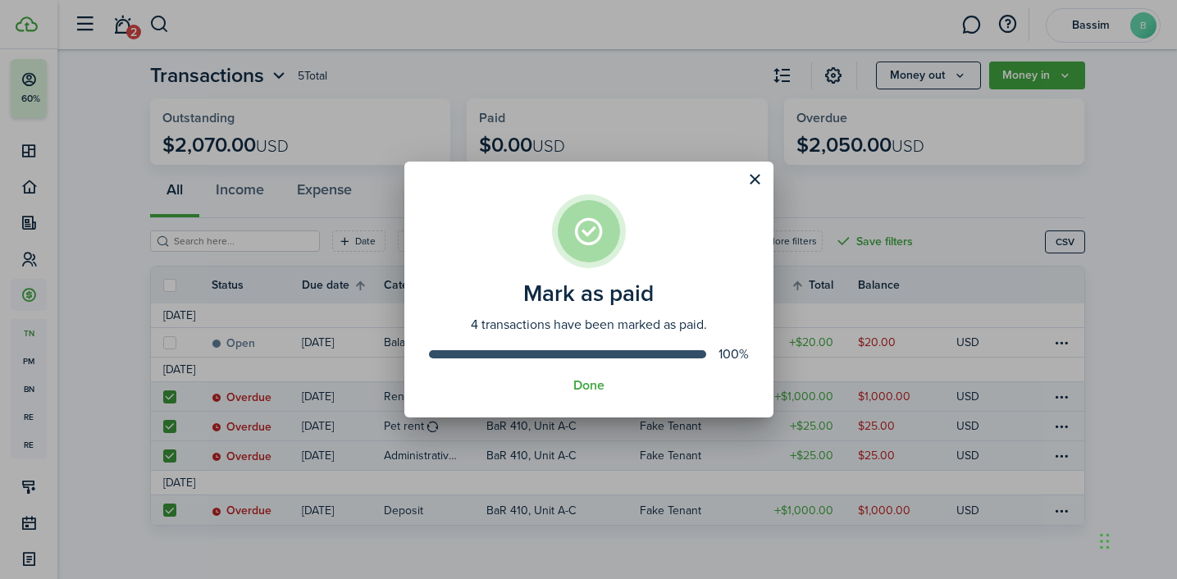
click at [596, 394] on assembled-view "Mark as paid 4 transactions have been marked as paid. 100% Done" at bounding box center [588, 290] width 369 height 256
click at [595, 390] on button "Done" at bounding box center [588, 385] width 31 height 15
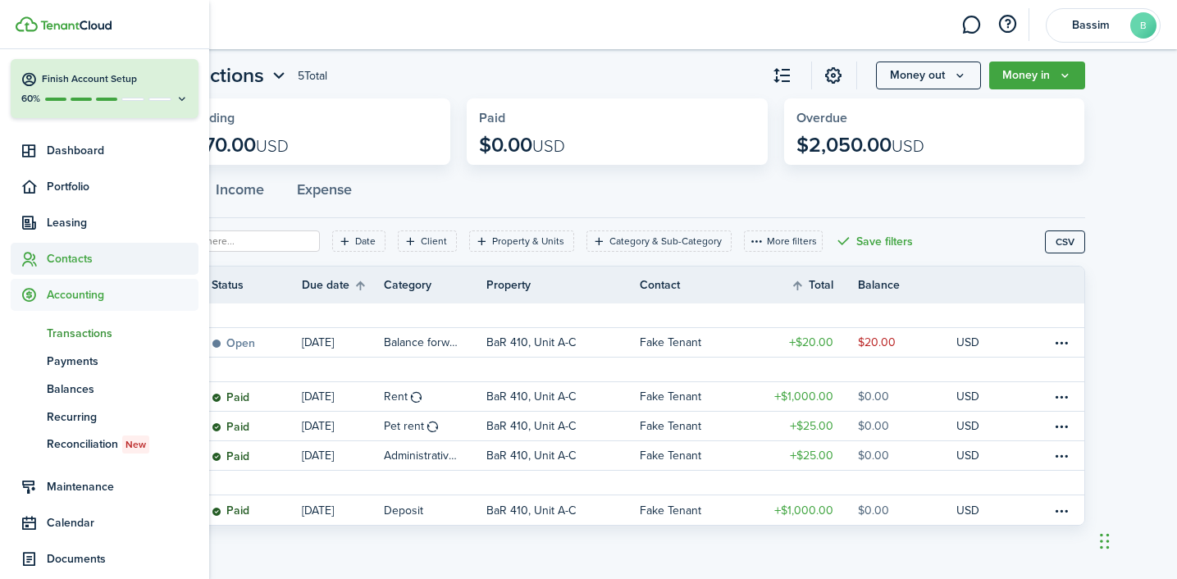
click at [66, 266] on span "Contacts" at bounding box center [123, 258] width 152 height 17
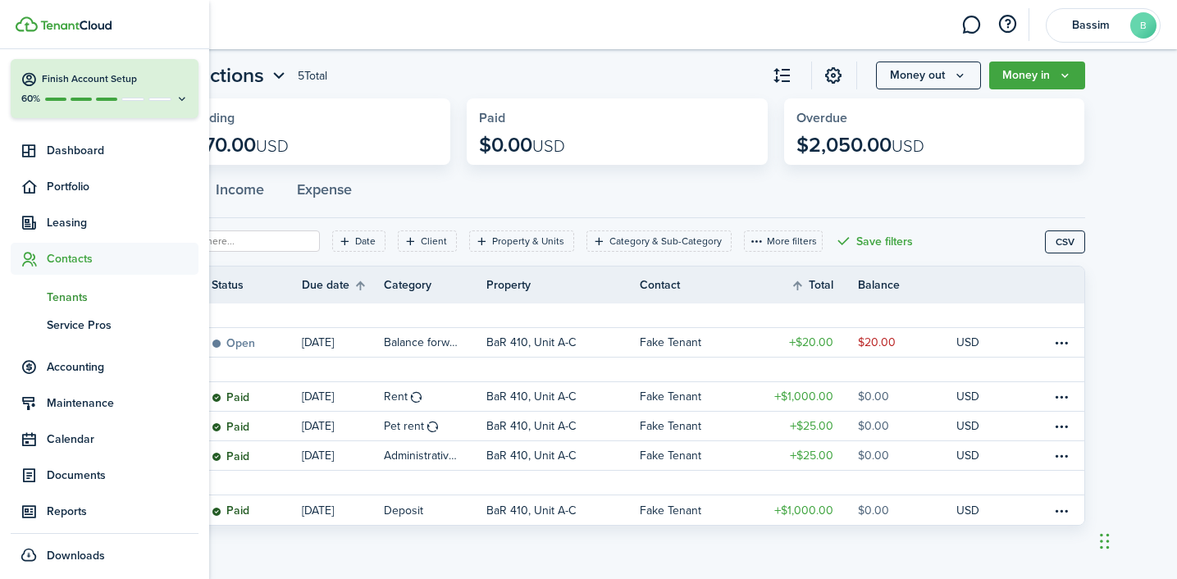
click at [64, 299] on span "Tenants" at bounding box center [123, 297] width 152 height 17
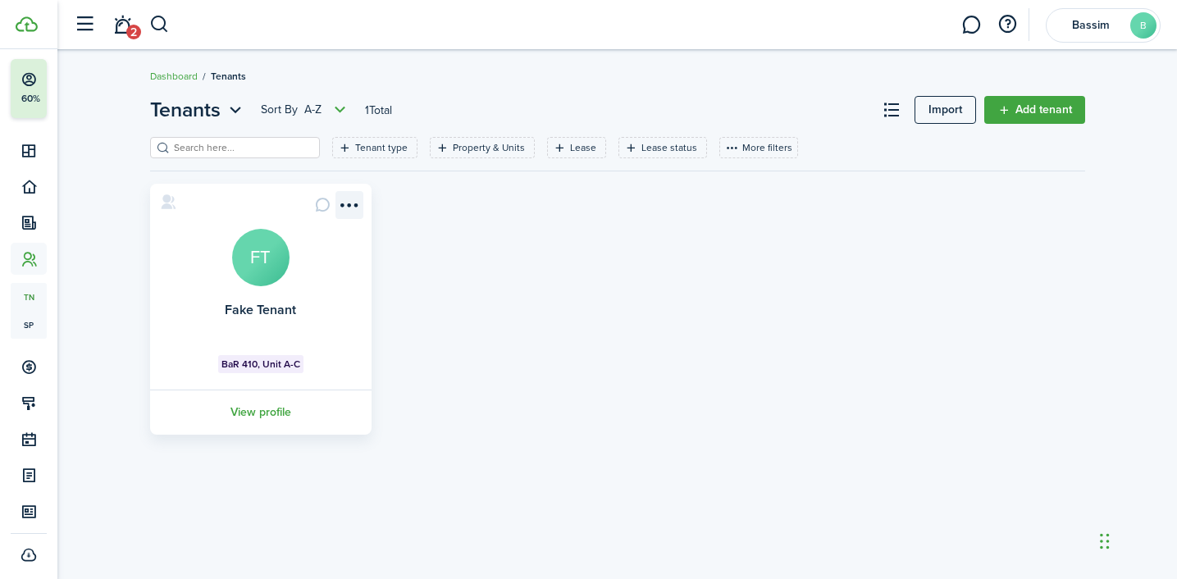
click at [346, 201] on menu-btn-icon "Open menu" at bounding box center [349, 205] width 28 height 28
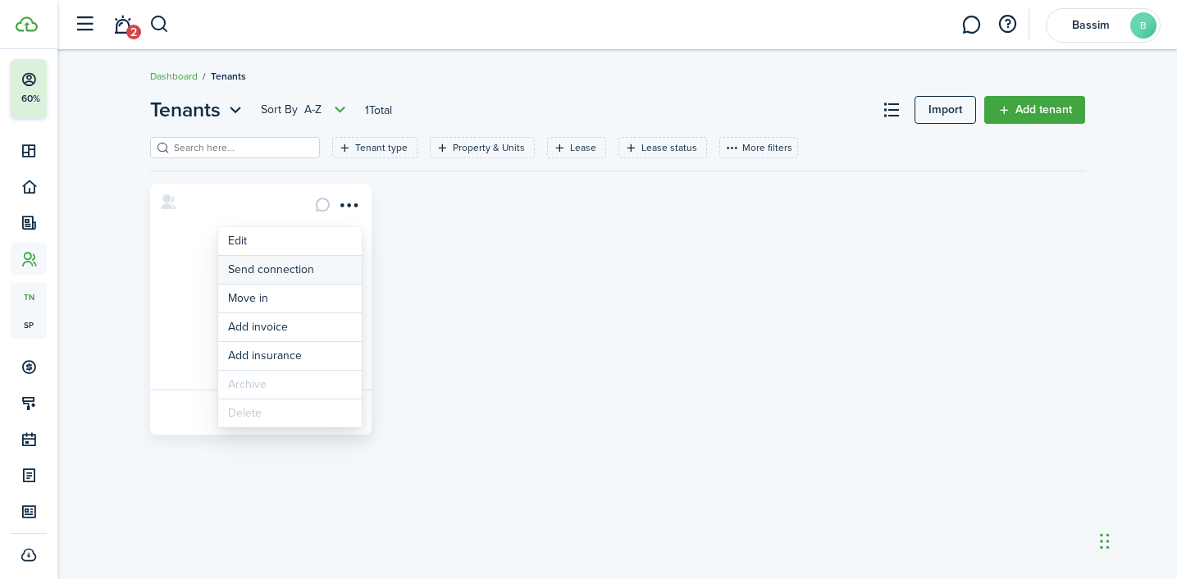
click at [271, 271] on button "Send connection" at bounding box center [290, 270] width 144 height 28
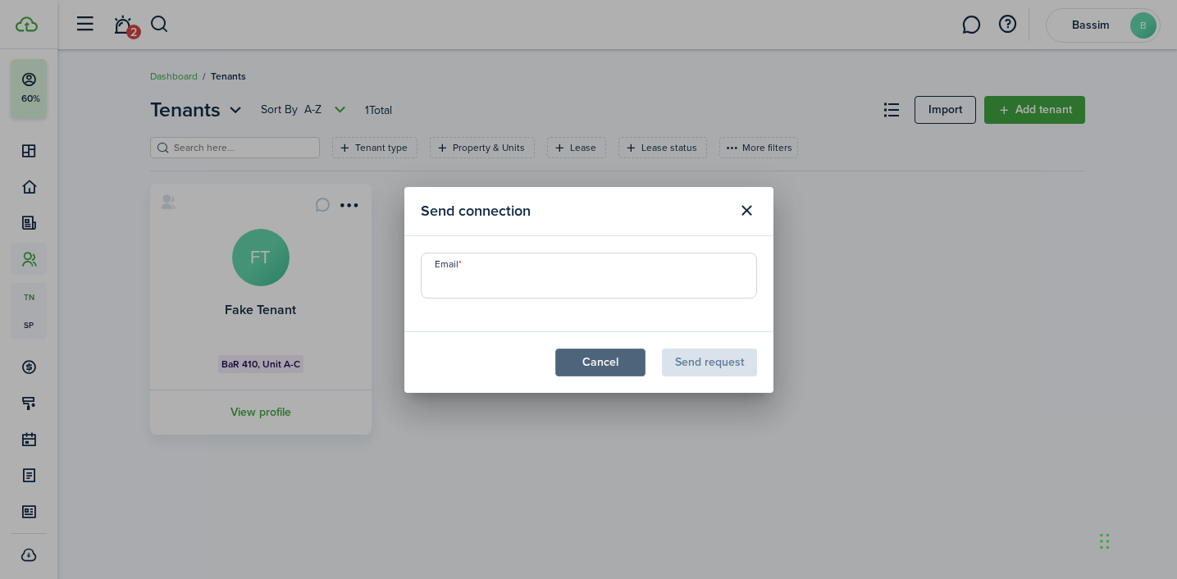
click at [567, 356] on button "Cancel" at bounding box center [600, 363] width 90 height 28
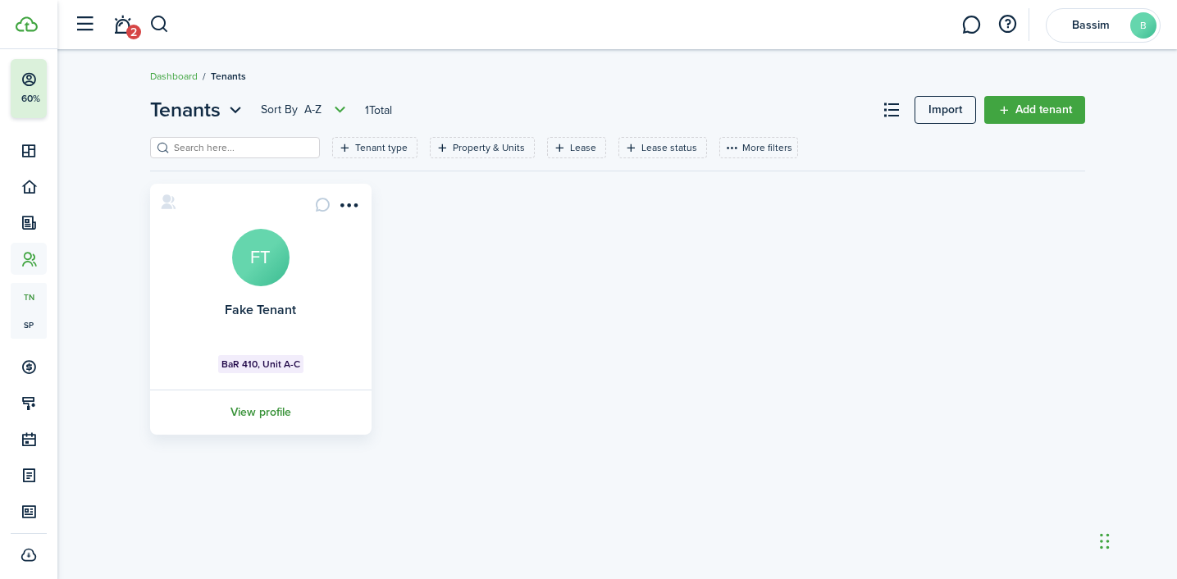
click at [262, 413] on link "View profile" at bounding box center [261, 412] width 226 height 45
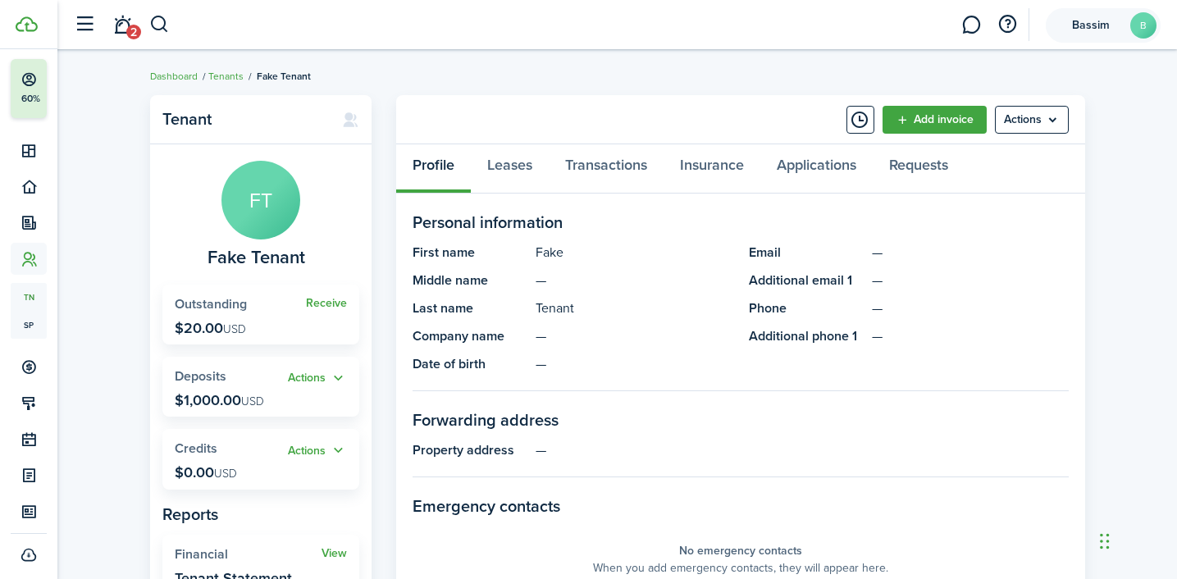
click at [1082, 34] on account-user-avatar "Bassim B" at bounding box center [1103, 25] width 115 height 34
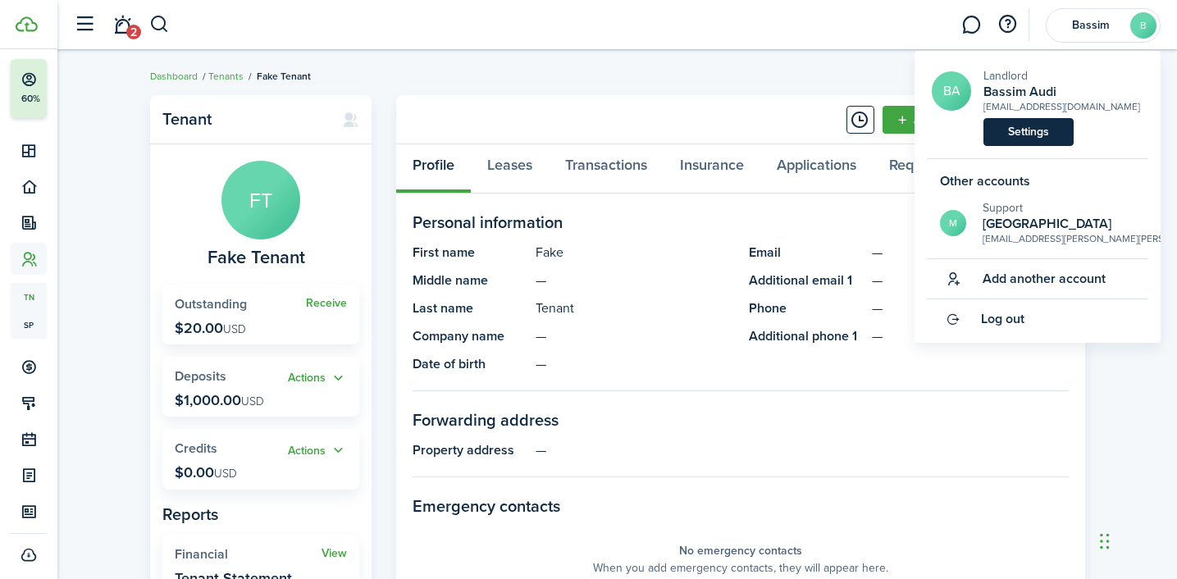
click at [1033, 130] on link "Settings" at bounding box center [1028, 132] width 90 height 28
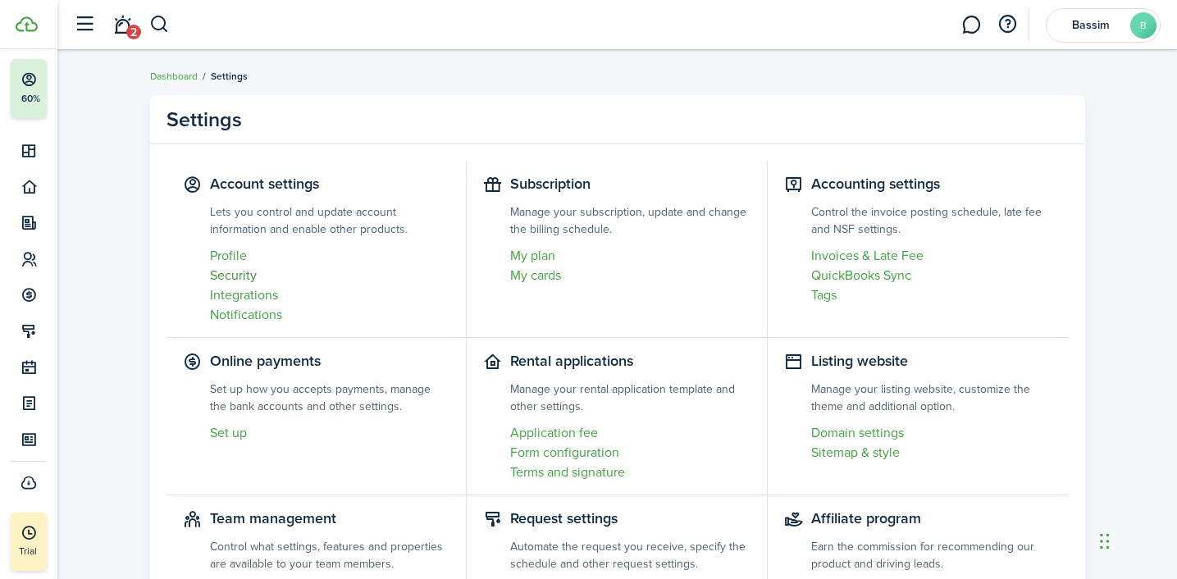
click at [224, 284] on link "Security" at bounding box center [330, 276] width 240 height 20
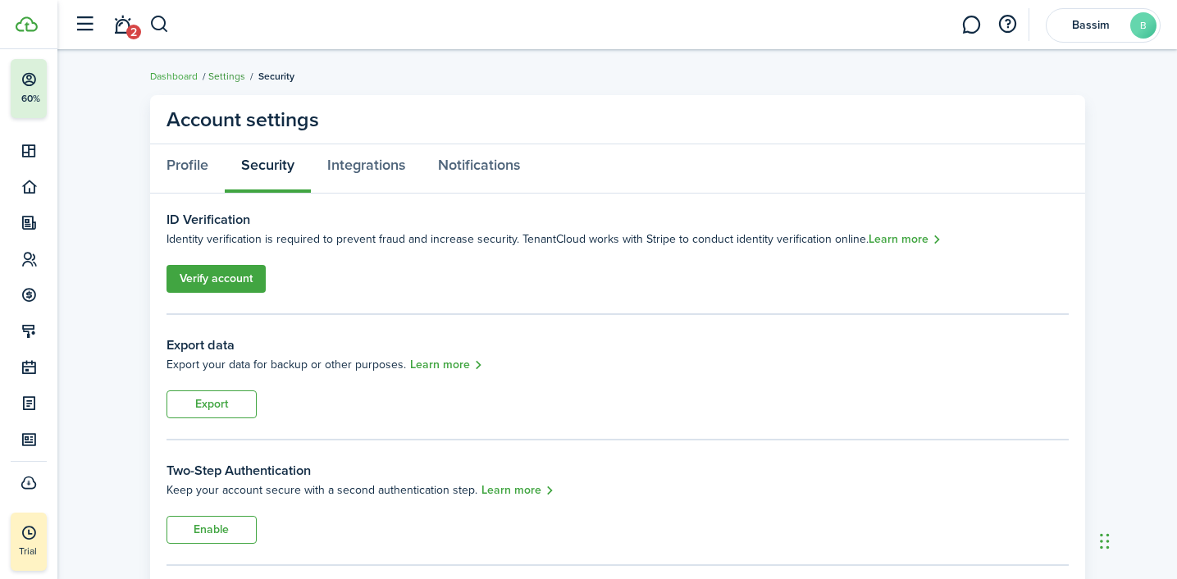
click at [230, 75] on link "Settings" at bounding box center [226, 76] width 37 height 15
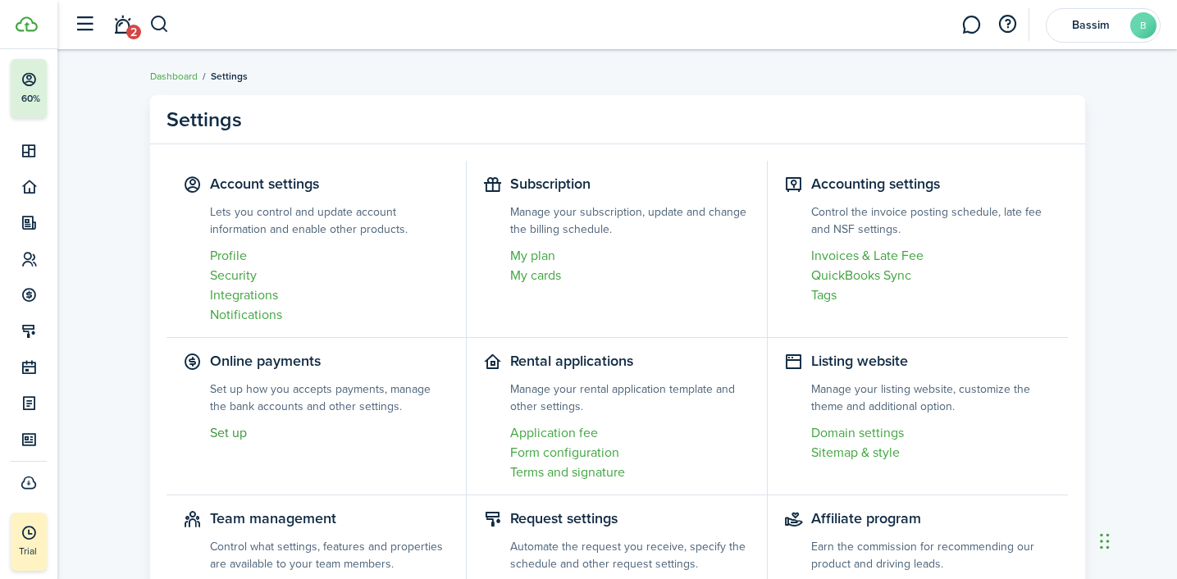
click at [230, 430] on link "Set up" at bounding box center [330, 433] width 240 height 20
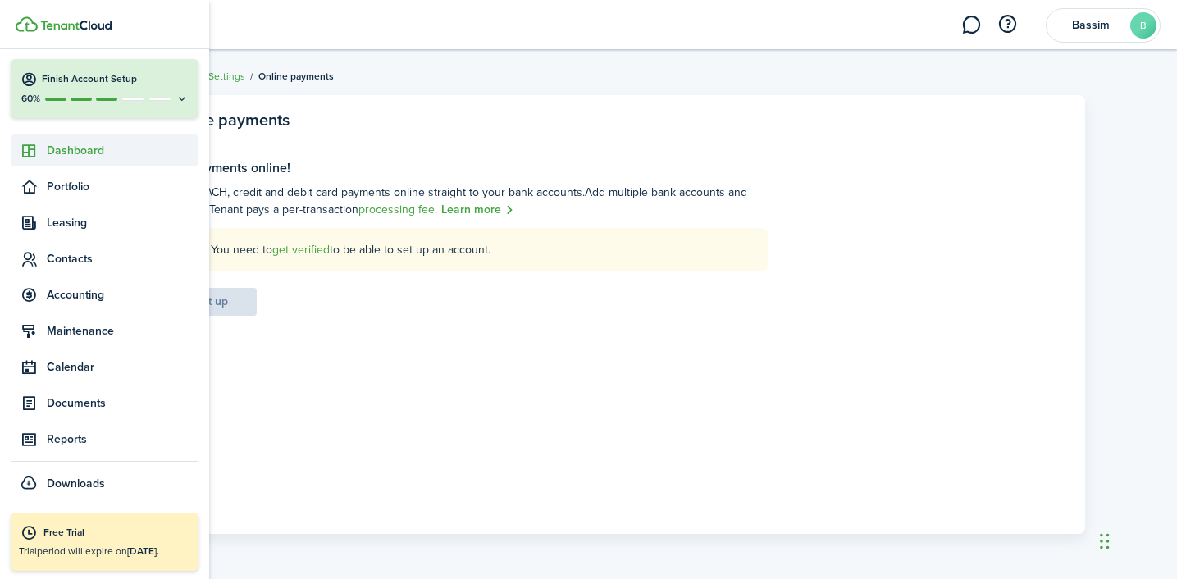
click at [51, 156] on span "Dashboard" at bounding box center [123, 150] width 152 height 17
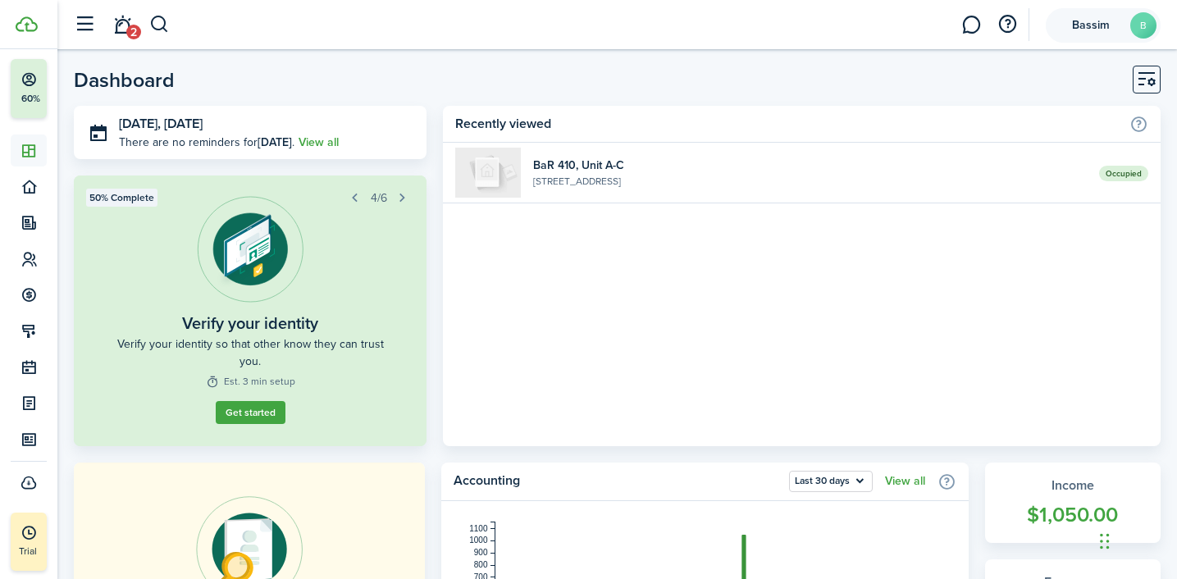
click at [1112, 20] on span "Bassim" at bounding box center [1091, 25] width 66 height 11
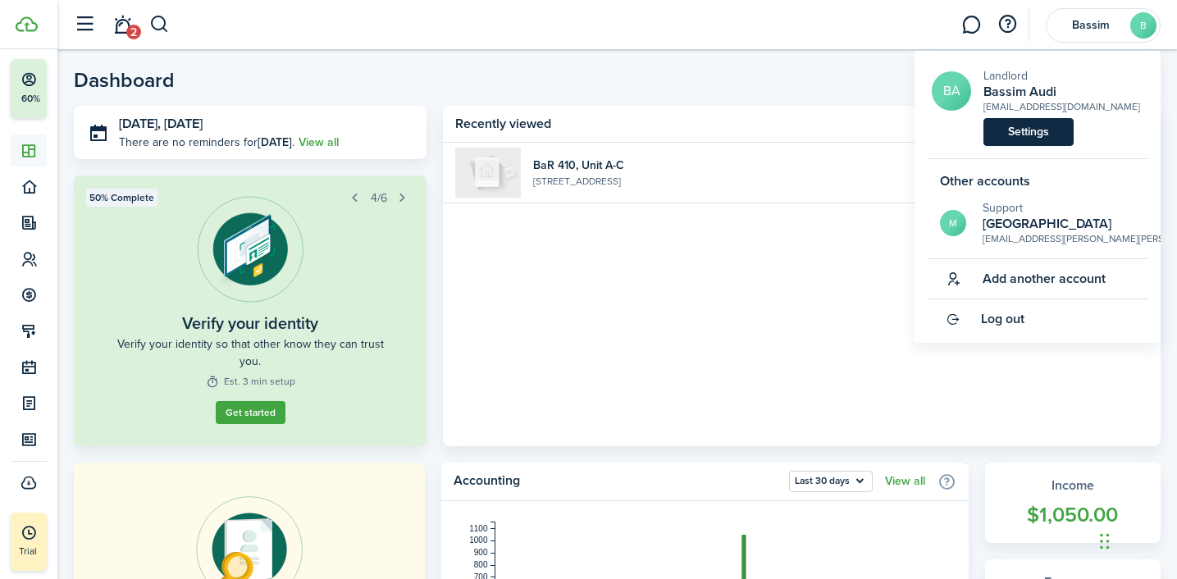
click at [1020, 142] on link "Settings" at bounding box center [1028, 132] width 90 height 28
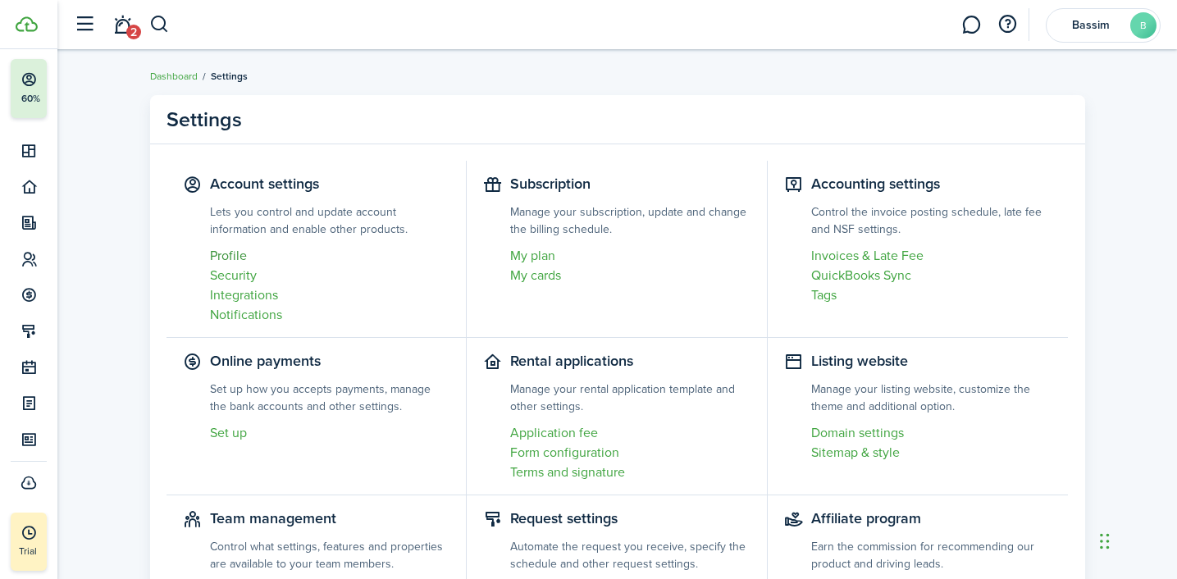
click at [232, 258] on link "Profile" at bounding box center [330, 256] width 240 height 20
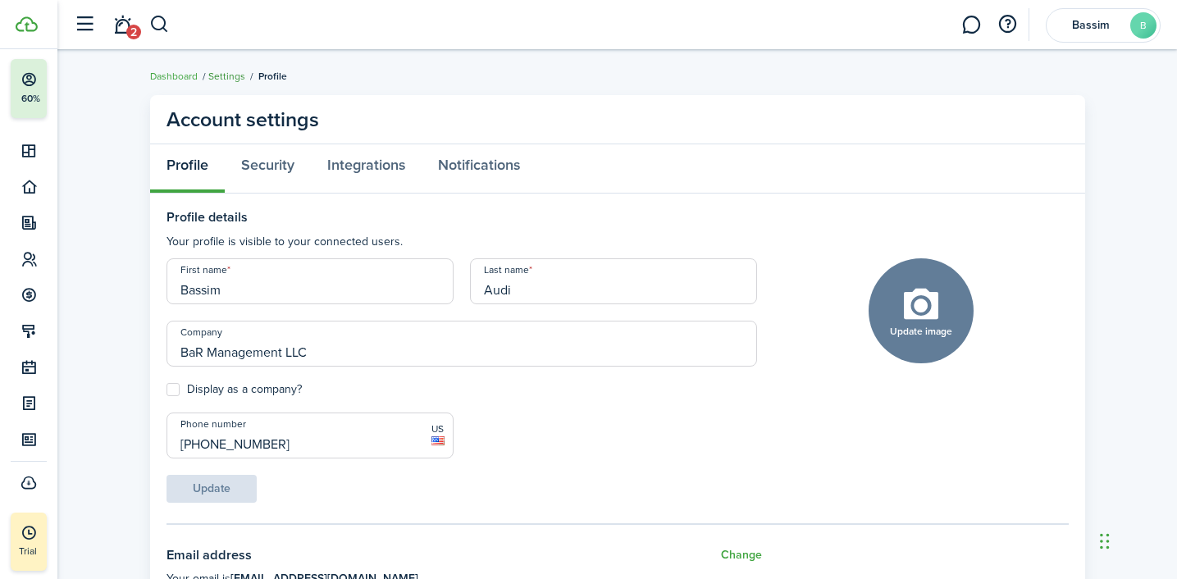
click at [222, 75] on link "Settings" at bounding box center [226, 76] width 37 height 15
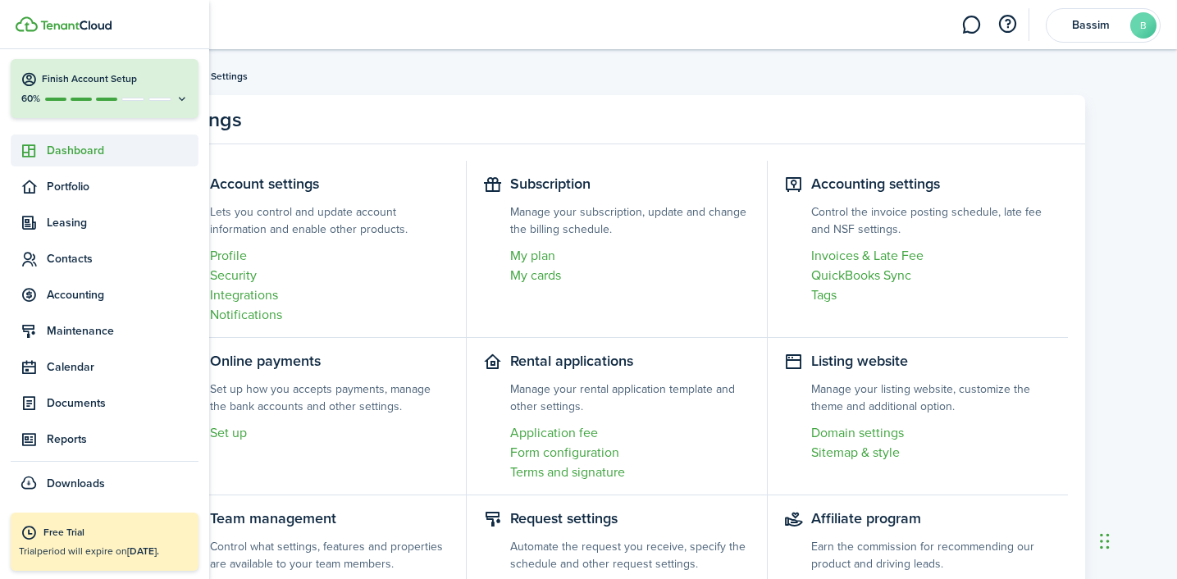
click at [66, 150] on span "Dashboard" at bounding box center [123, 150] width 152 height 17
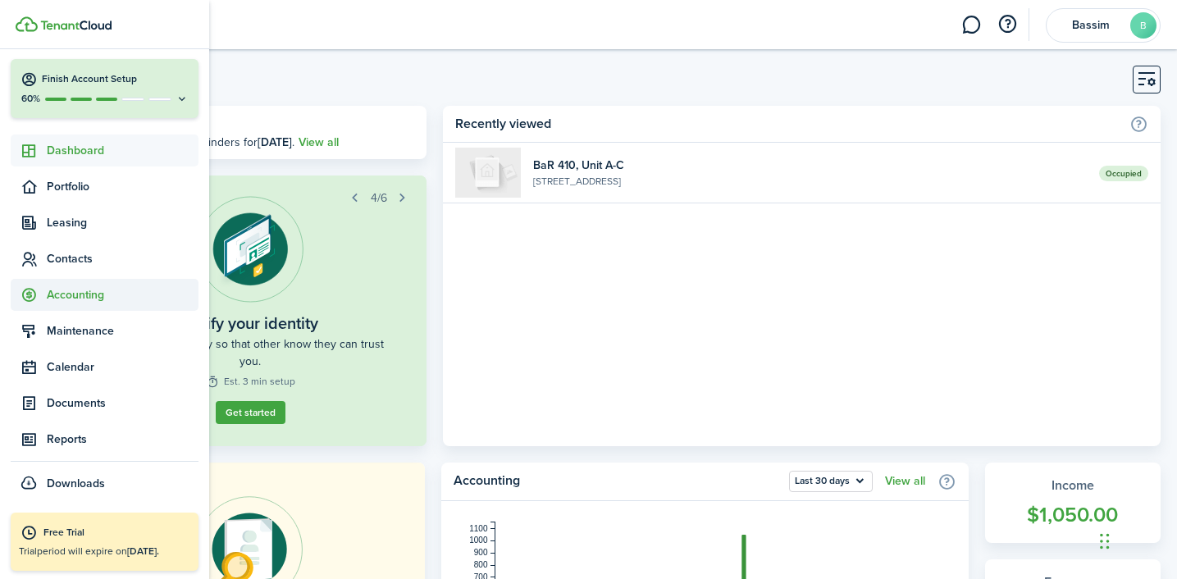
click at [80, 294] on span "Accounting" at bounding box center [123, 294] width 152 height 17
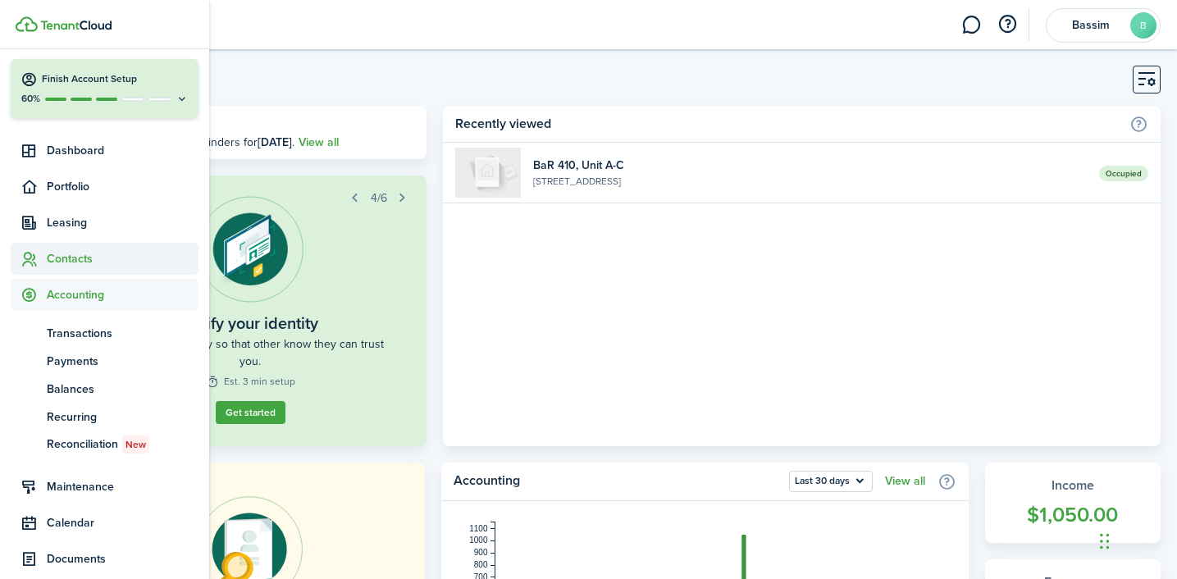
click at [67, 258] on span "Contacts" at bounding box center [123, 258] width 152 height 17
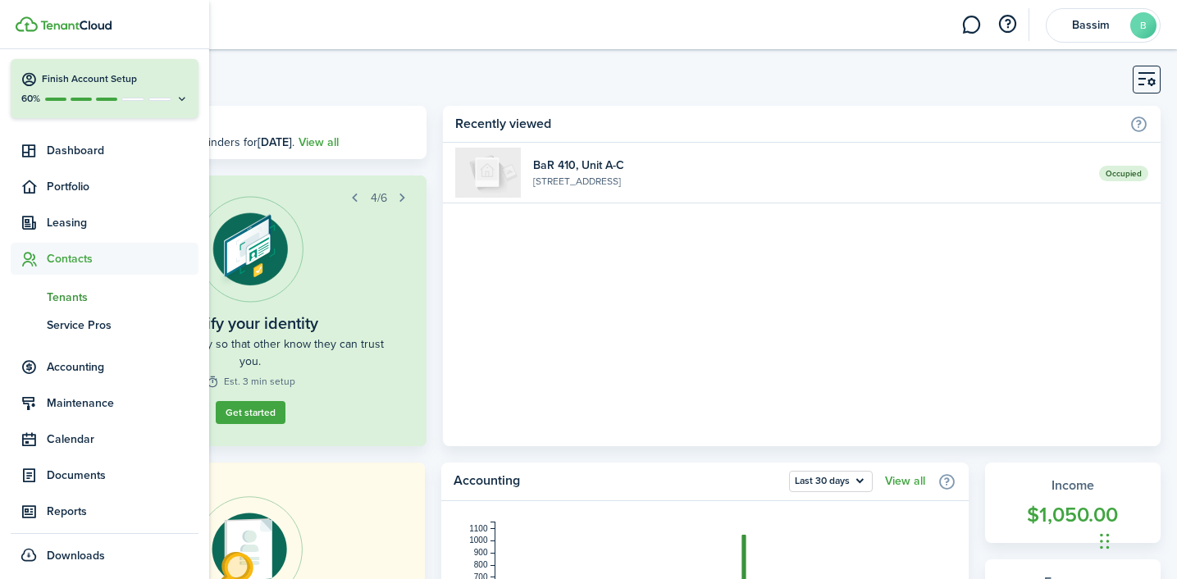
click at [71, 291] on span "Tenants" at bounding box center [123, 297] width 152 height 17
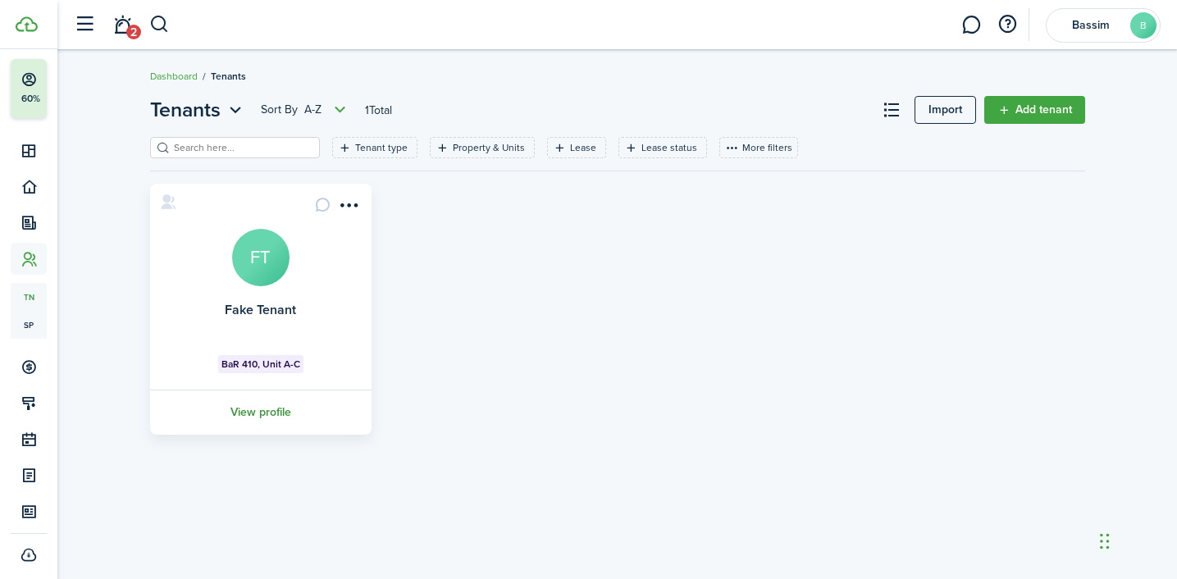
click at [265, 413] on link "View profile" at bounding box center [261, 412] width 226 height 45
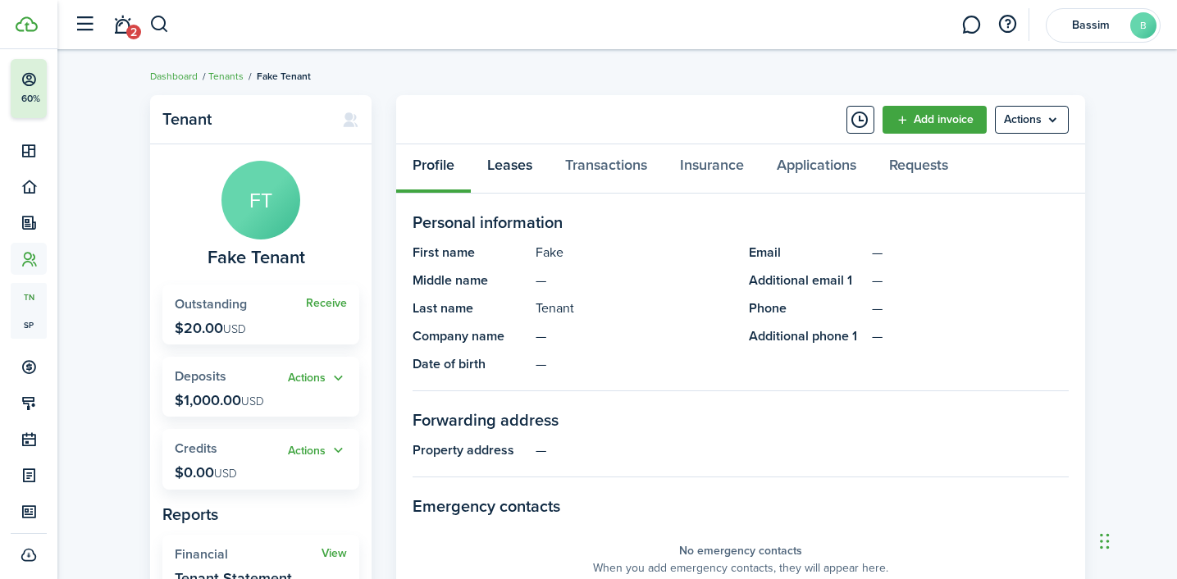
click at [512, 170] on link "Leases" at bounding box center [510, 168] width 78 height 49
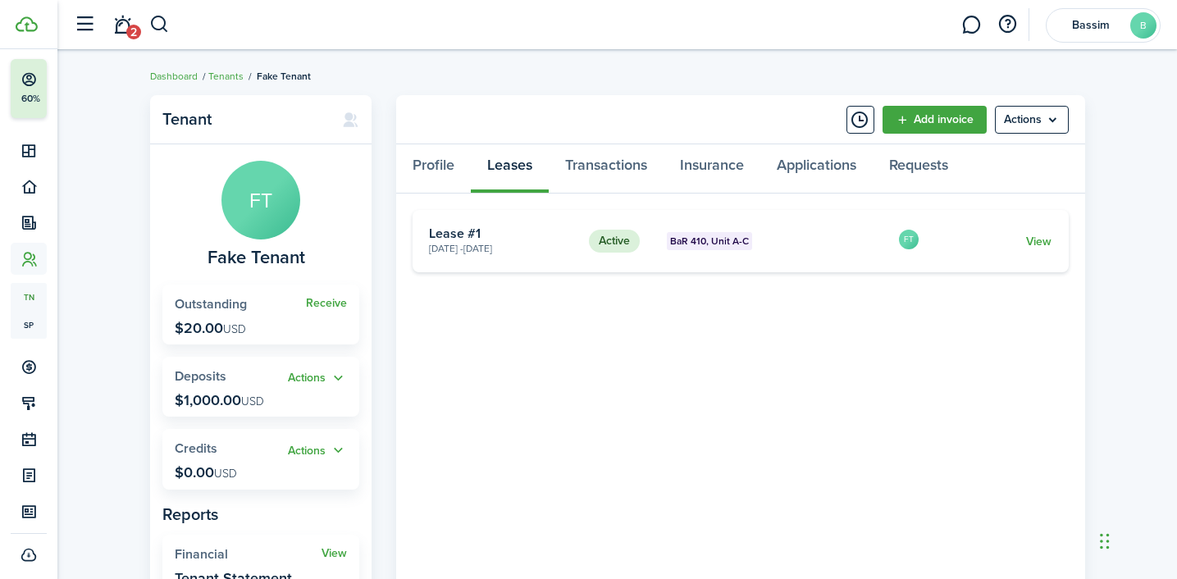
drag, startPoint x: 506, startPoint y: 249, endPoint x: 544, endPoint y: 249, distance: 37.7
click at [544, 249] on card-description "[DATE] - [DATE]" at bounding box center [503, 248] width 148 height 15
click at [1029, 240] on link "View" at bounding box center [1038, 241] width 25 height 17
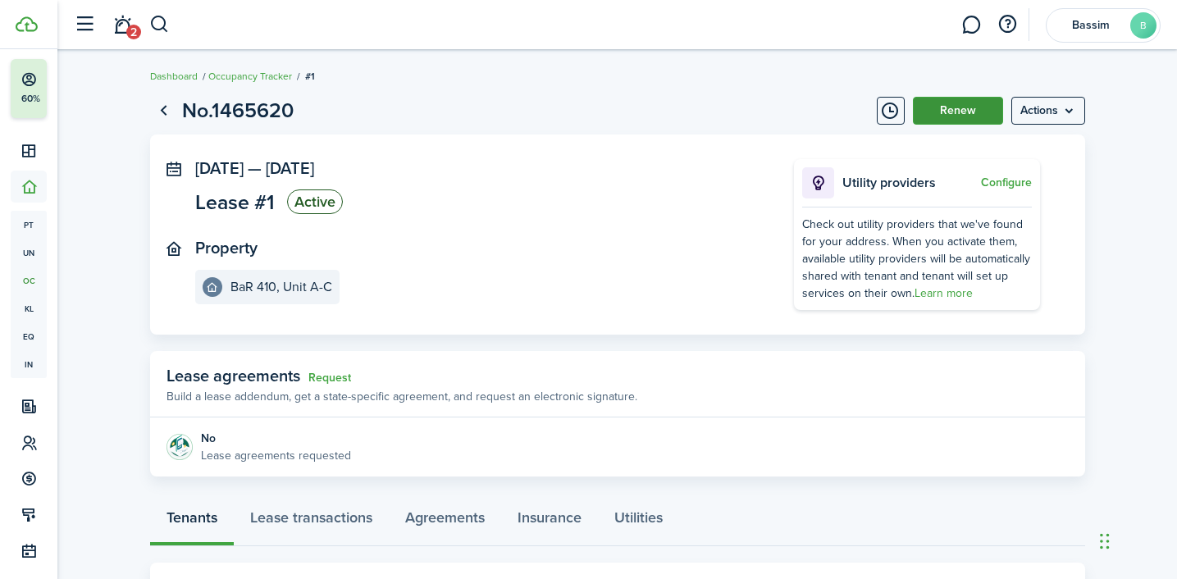
click at [940, 117] on button "Renew" at bounding box center [958, 111] width 90 height 28
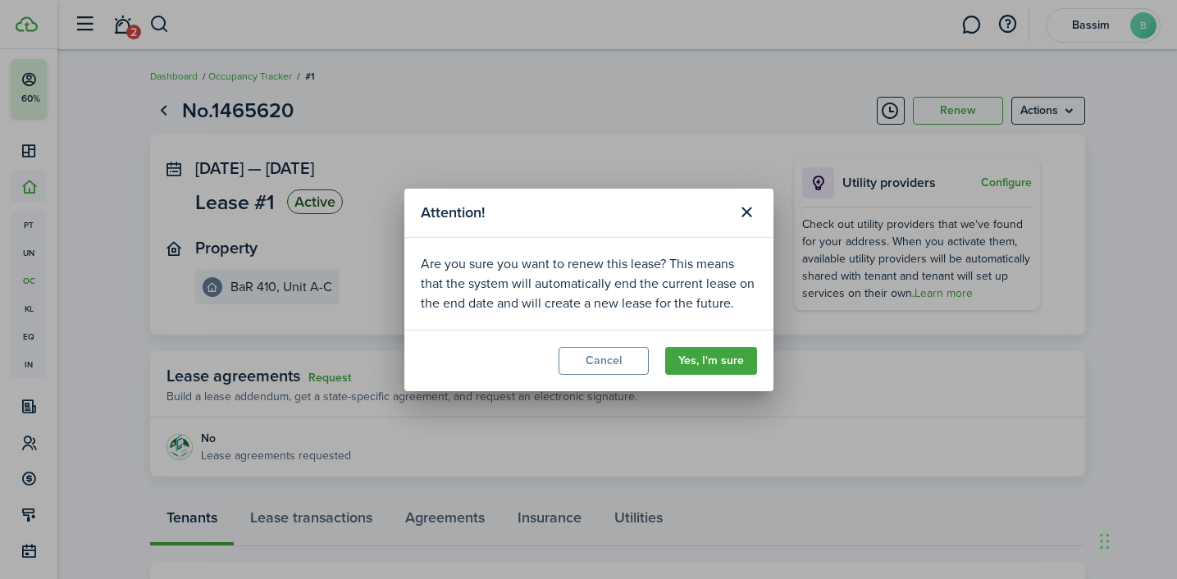
click at [720, 338] on modal-footer "Cancel Yes, I'm sure" at bounding box center [588, 361] width 369 height 62
click at [720, 360] on button "Yes, I'm sure" at bounding box center [711, 361] width 92 height 28
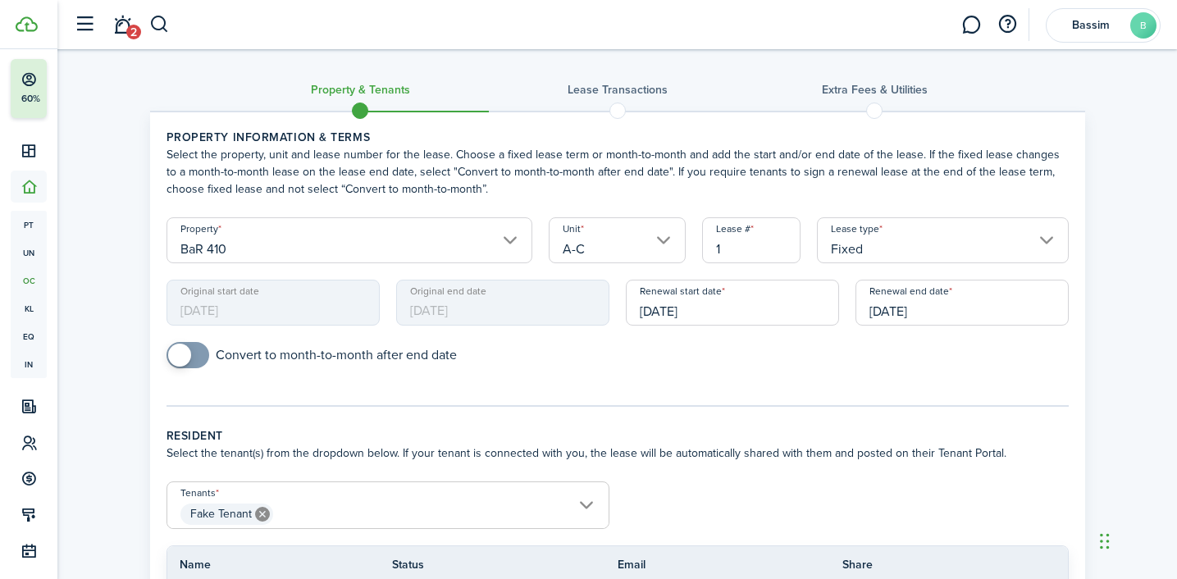
scroll to position [197, 0]
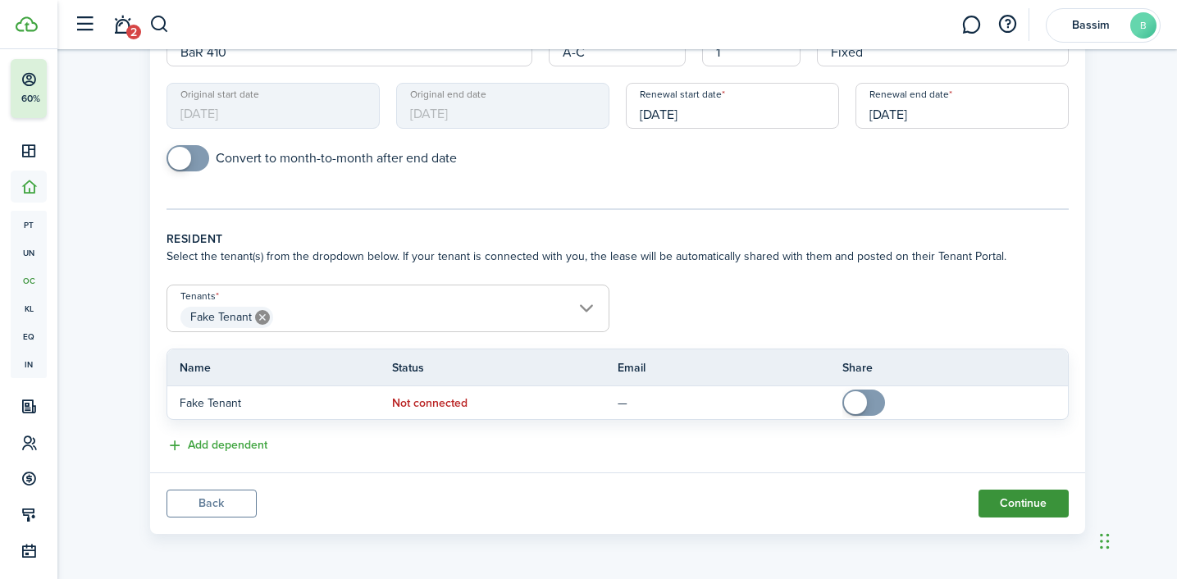
click at [1020, 504] on button "Continue" at bounding box center [1023, 504] width 90 height 28
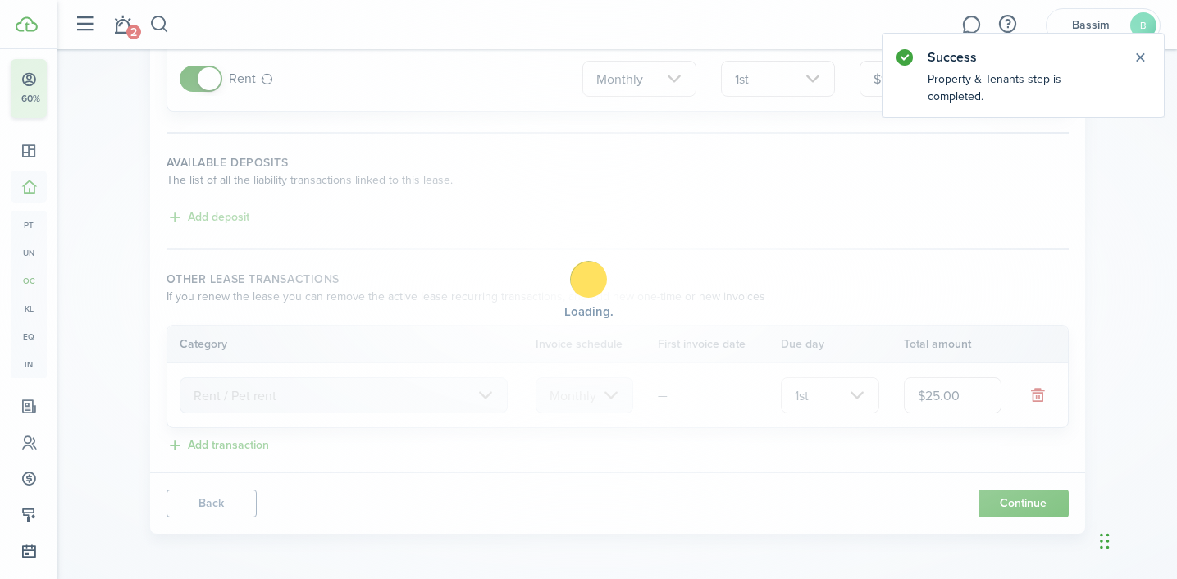
scroll to position [0, 0]
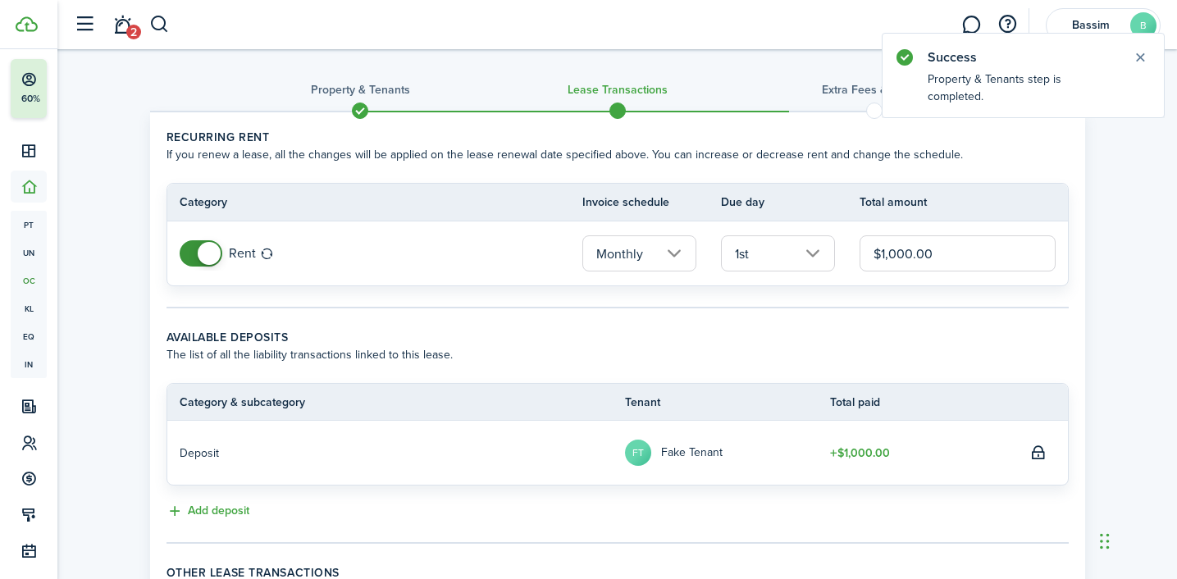
click at [897, 255] on input "$1,000.00" at bounding box center [956, 253] width 195 height 36
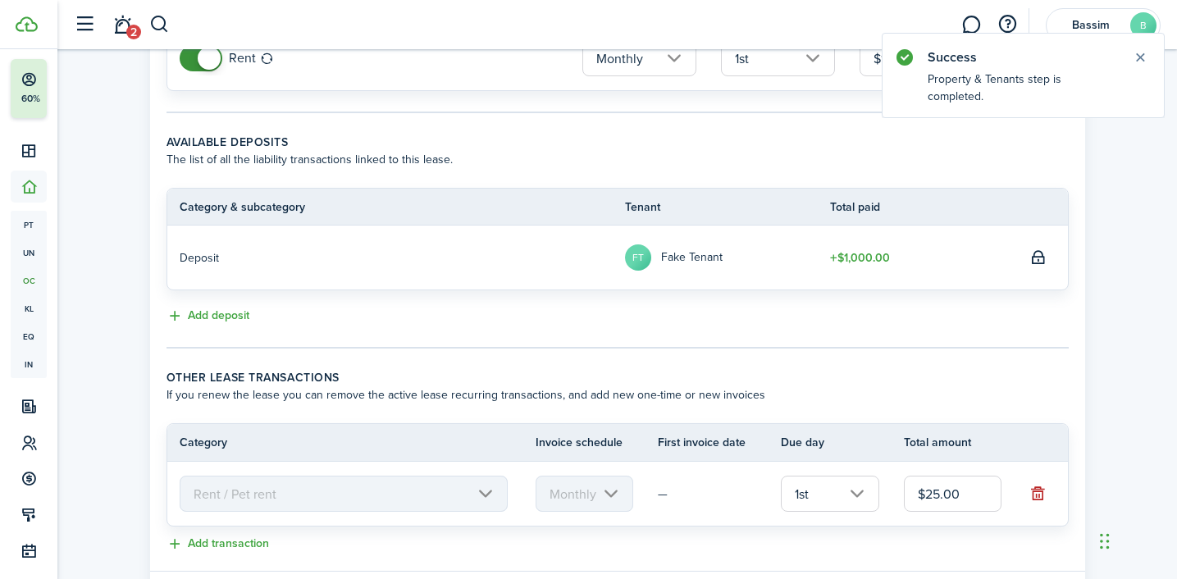
scroll to position [294, 0]
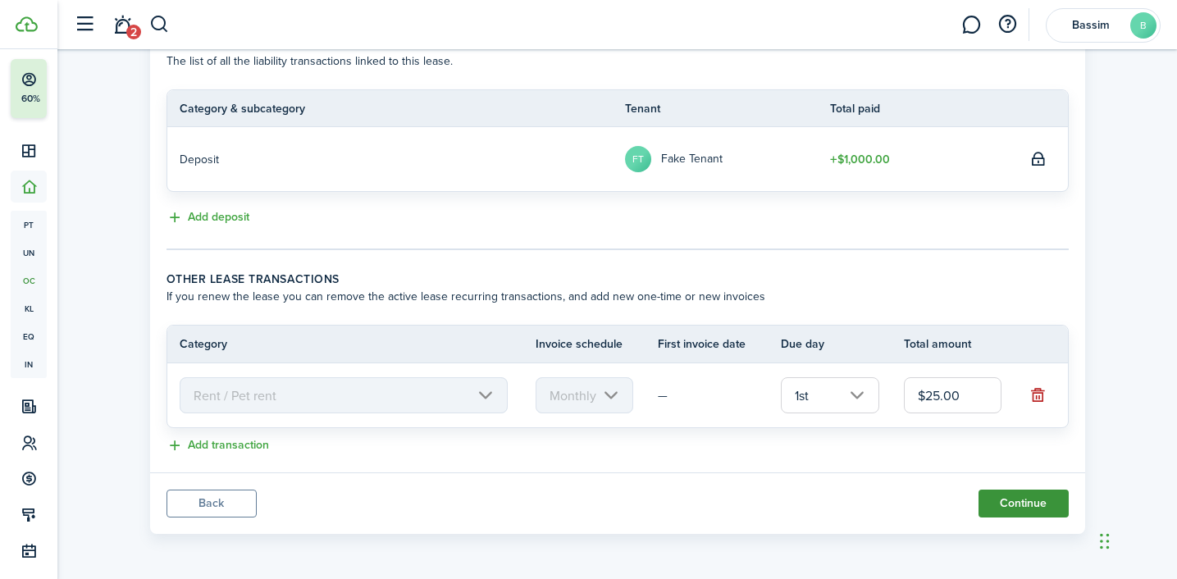
type input "$1,500.00"
click at [1005, 506] on button "Continue" at bounding box center [1023, 504] width 90 height 28
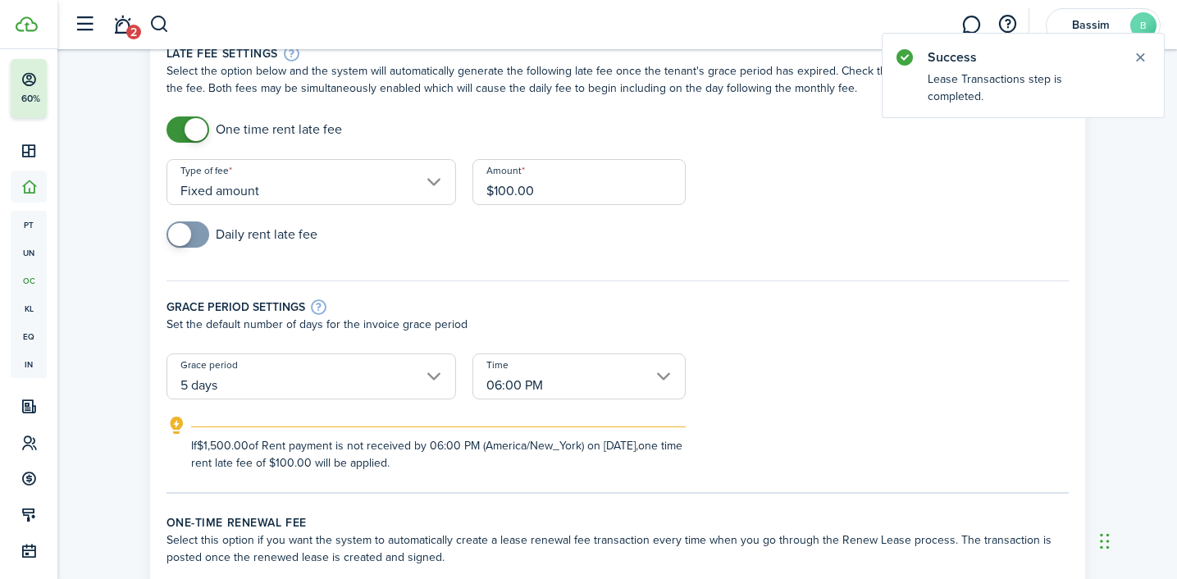
scroll to position [80, 0]
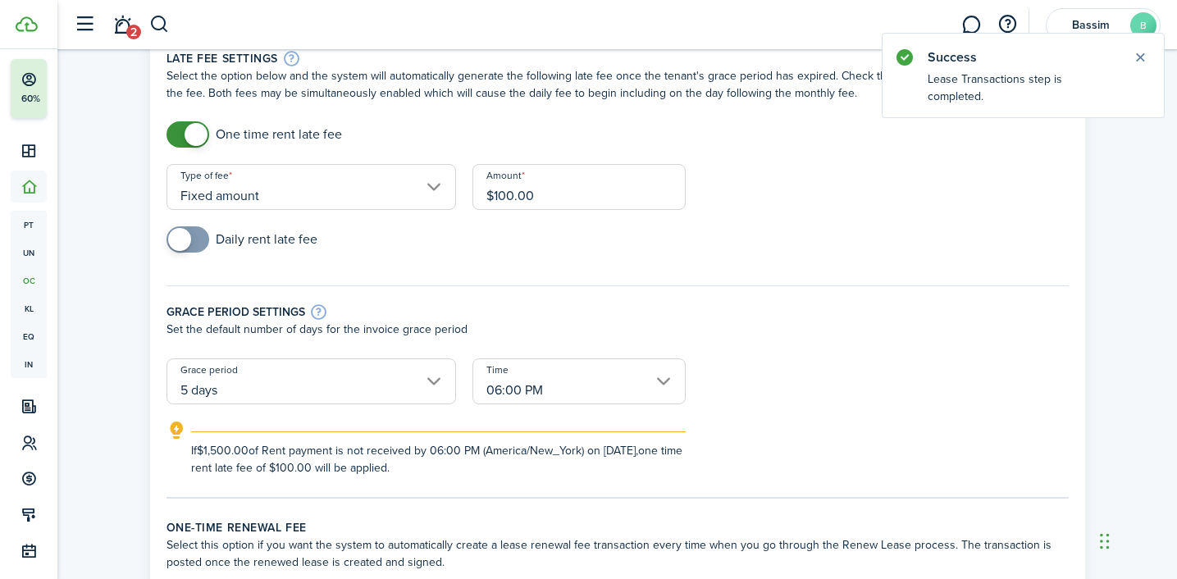
click at [506, 200] on input "$100.00" at bounding box center [578, 187] width 213 height 46
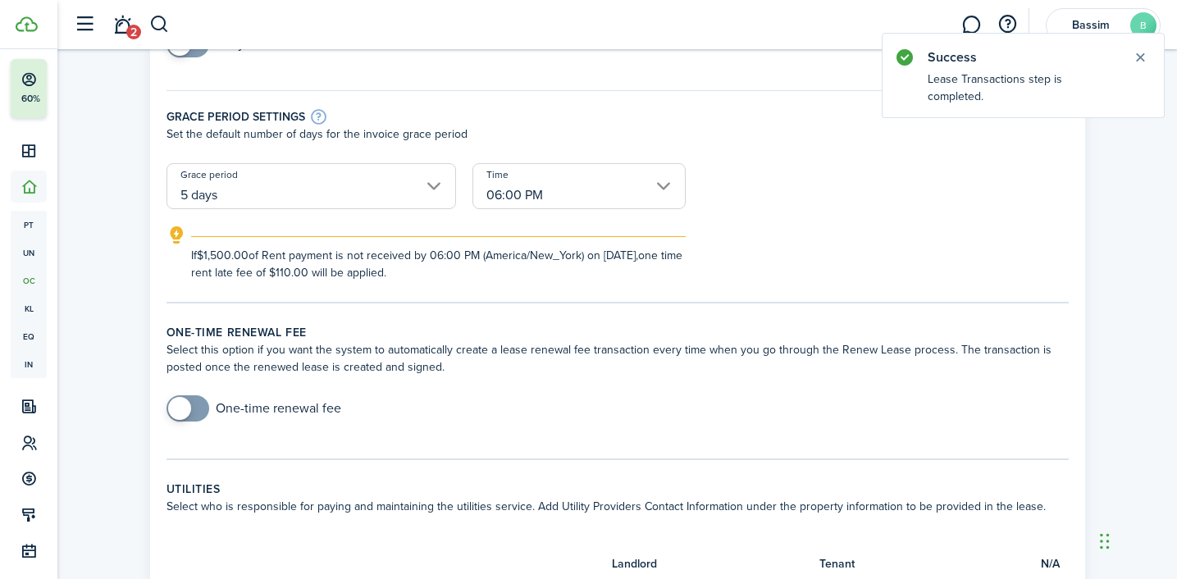
scroll to position [279, 0]
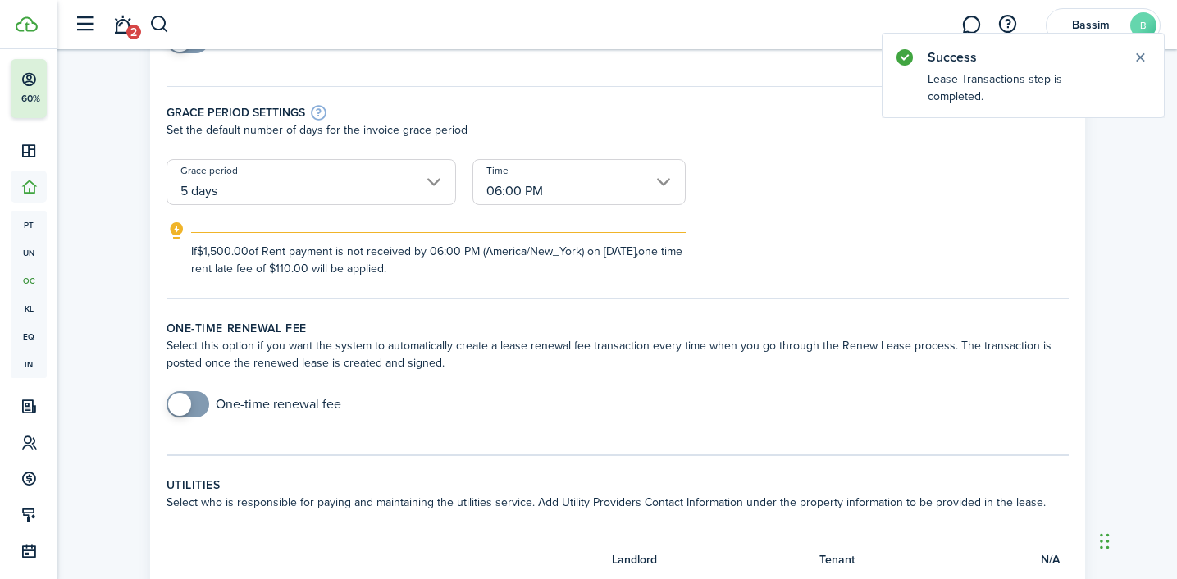
click at [384, 201] on input "5 days" at bounding box center [310, 182] width 289 height 46
type input "$110.00"
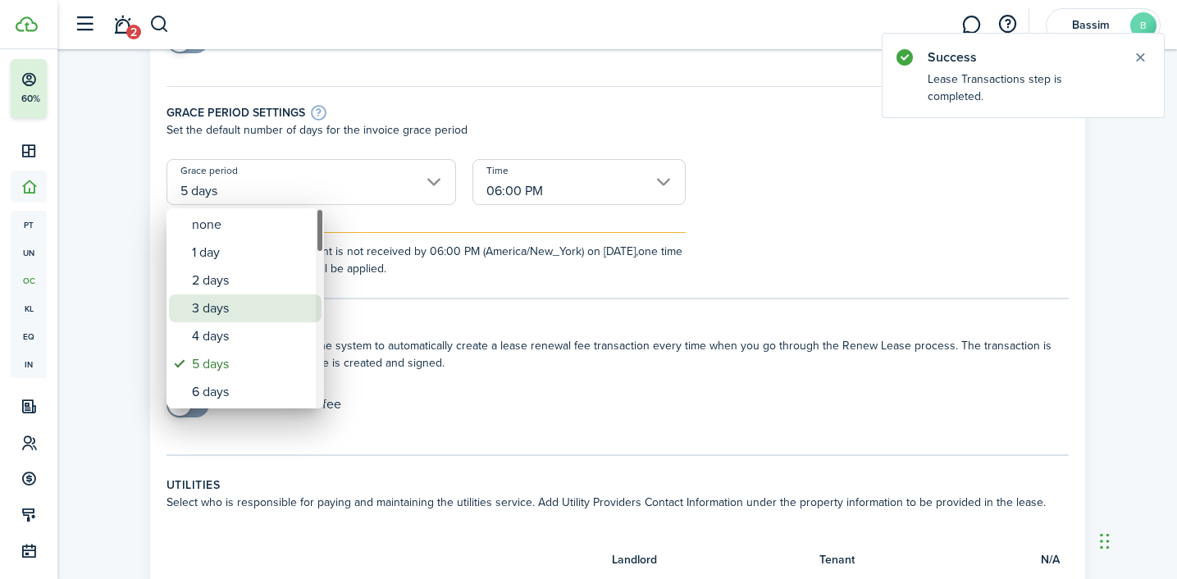
click at [253, 311] on div "3 days" at bounding box center [252, 308] width 120 height 28
type input "3 days"
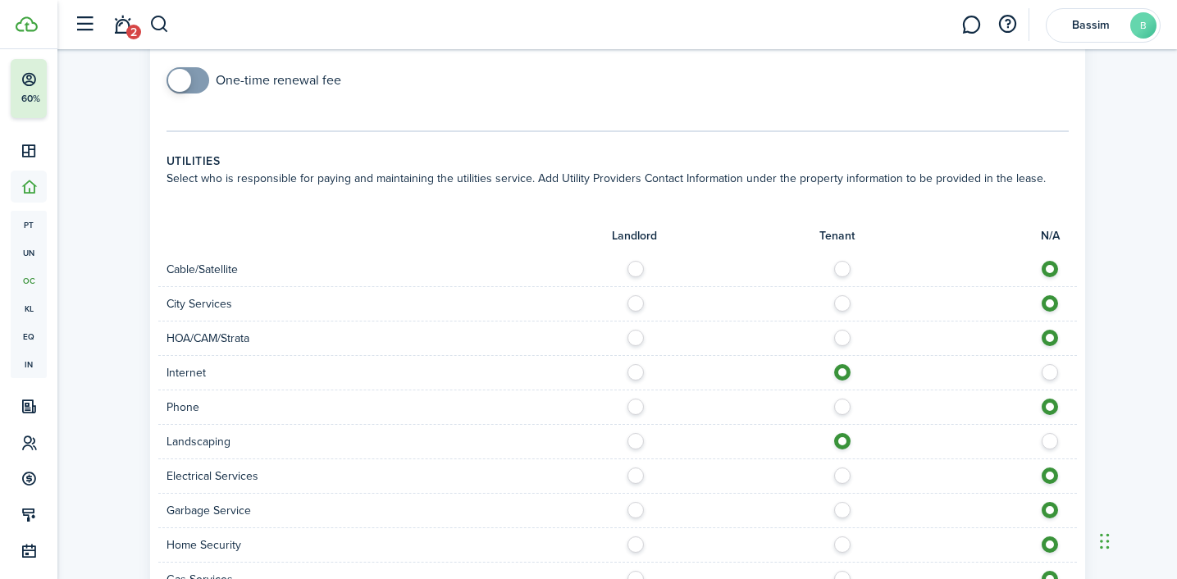
scroll to position [984, 0]
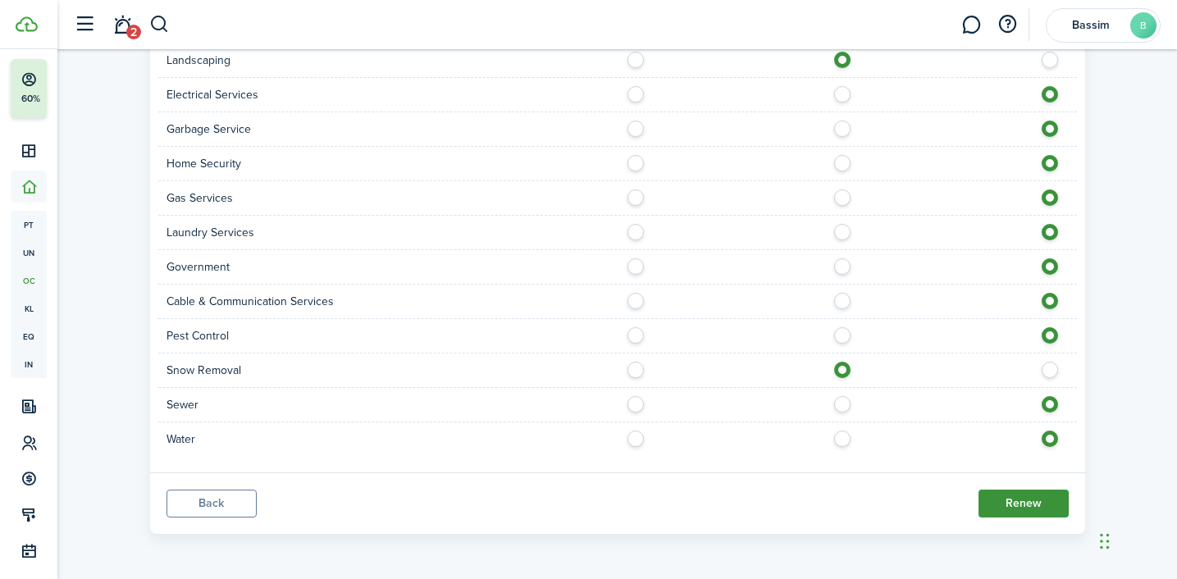
click at [1037, 504] on button "Renew" at bounding box center [1023, 504] width 90 height 28
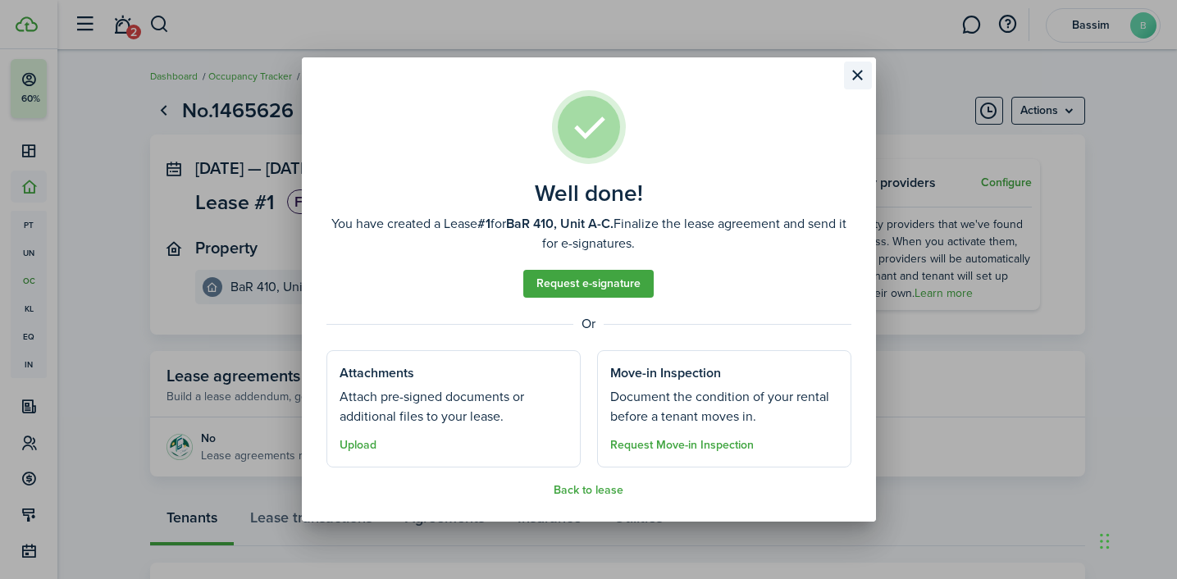
click at [858, 75] on button "Close modal" at bounding box center [858, 76] width 28 height 28
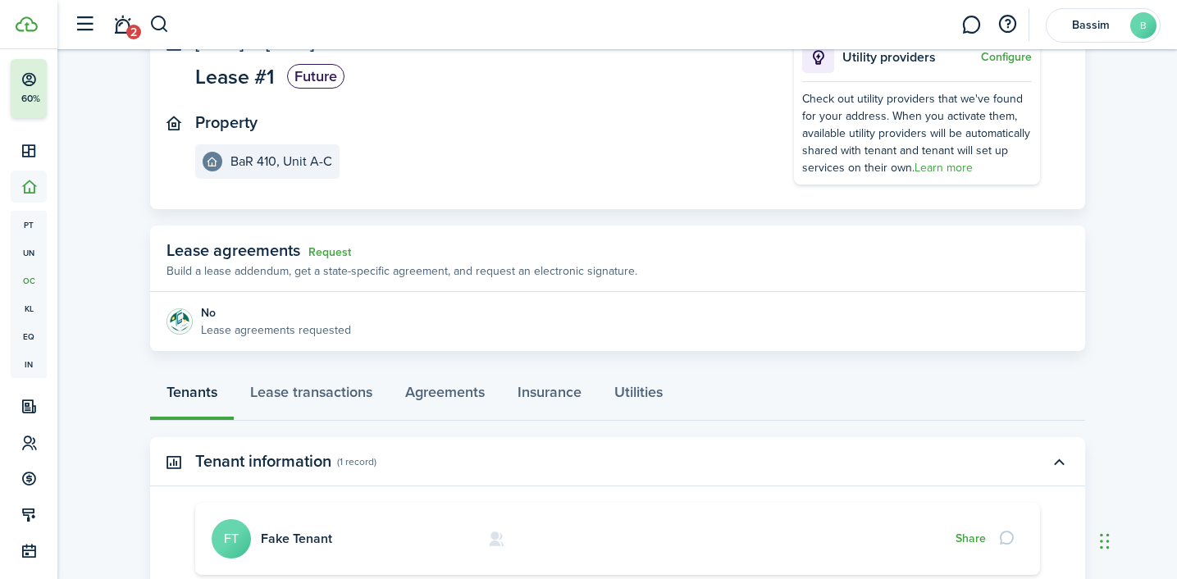
scroll to position [155, 0]
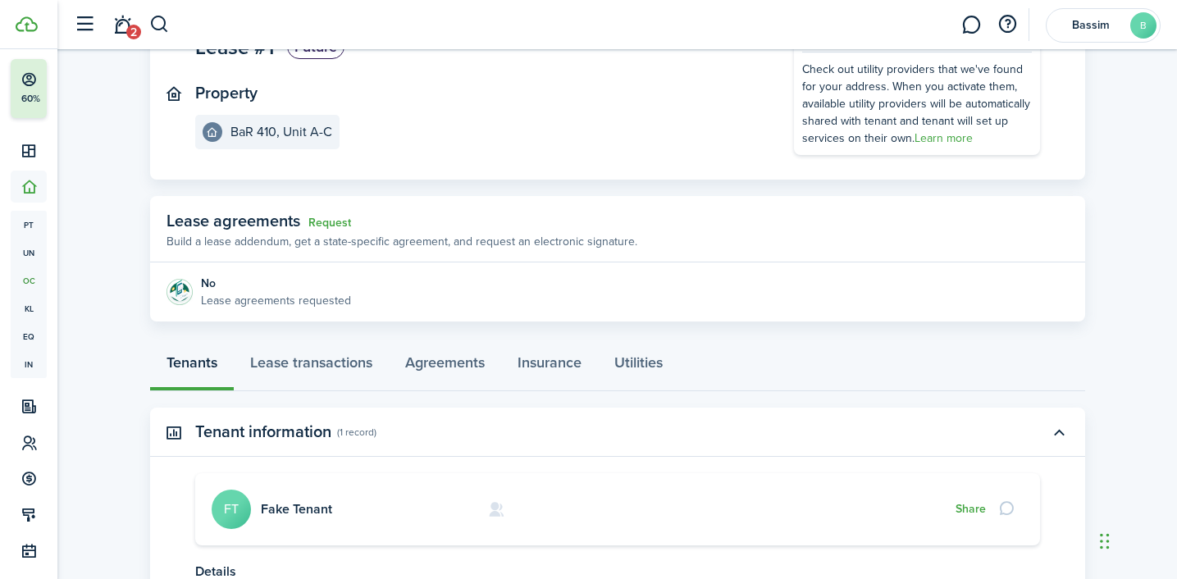
click at [281, 520] on card "Fake Tenant FT Share" at bounding box center [617, 509] width 845 height 72
click at [285, 501] on link "Fake Tenant" at bounding box center [296, 508] width 71 height 19
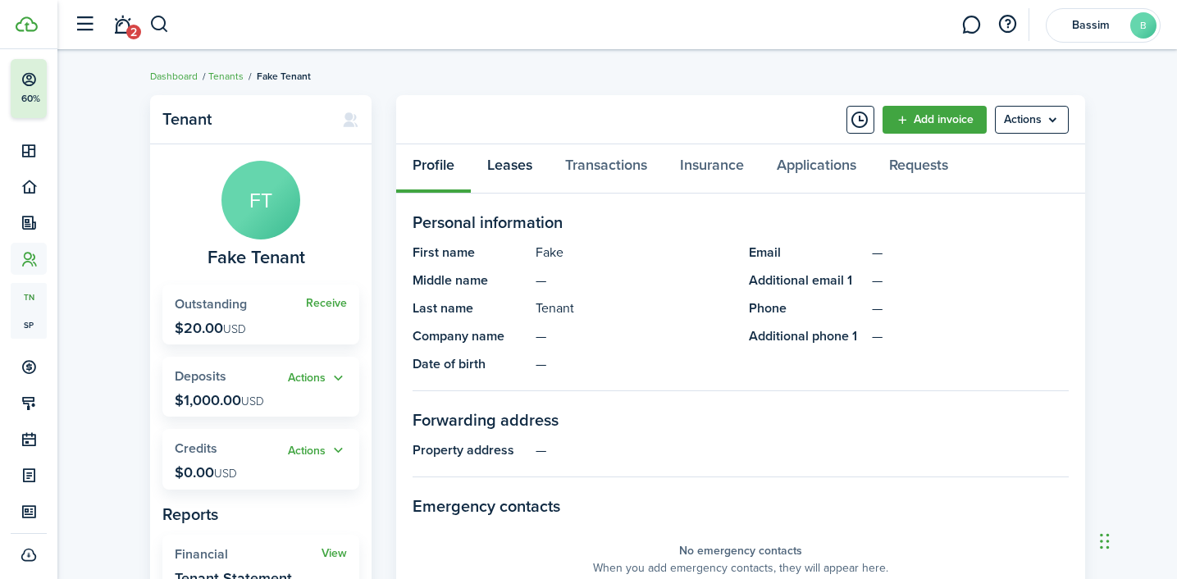
click at [510, 159] on link "Leases" at bounding box center [510, 168] width 78 height 49
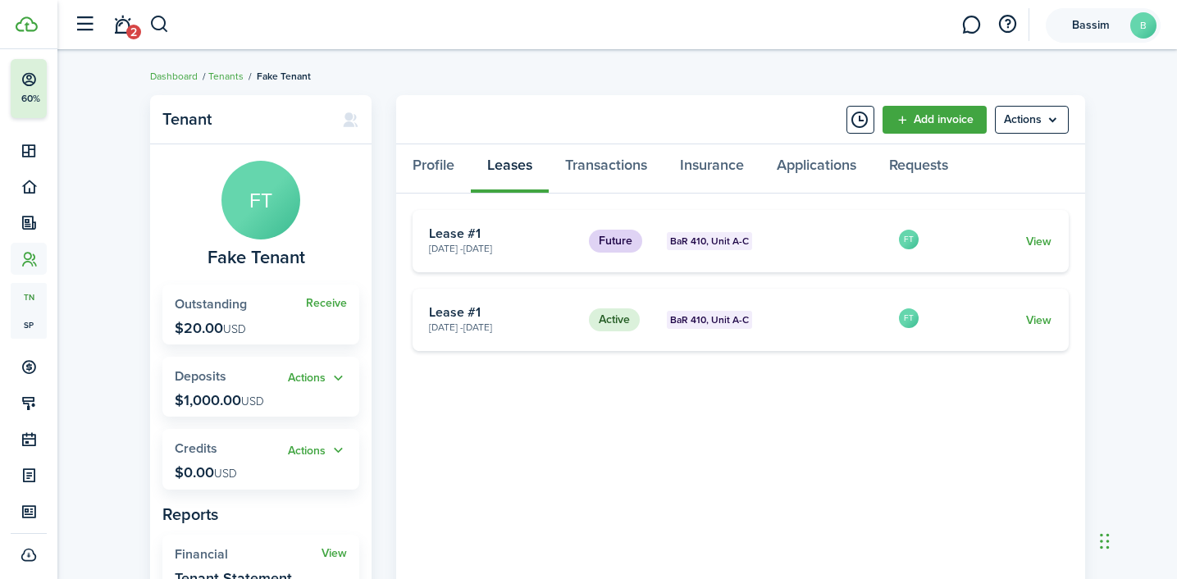
click at [1073, 19] on account-user-avatar "Bassim B" at bounding box center [1103, 25] width 115 height 34
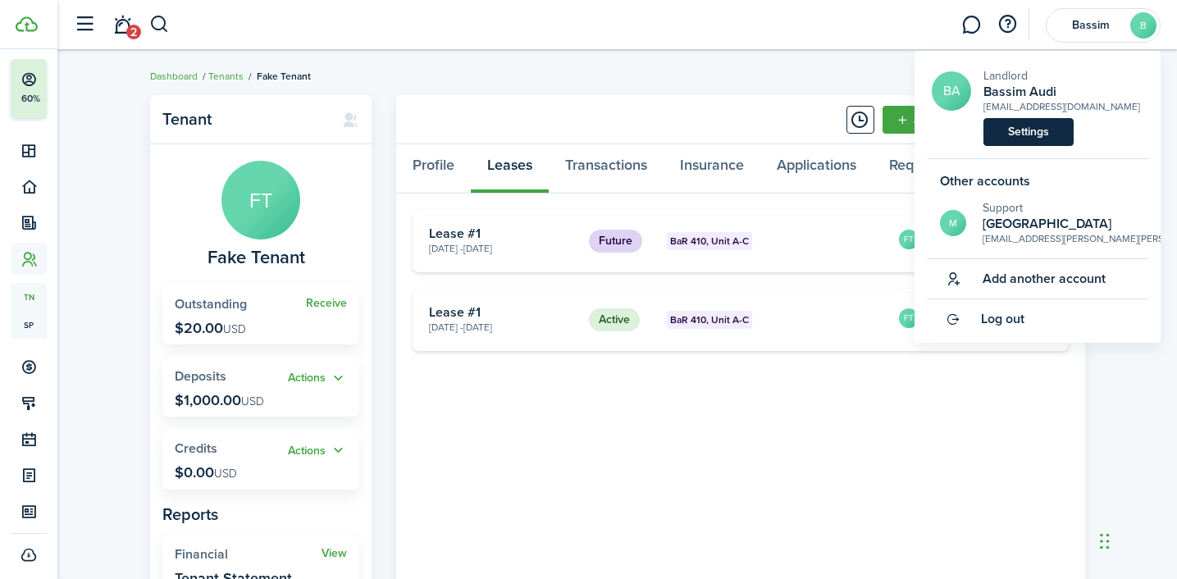
click at [1026, 131] on link "Settings" at bounding box center [1028, 132] width 90 height 28
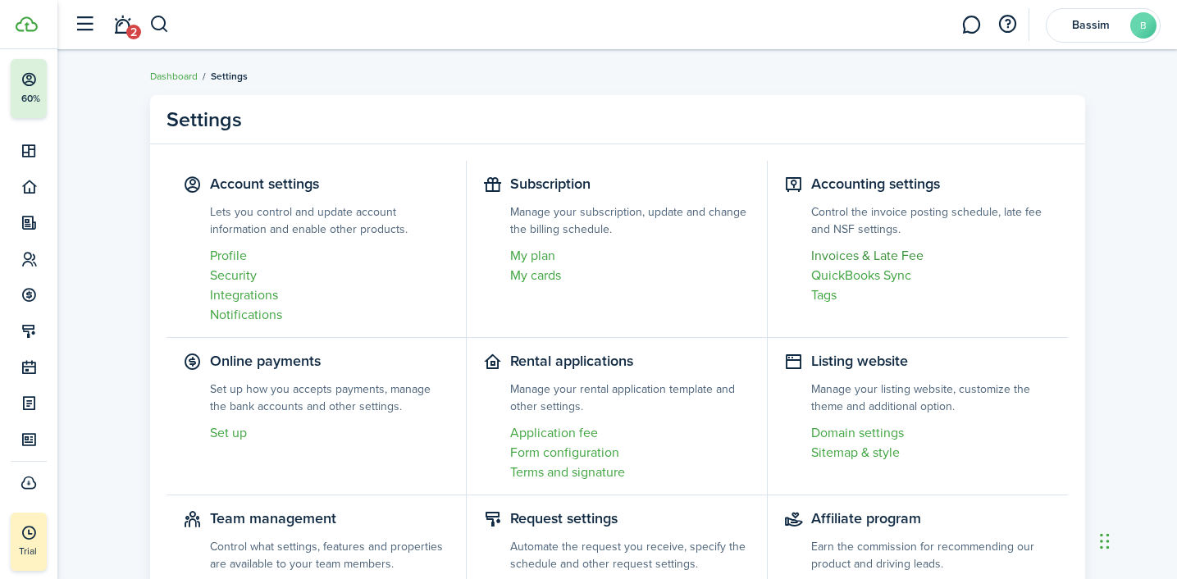
click at [869, 252] on link "Invoices & Late Fee" at bounding box center [931, 256] width 241 height 20
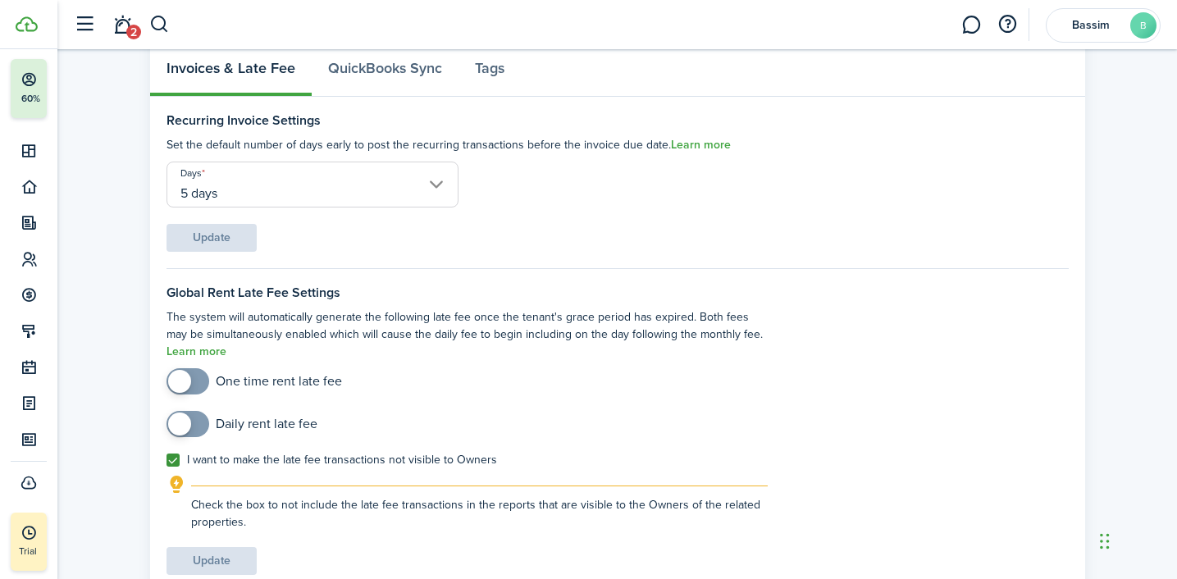
scroll to position [101, 0]
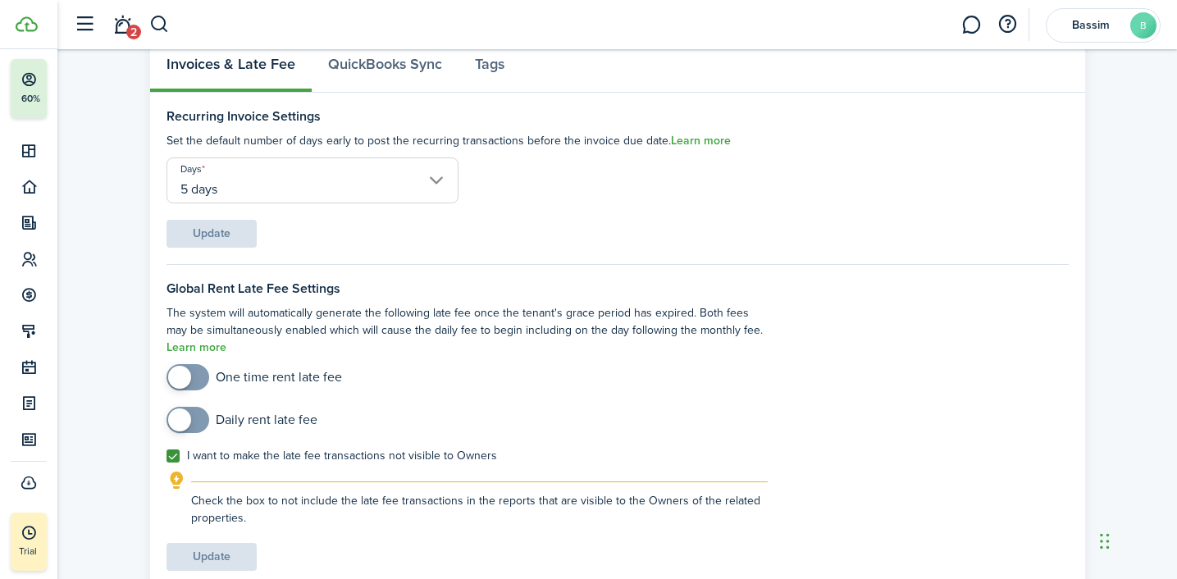
checkbox input "true"
click at [184, 378] on span at bounding box center [179, 377] width 23 height 23
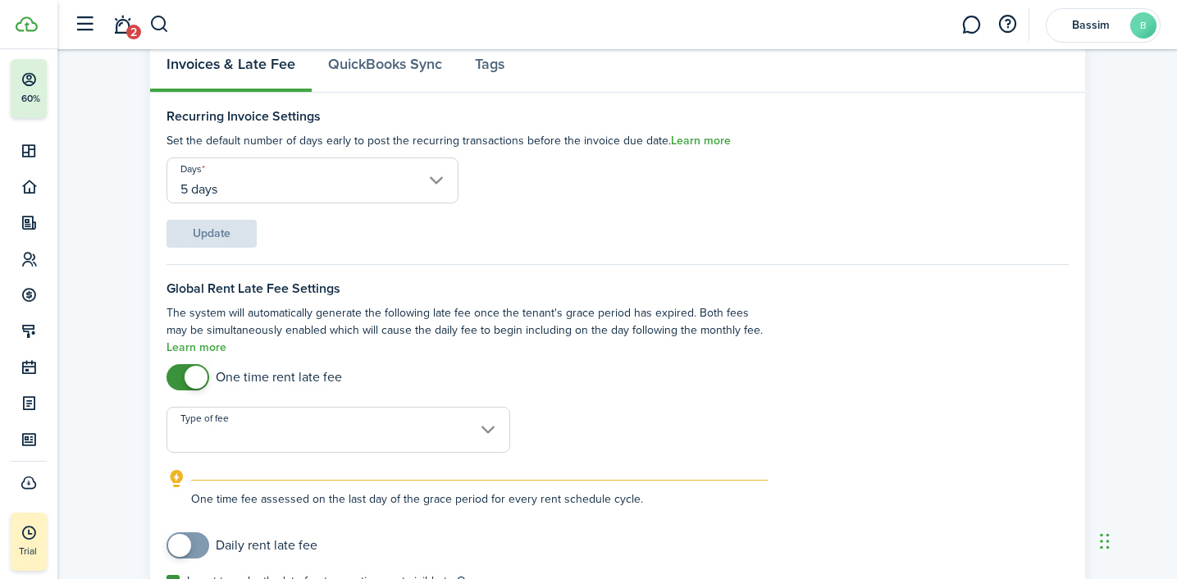
click at [357, 427] on input "Type of fee" at bounding box center [338, 430] width 344 height 46
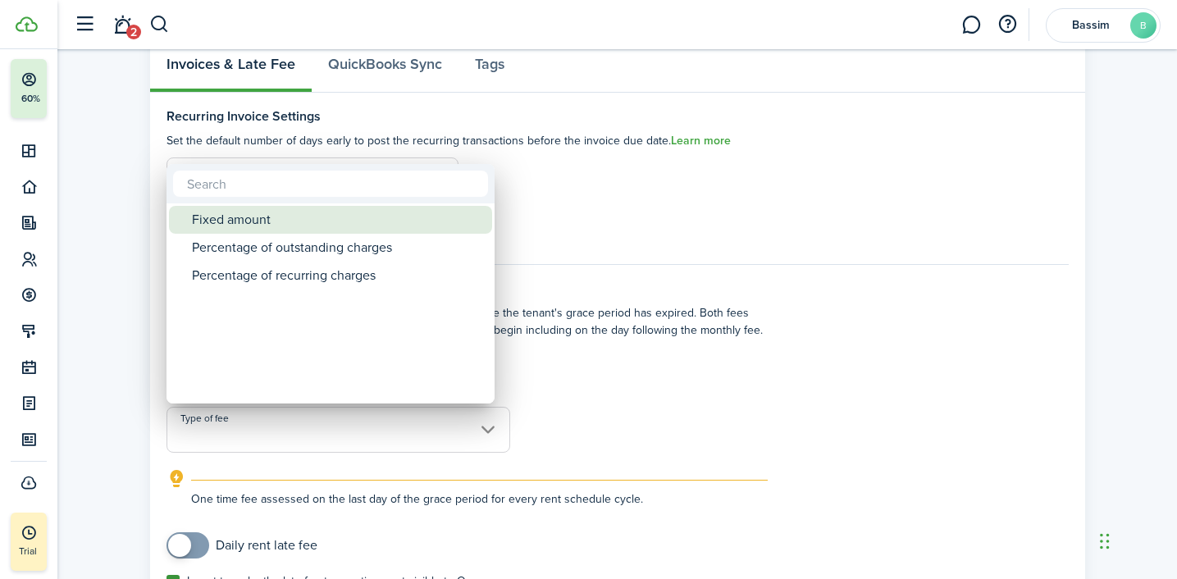
click at [272, 221] on div "Fixed amount" at bounding box center [337, 220] width 290 height 28
type input "Fixed amount"
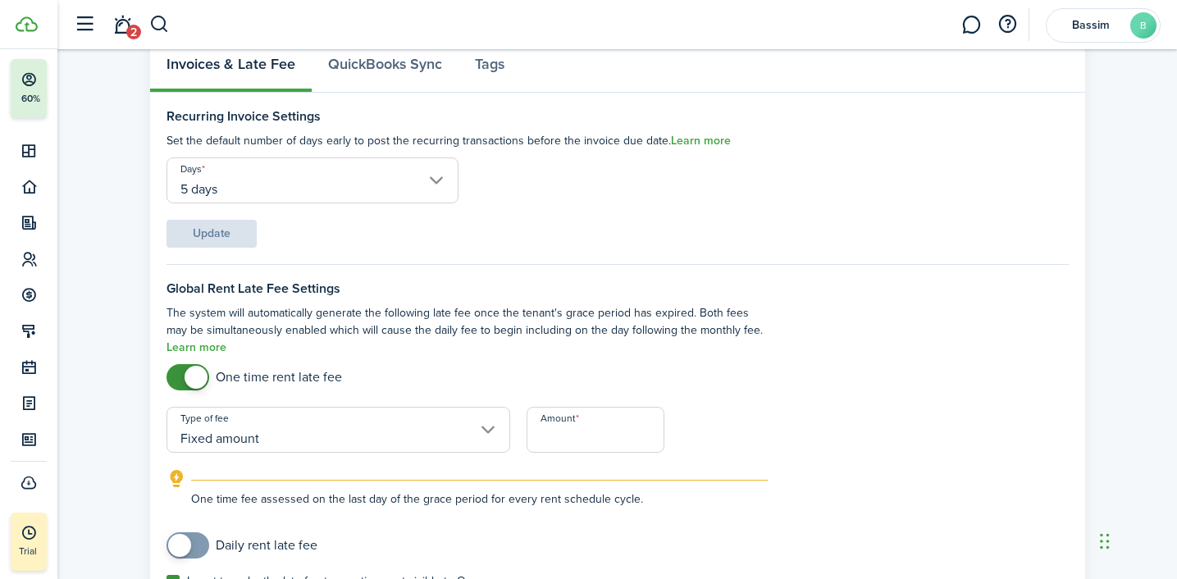
click at [538, 433] on input "Amount" at bounding box center [595, 430] width 138 height 46
type input "$100.00"
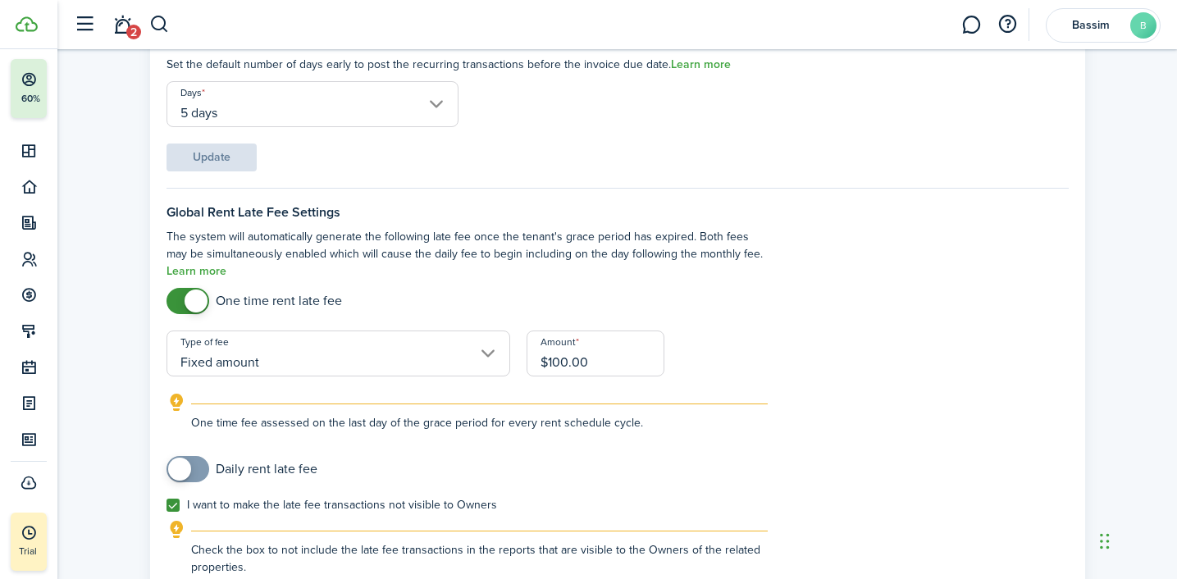
scroll to position [179, 0]
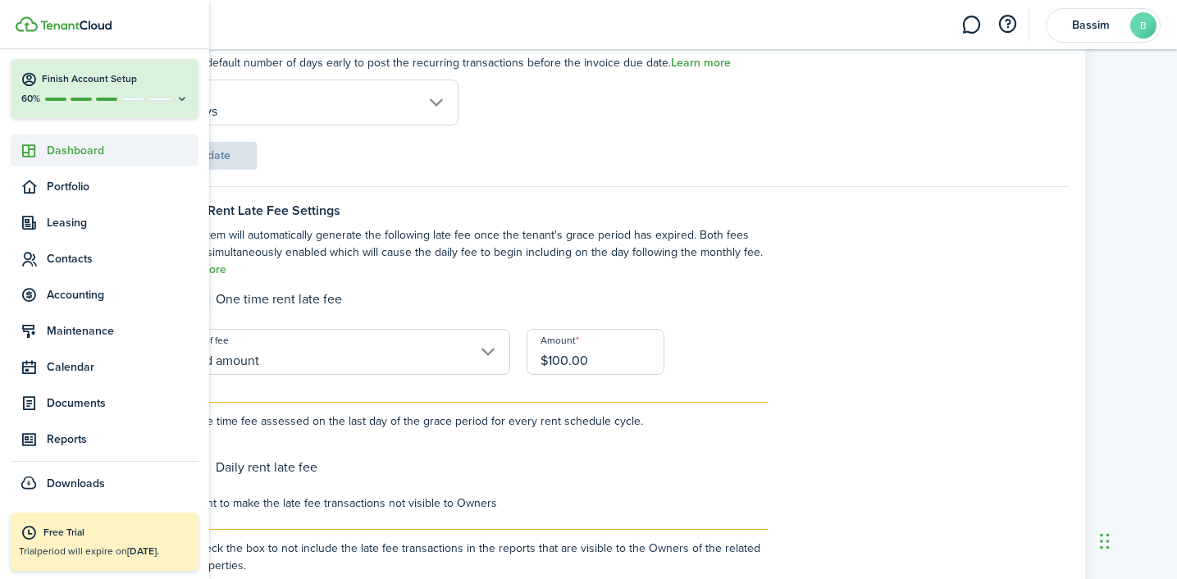
click at [65, 148] on span "Dashboard" at bounding box center [123, 150] width 152 height 17
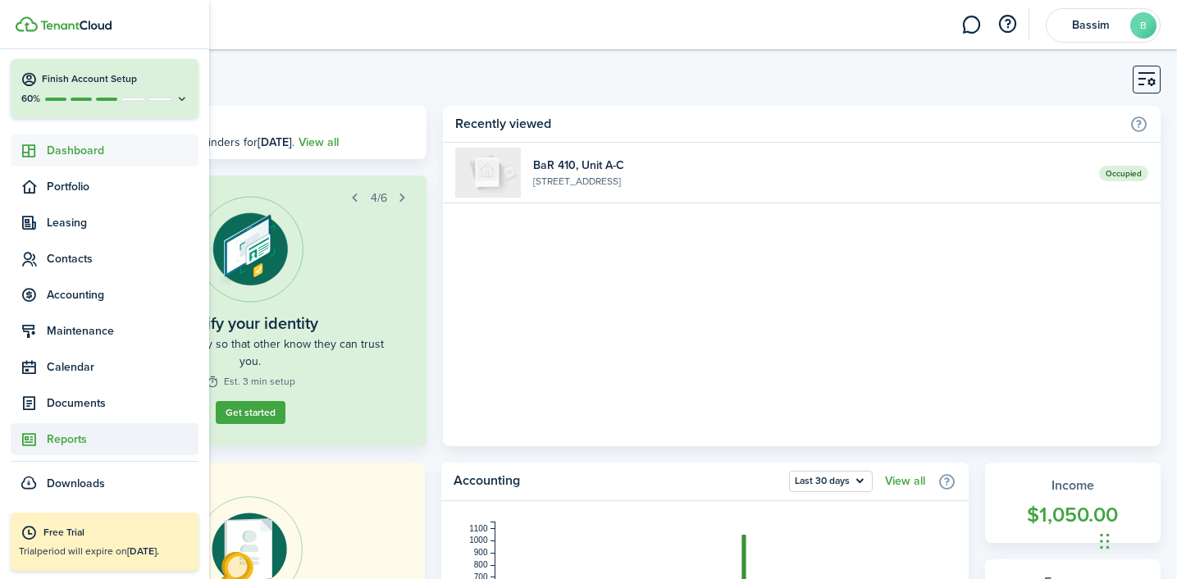
click at [47, 440] on span "Reports" at bounding box center [123, 439] width 152 height 17
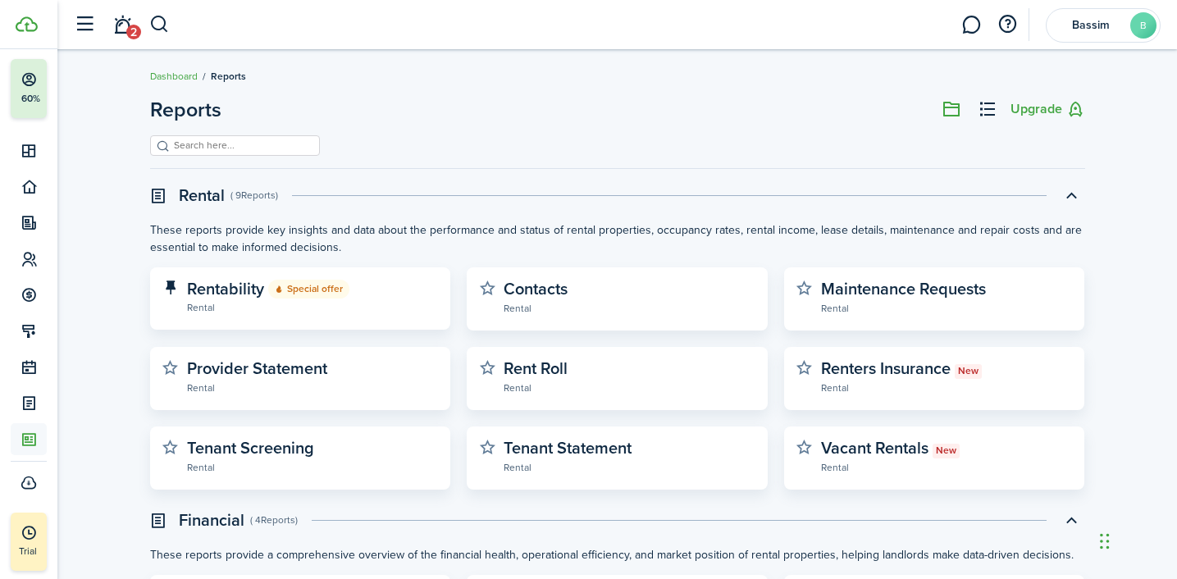
scroll to position [492, 0]
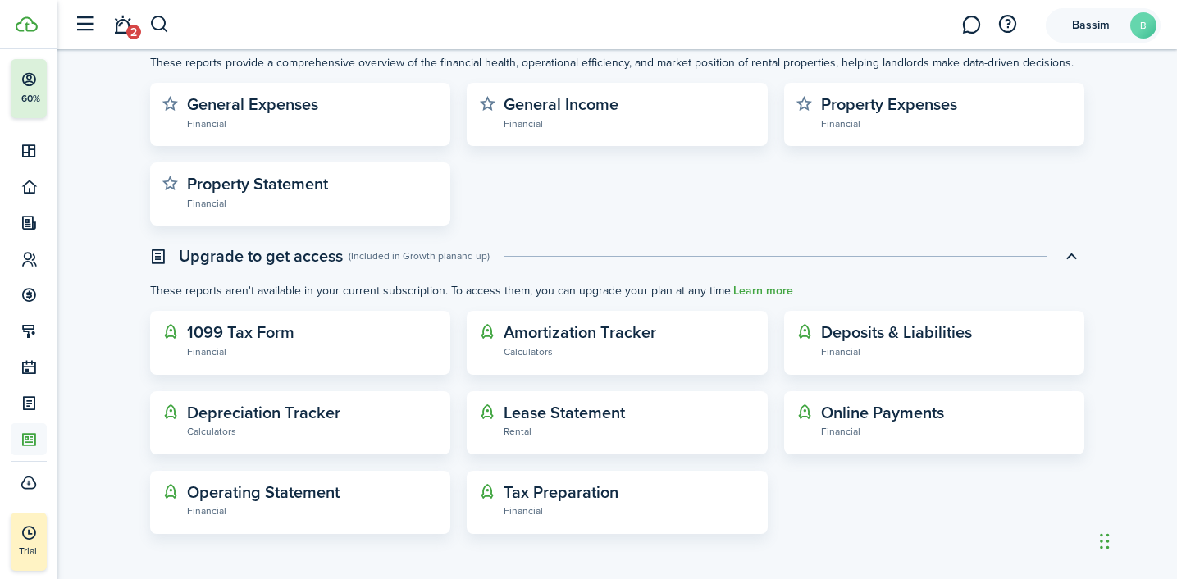
click at [1080, 33] on account-user-avatar "Bassim B" at bounding box center [1103, 25] width 115 height 34
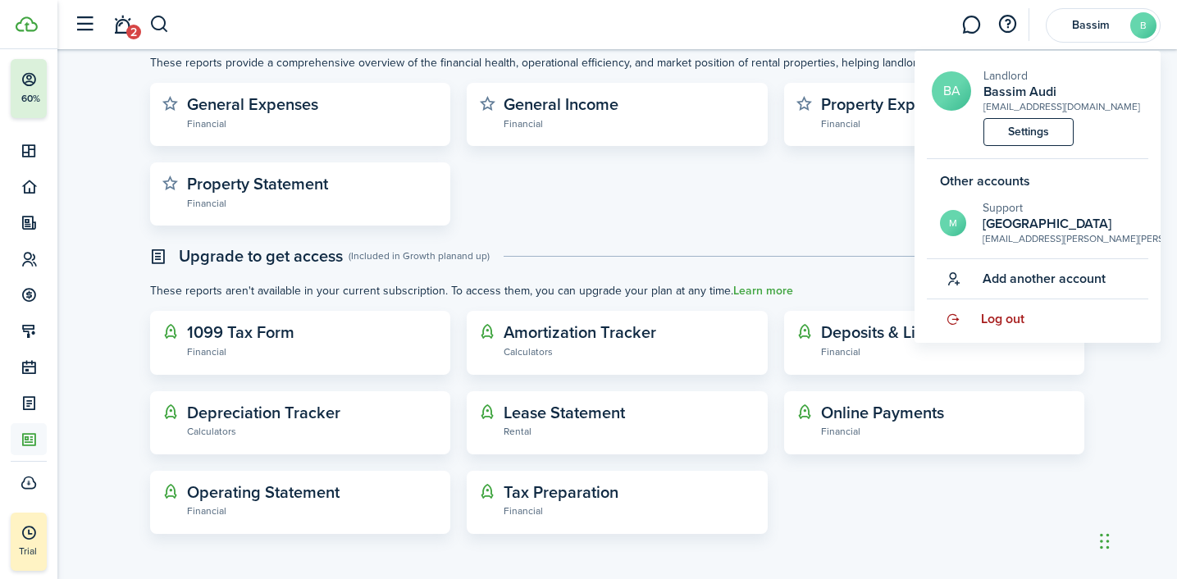
click at [1003, 313] on span "Log out" at bounding box center [1002, 319] width 43 height 15
